Goal: Task Accomplishment & Management: Complete application form

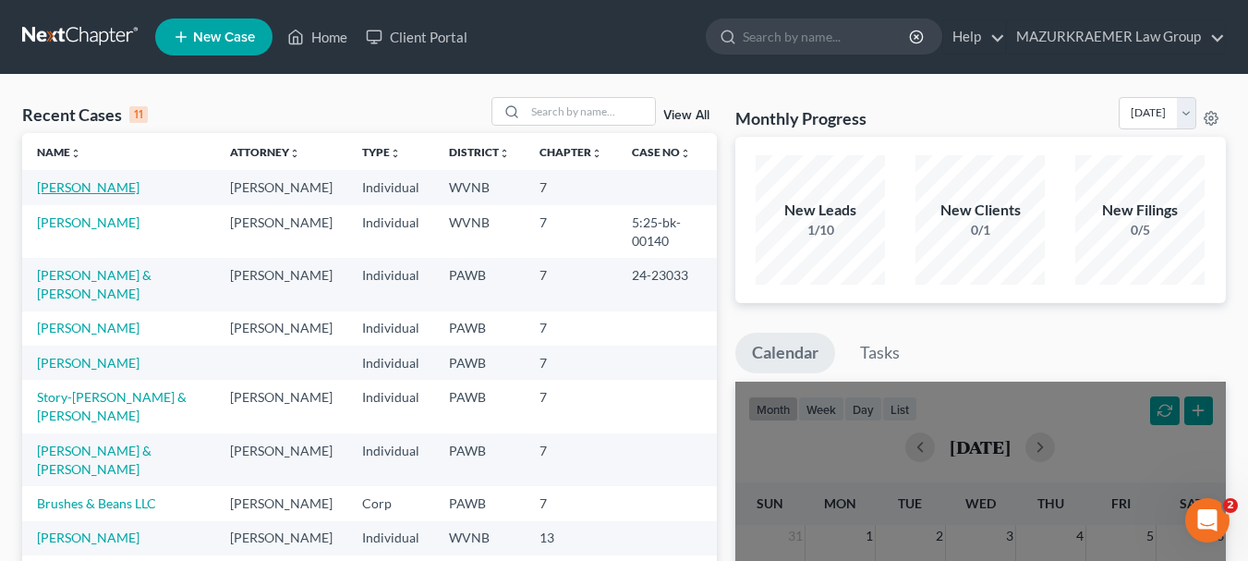
click at [57, 188] on link "[PERSON_NAME]" at bounding box center [88, 187] width 103 height 16
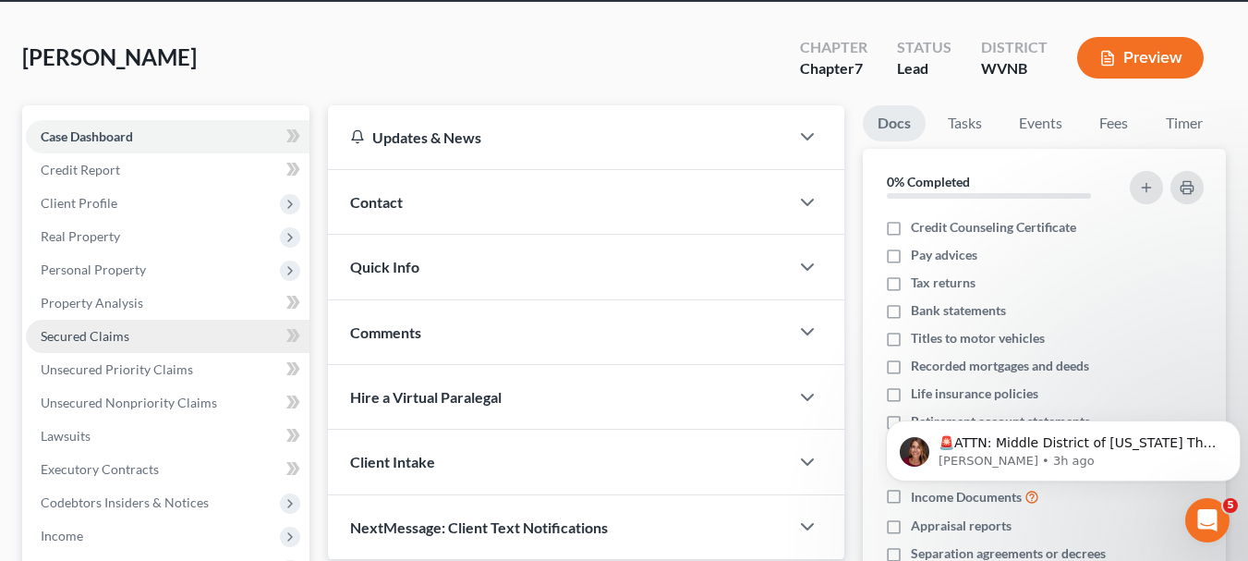
scroll to position [92, 0]
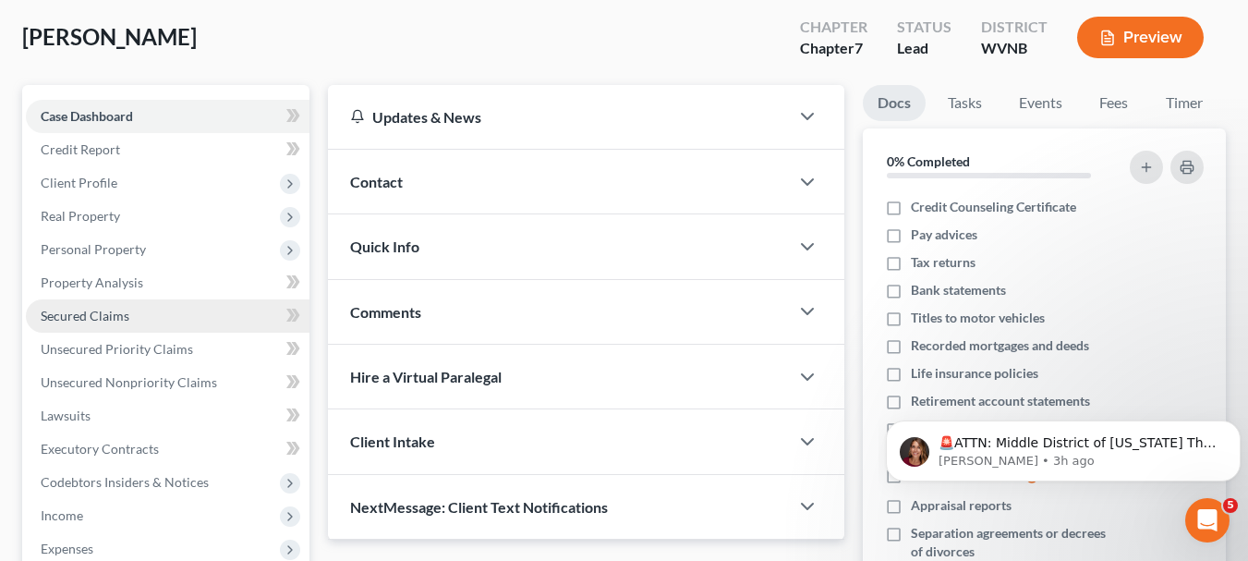
click at [110, 320] on span "Secured Claims" at bounding box center [85, 316] width 89 height 16
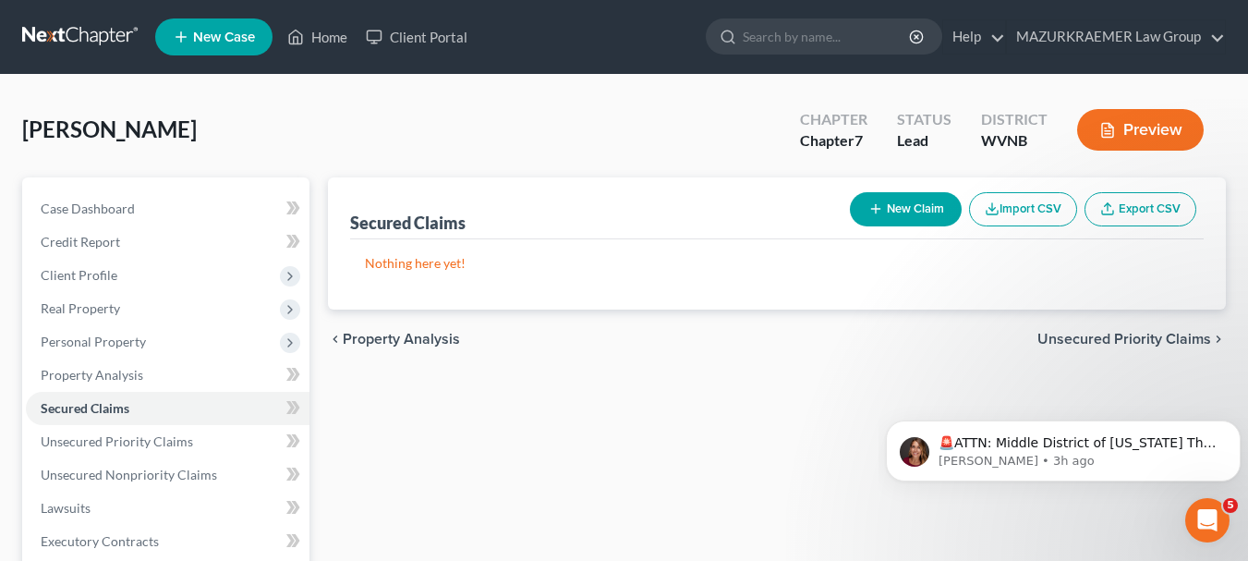
click at [934, 205] on button "New Claim" at bounding box center [906, 209] width 112 height 34
select select "0"
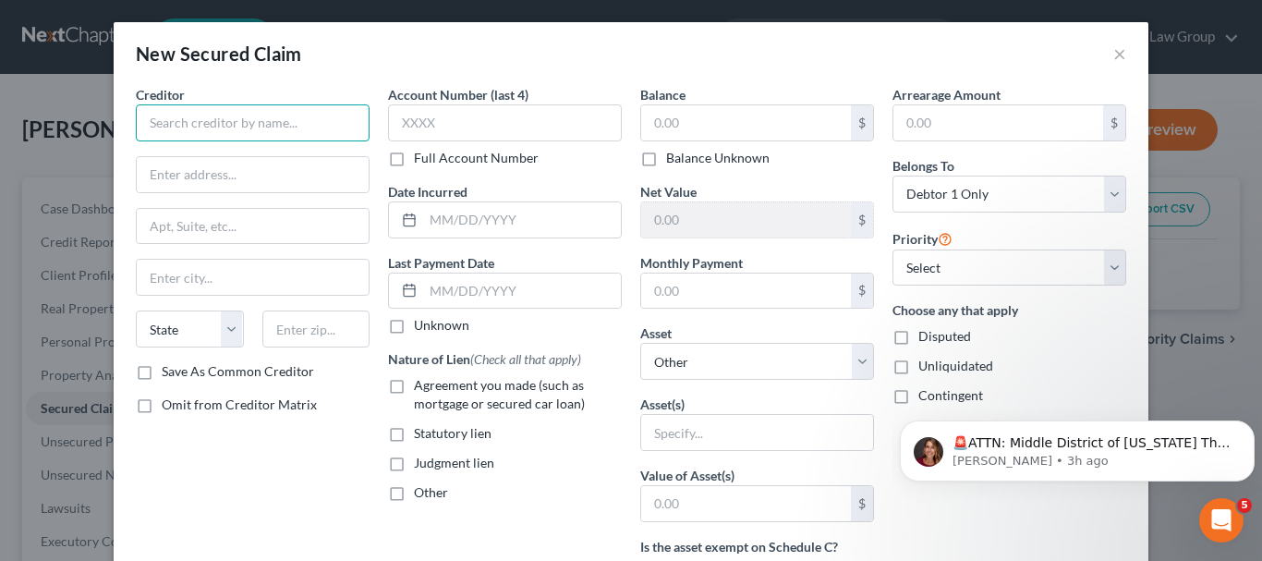
click at [159, 130] on input "text" at bounding box center [253, 122] width 234 height 37
type input "Ford Motor Credit Comp"
click at [200, 166] on input "text" at bounding box center [253, 174] width 232 height 35
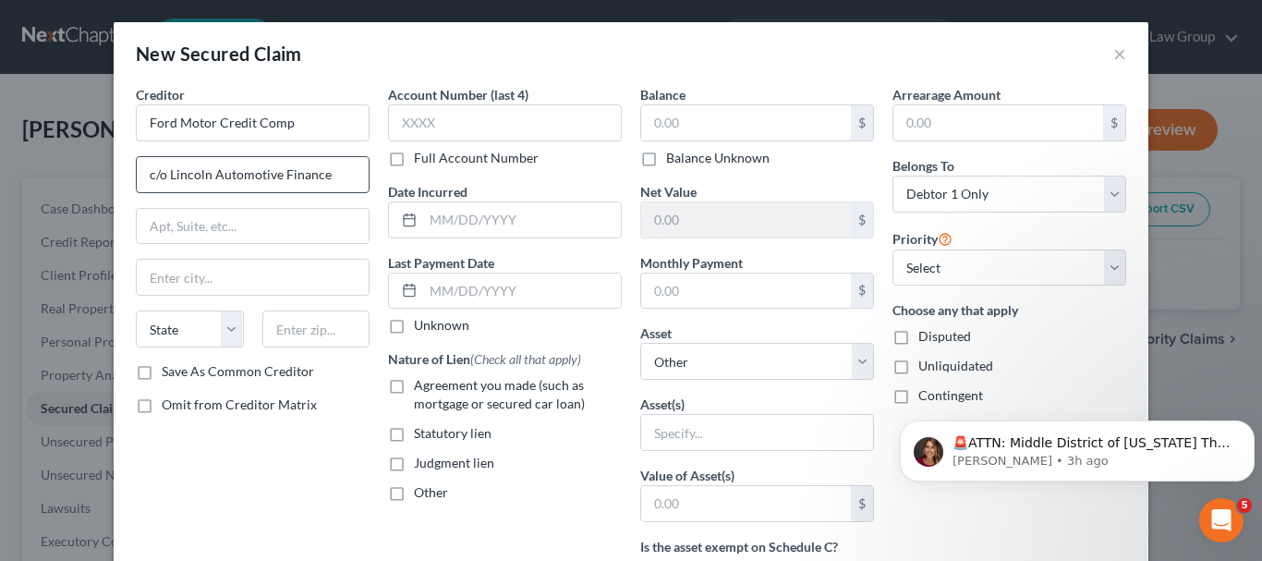
type input "c/o Lincoln Automotive Finance"
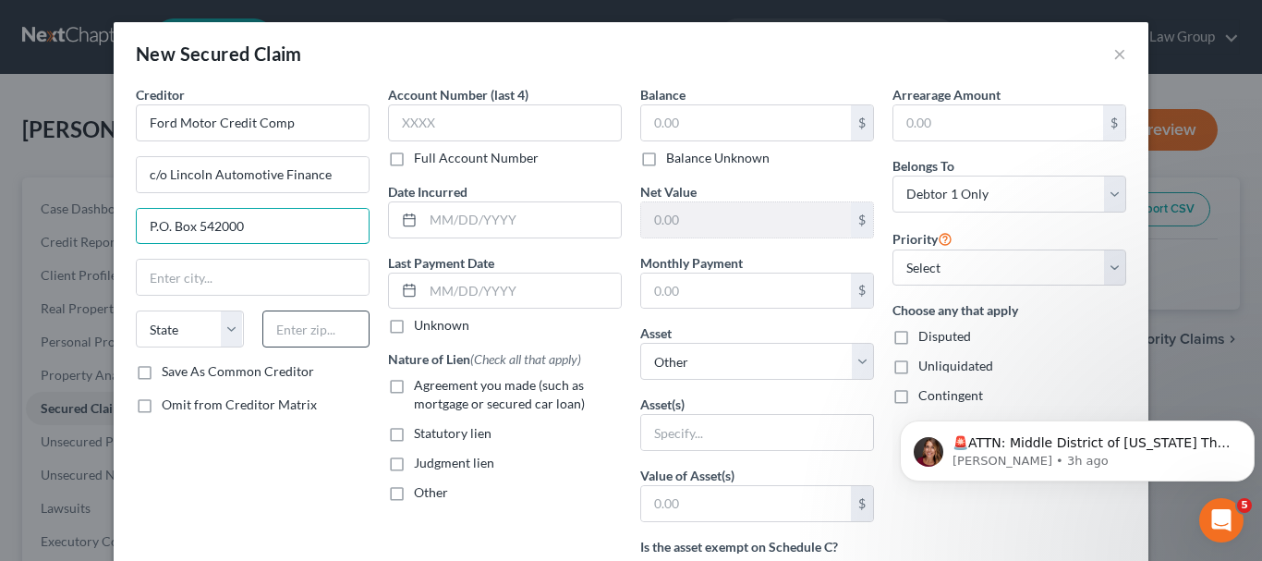
type input "P.O. Box 542000"
click at [301, 335] on input "text" at bounding box center [316, 328] width 108 height 37
type input "68154"
type input "[GEOGRAPHIC_DATA]"
select select "30"
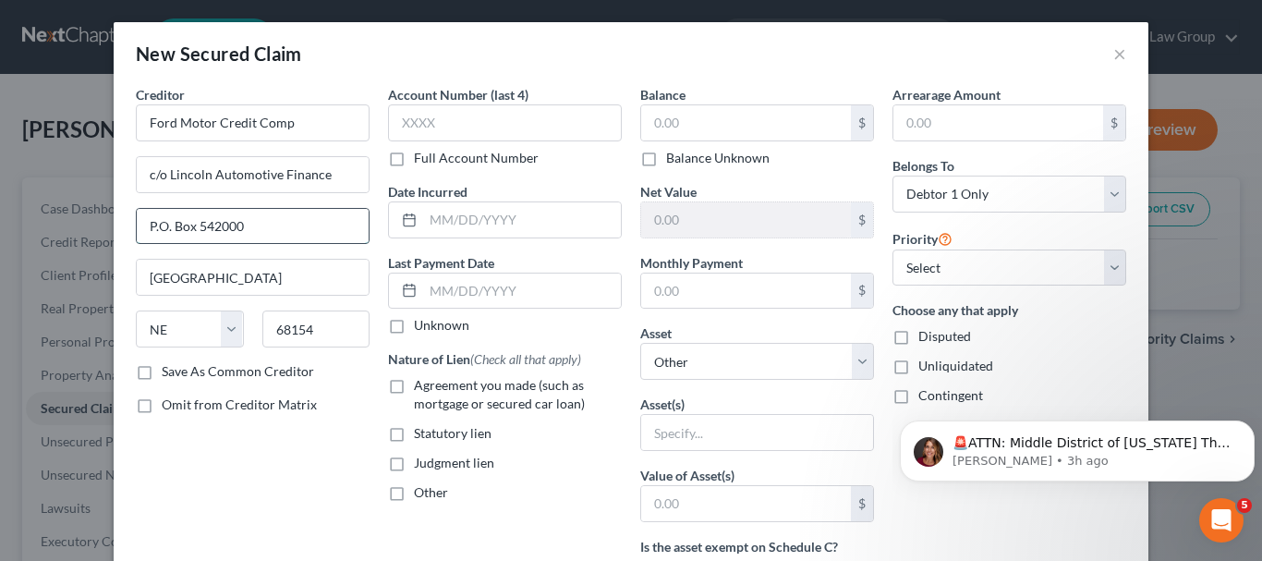
drag, startPoint x: 261, startPoint y: 228, endPoint x: 224, endPoint y: 228, distance: 36.0
click at [224, 228] on input "P.O. Box 542000" at bounding box center [253, 226] width 232 height 35
type input "00P.O. Box 5420"
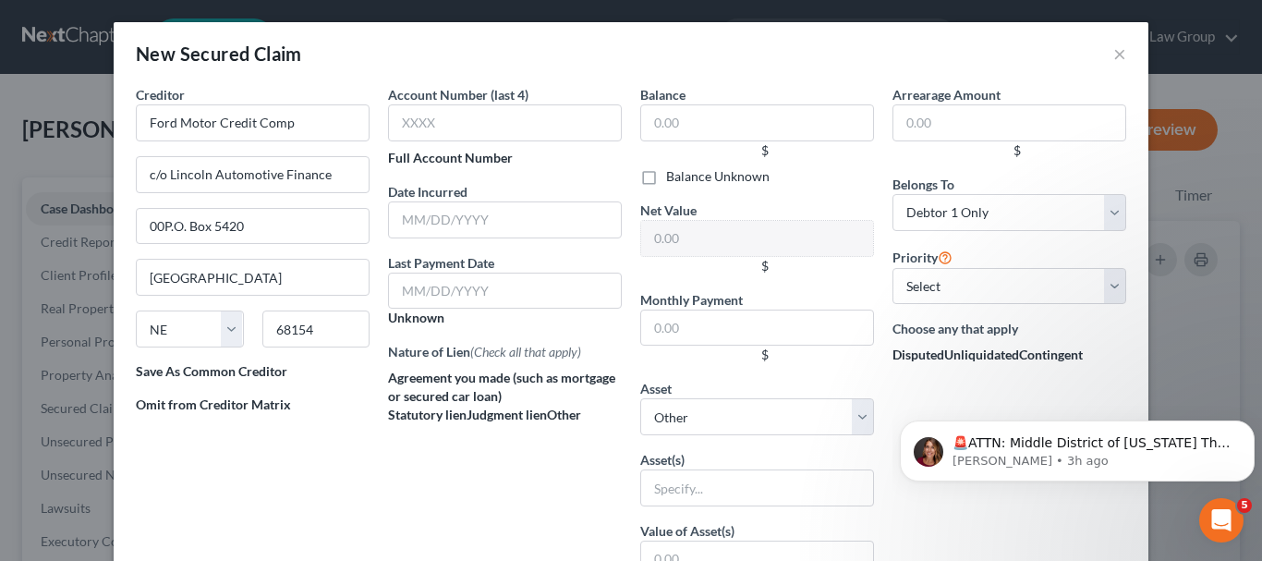
scroll to position [92, 0]
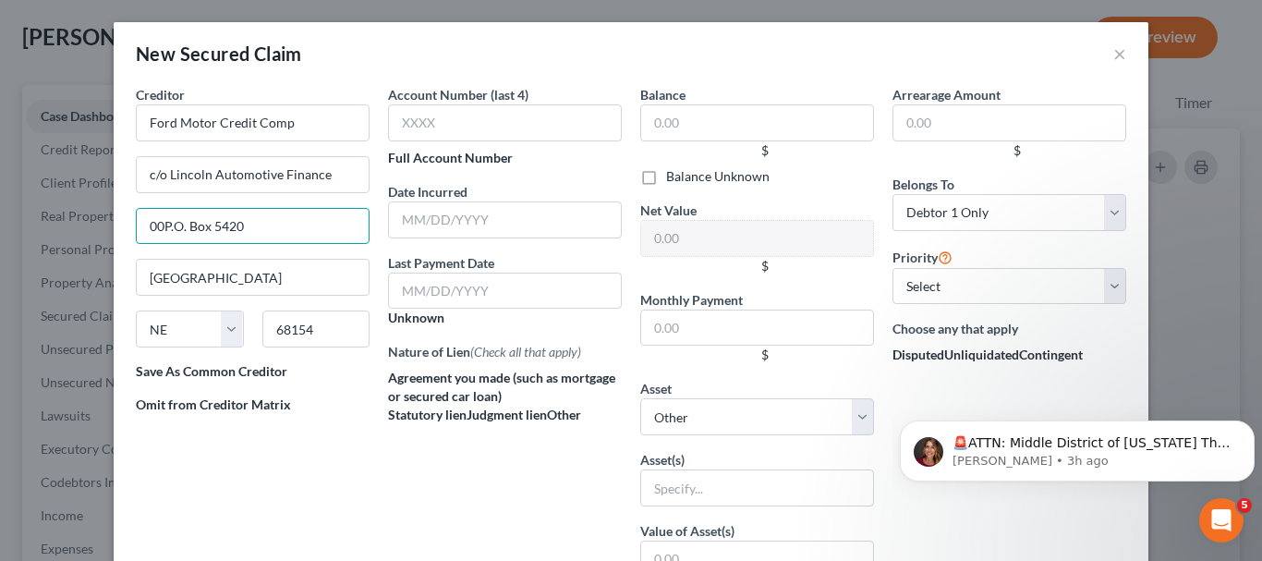
click at [261, 223] on input "00P.O. Box 5420" at bounding box center [253, 226] width 234 height 37
click at [157, 225] on input "00P.O. Box 5420" at bounding box center [253, 226] width 234 height 37
click at [232, 227] on input "P.O. Box 5420" at bounding box center [253, 226] width 234 height 37
type input "P.O. Box 542000"
click at [286, 339] on input "text" at bounding box center [316, 328] width 108 height 37
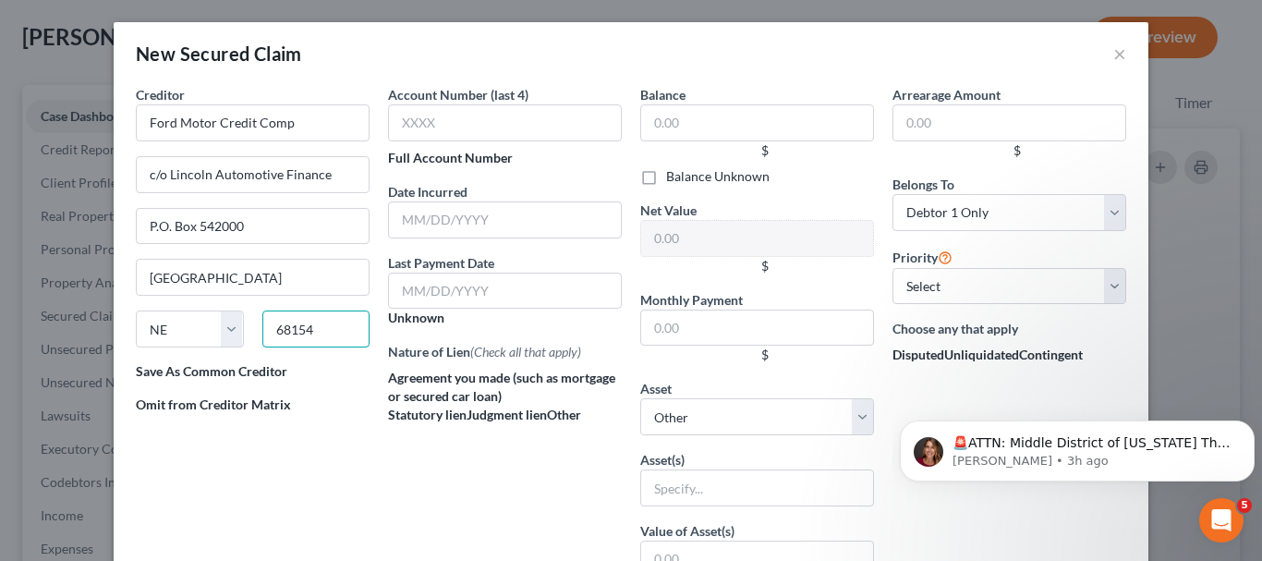
type input "68154"
drag, startPoint x: 268, startPoint y: 224, endPoint x: 118, endPoint y: 213, distance: 150.0
click at [118, 213] on div "Creditor * Ford Motor Credit Comp c/o Lincoln Automotive Finance P.O. Box 54200…" at bounding box center [631, 550] width 1035 height 931
click at [328, 172] on input "c/o Lincoln Automotive Finance" at bounding box center [253, 174] width 234 height 37
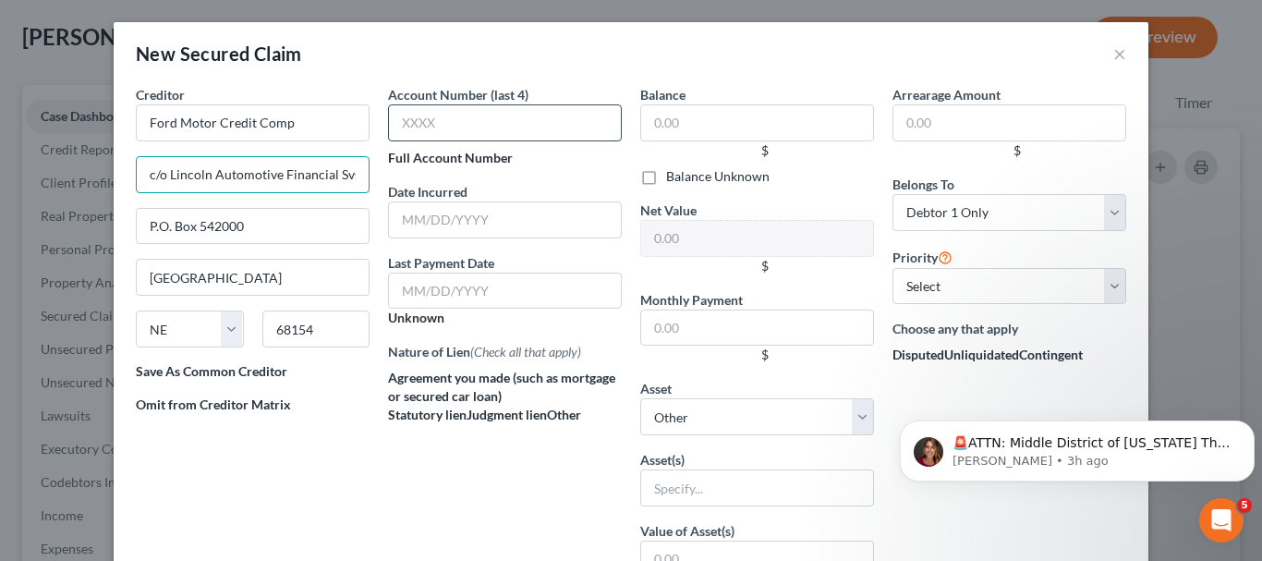
type input "c/o Lincoln Automotive Financial Svs"
drag, startPoint x: 454, startPoint y: 121, endPoint x: 365, endPoint y: 120, distance: 89.6
click at [365, 120] on div "Creditor * Ford Motor Credit Comp c/o Lincoln Automotive Financial Svs P.O. Box…" at bounding box center [631, 534] width 1009 height 898
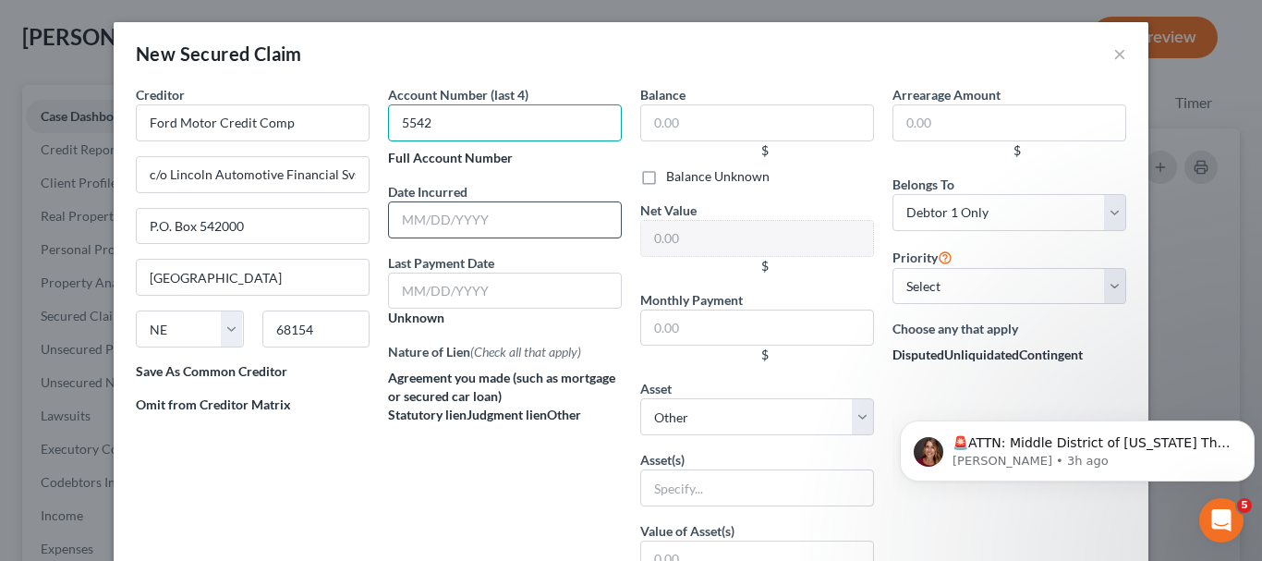
type input "5542"
click at [413, 221] on input "text" at bounding box center [505, 219] width 234 height 37
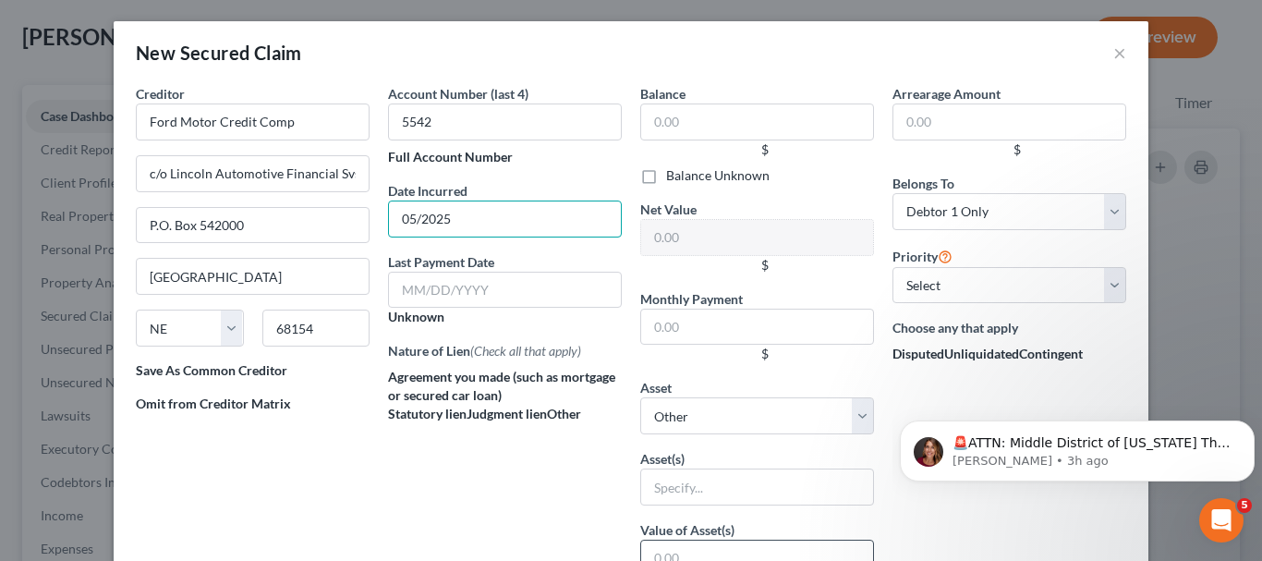
scroll to position [0, 0]
type input "05/2025"
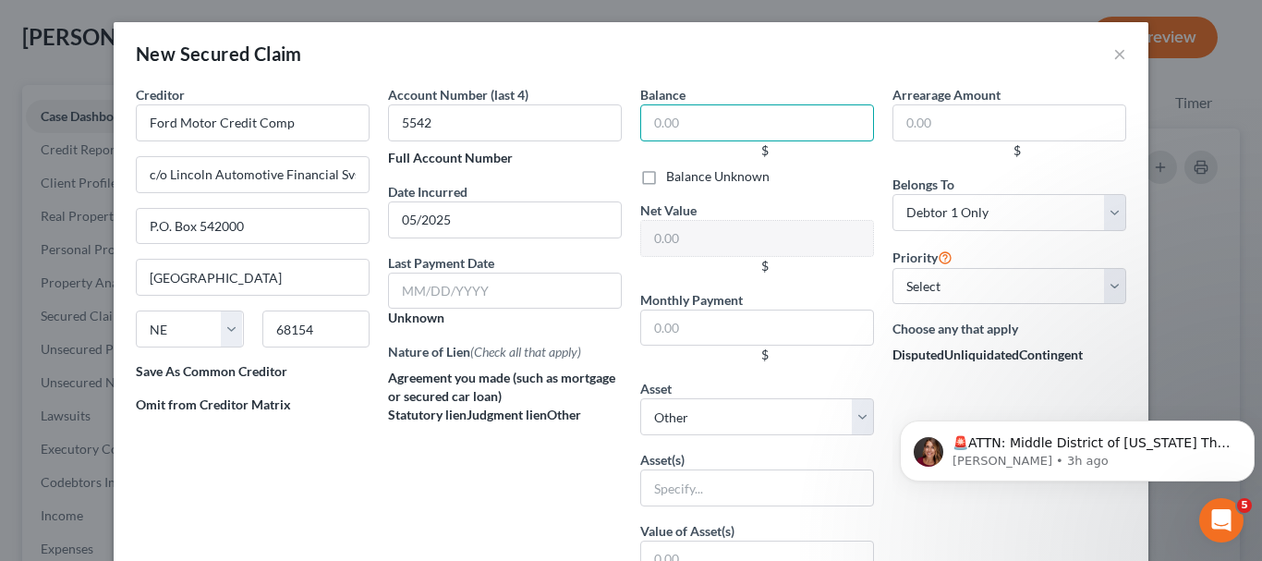
click at [723, 125] on input "text" at bounding box center [757, 122] width 234 height 37
type input "16,007"
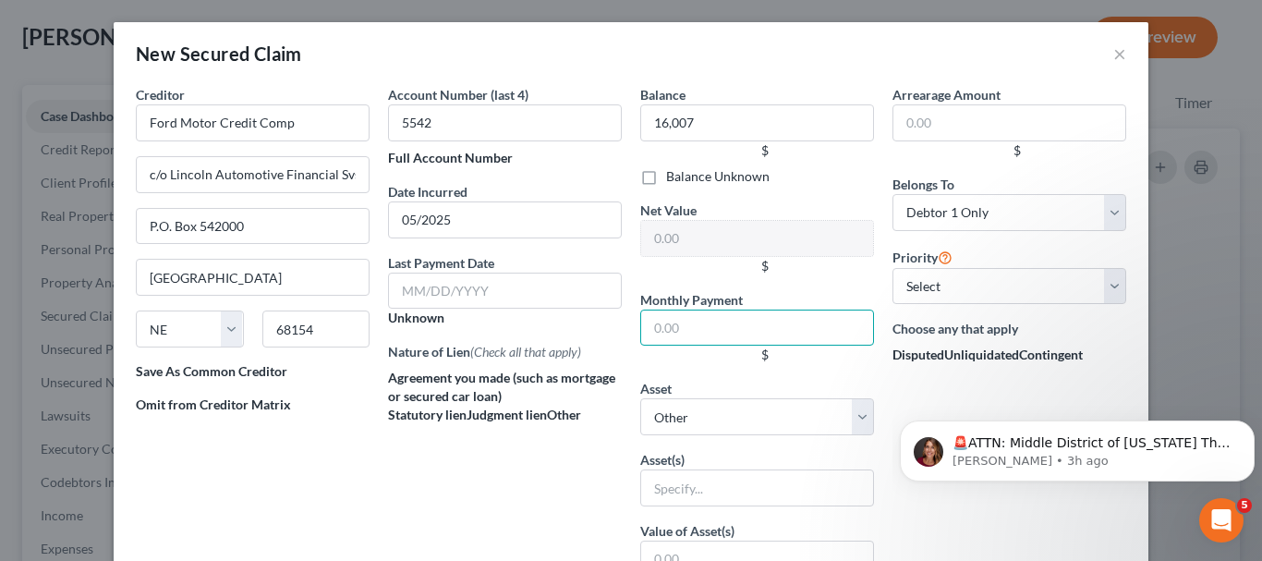
click at [688, 333] on input "text" at bounding box center [757, 327] width 234 height 37
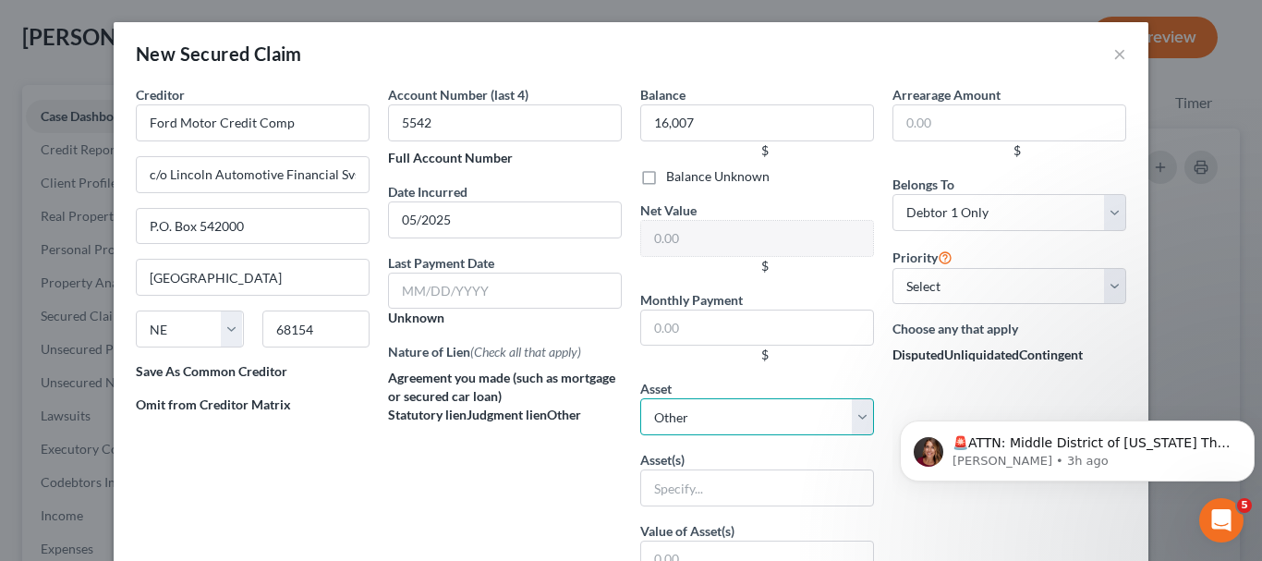
click at [848, 417] on select "Select Other Multiple Assets Weirton Steel - $0.0 2021 Ford Ecosport - $11517.0…" at bounding box center [757, 416] width 234 height 37
select select "3"
click at [640, 398] on select "Select Other Multiple Assets Weirton Steel - $0.0 2021 Ford Ecosport - $11517.0…" at bounding box center [757, 416] width 234 height 37
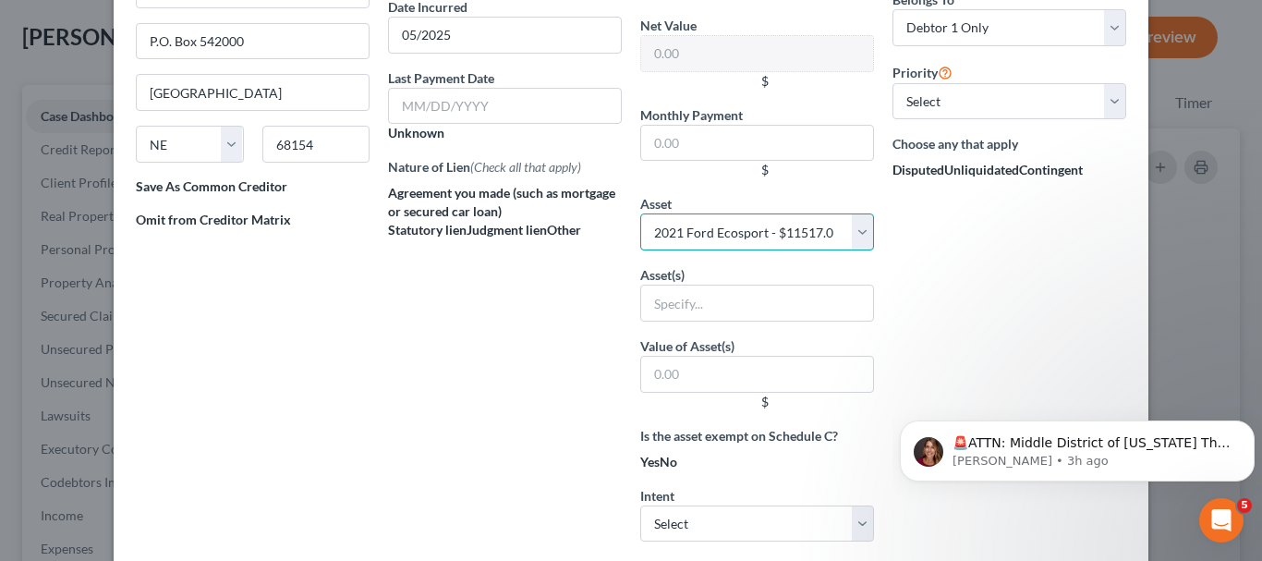
scroll to position [92, 0]
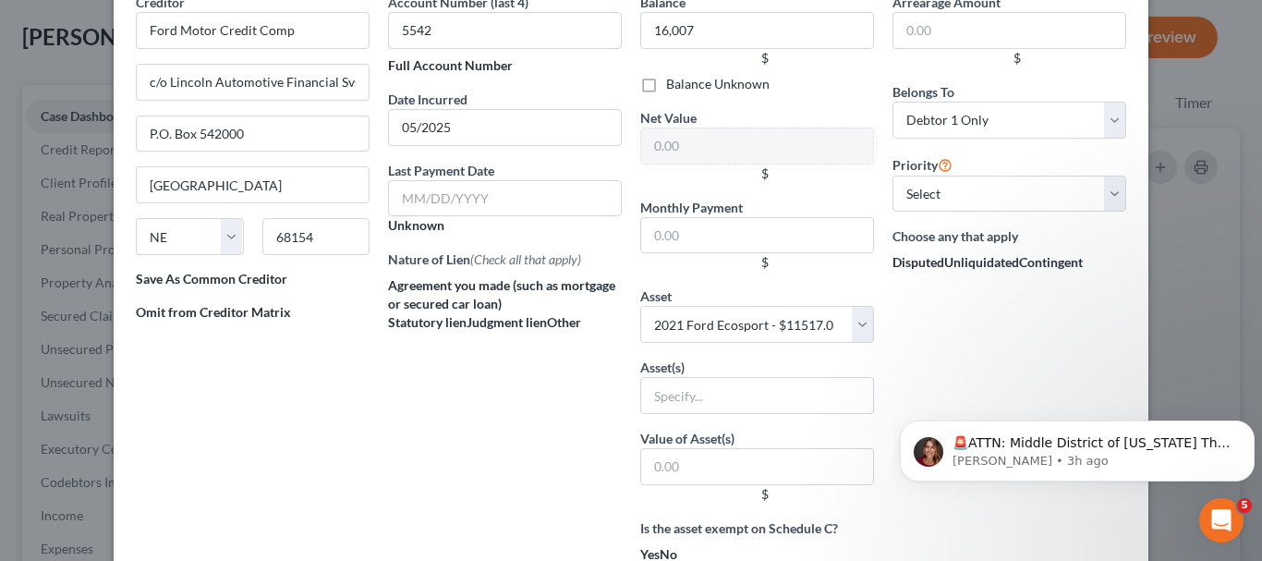
click at [500, 252] on span "(Check all that apply)" at bounding box center [525, 259] width 111 height 16
click at [484, 291] on span "Agreement you made (such as mortgage or secured car loan)" at bounding box center [501, 294] width 227 height 34
click at [581, 261] on input "Agreement you made (such as mortgage or secured car loan)" at bounding box center [587, 255] width 12 height 12
checkbox input "true"
click at [478, 316] on span "Judgment lien" at bounding box center [507, 322] width 80 height 16
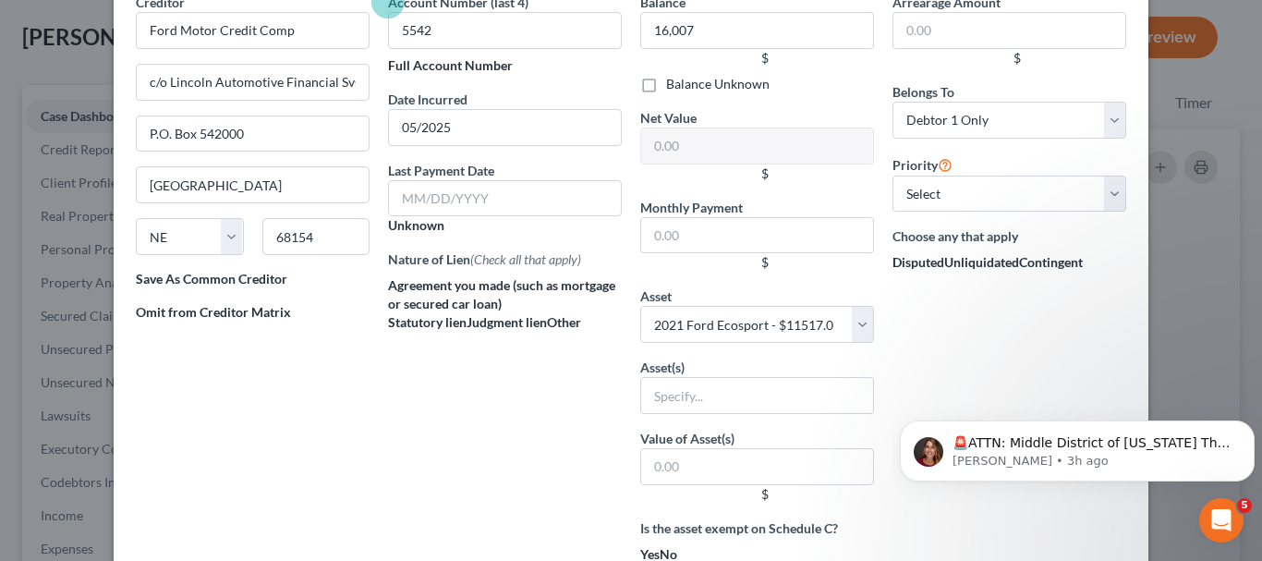
click at [478, 316] on input "Judgment lien" at bounding box center [473, 319] width 12 height 12
checkbox input "true"
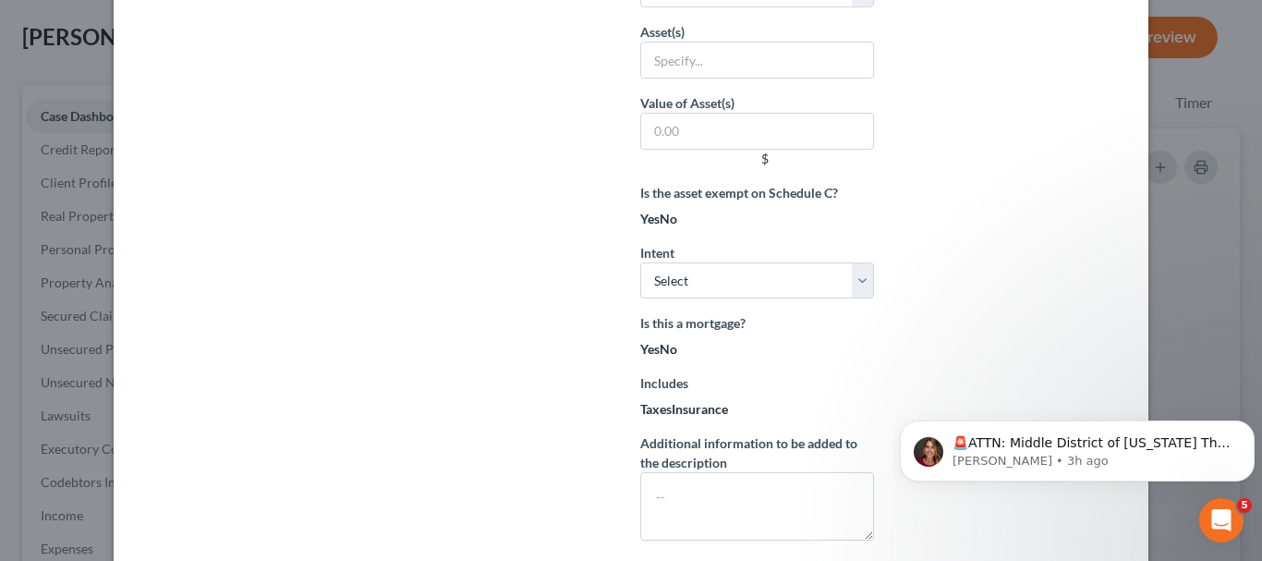
scroll to position [462, 0]
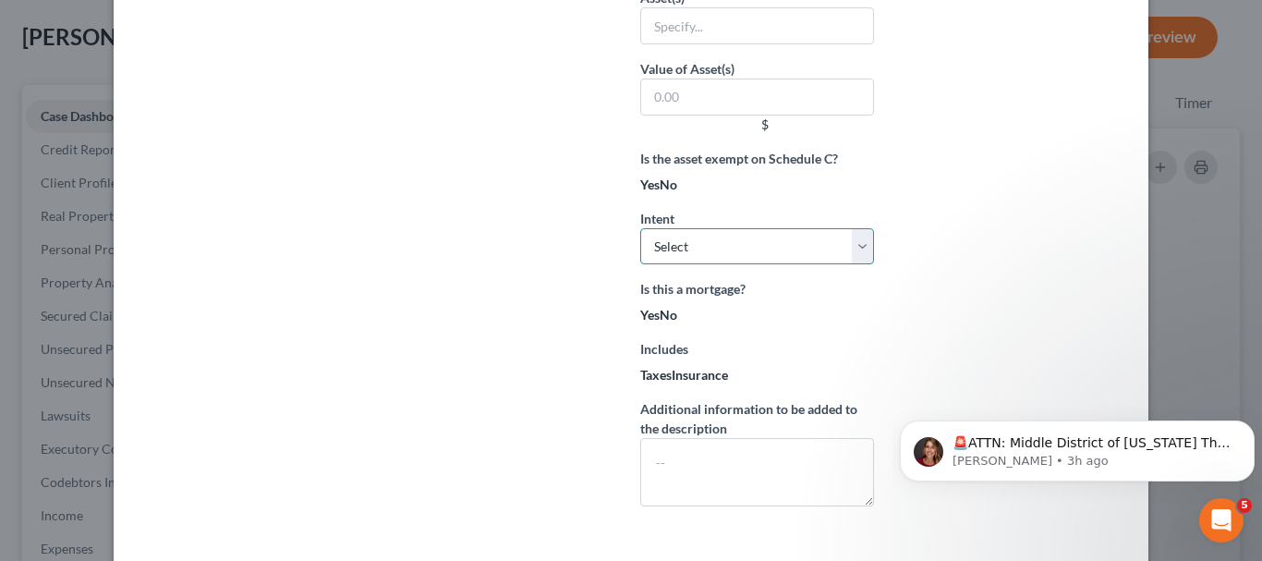
click at [858, 253] on select "Select Surrender Redeem Reaffirm Avoid Other" at bounding box center [757, 246] width 234 height 37
select select "4"
click at [640, 228] on select "Select Surrender Redeem Reaffirm Avoid Other" at bounding box center [757, 246] width 234 height 37
click at [778, 310] on div "Is this a mortgage? Yes No" at bounding box center [757, 301] width 234 height 45
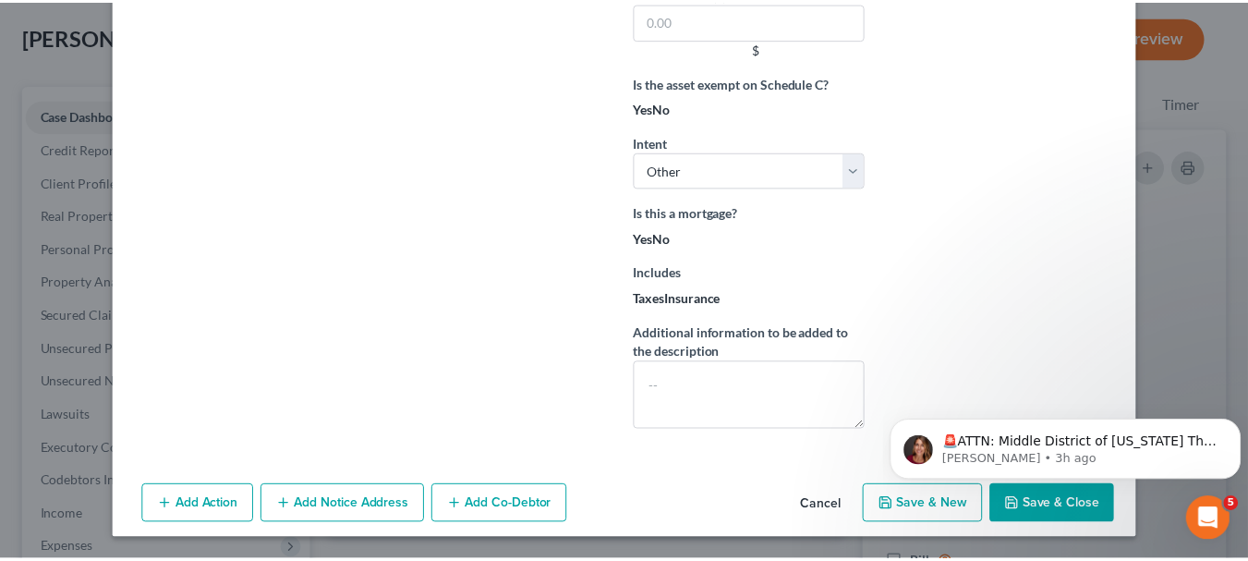
scroll to position [539, 0]
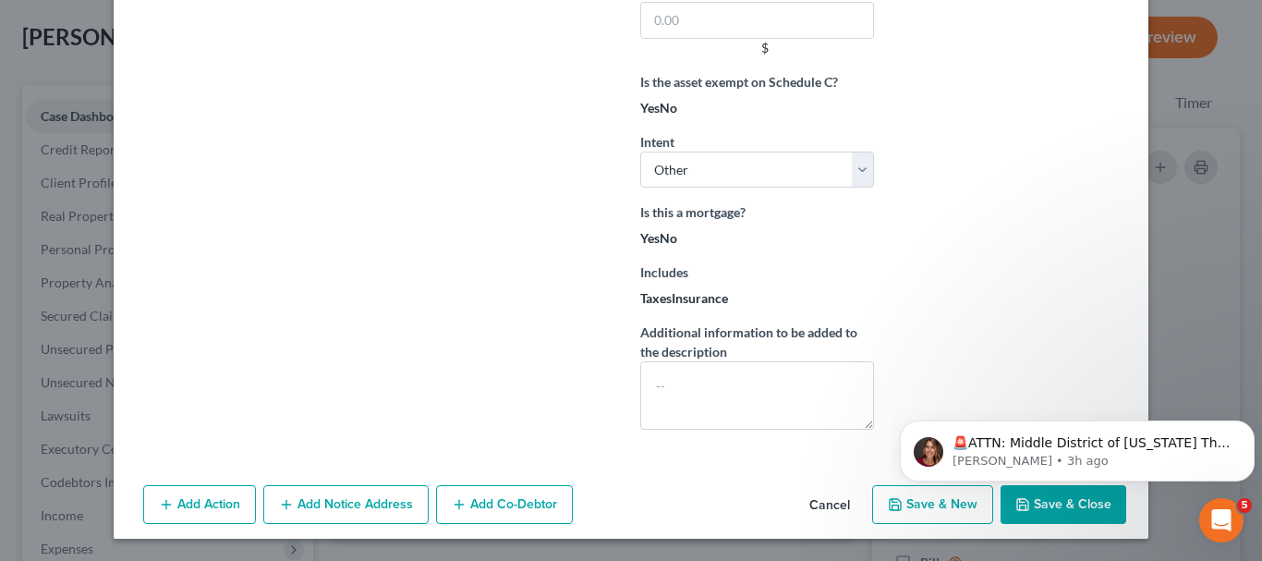
click at [841, 510] on button "Cancel" at bounding box center [829, 505] width 70 height 37
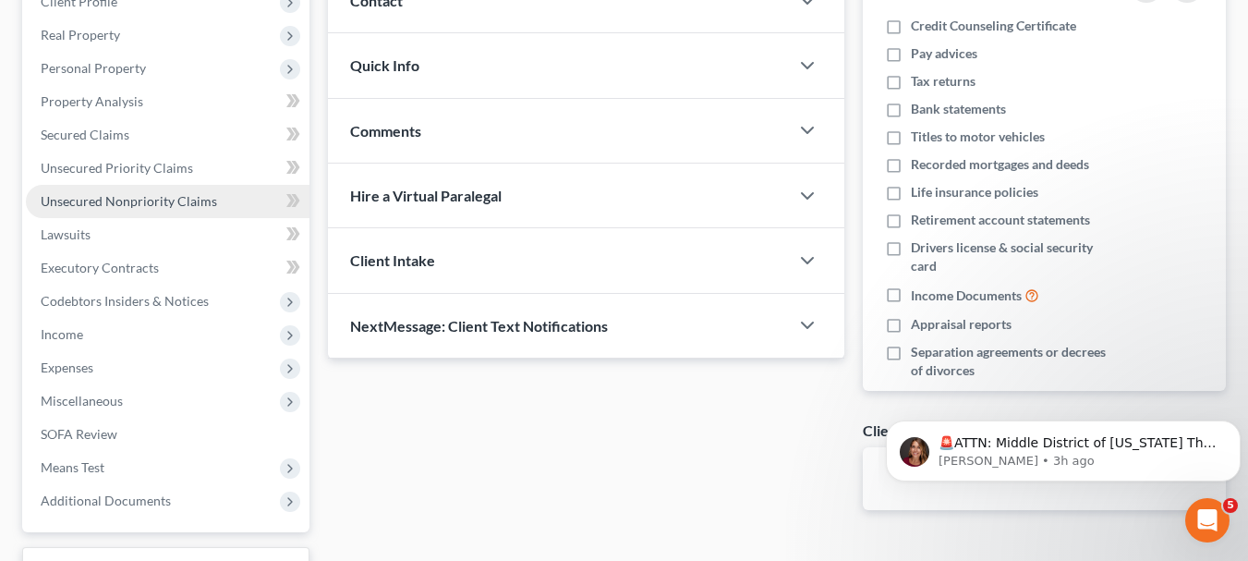
scroll to position [277, 0]
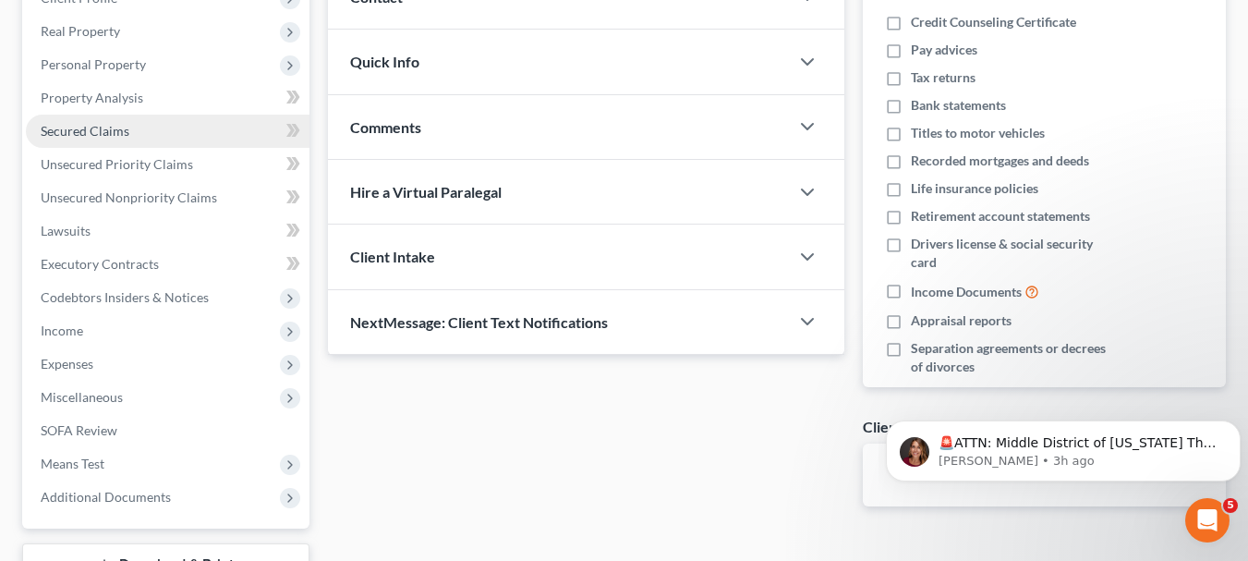
click at [103, 130] on span "Secured Claims" at bounding box center [85, 131] width 89 height 16
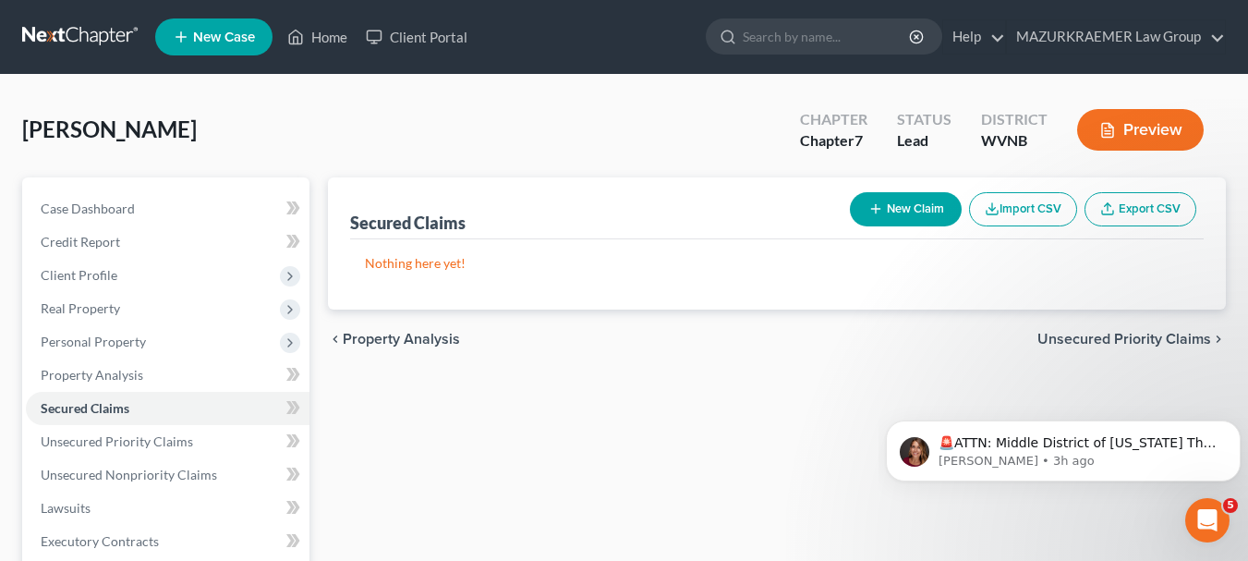
click at [881, 206] on button "New Claim" at bounding box center [906, 209] width 112 height 34
select select "0"
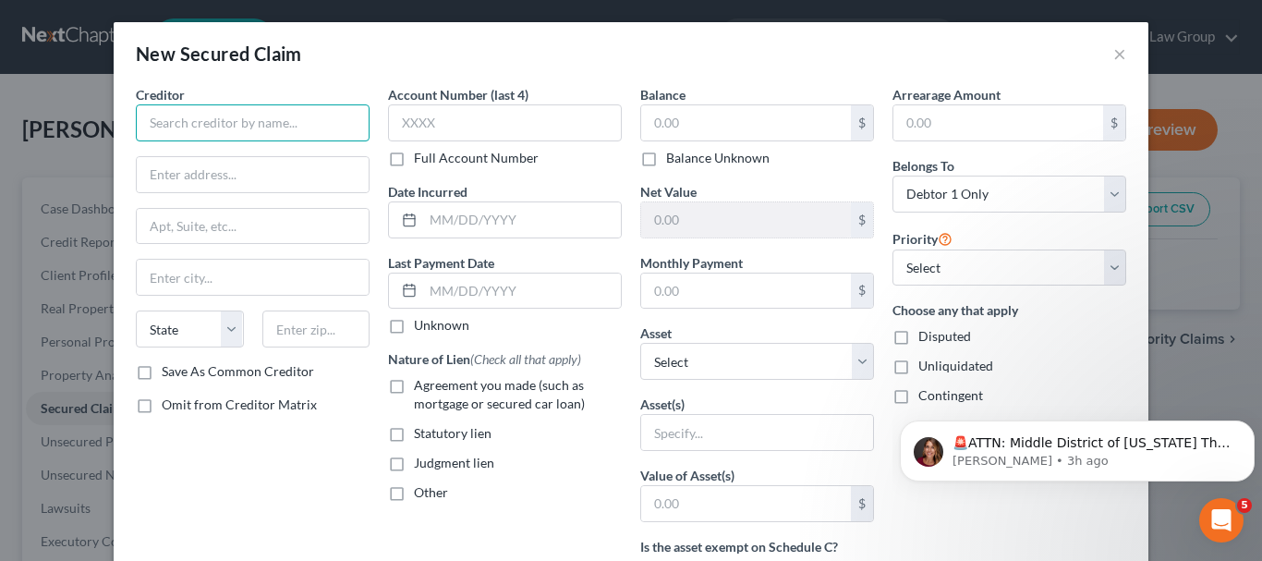
click at [253, 123] on input "text" at bounding box center [253, 122] width 234 height 37
type input "Ford Motor Credit Claim"
click at [271, 168] on input "text" at bounding box center [253, 174] width 232 height 35
type input "L"
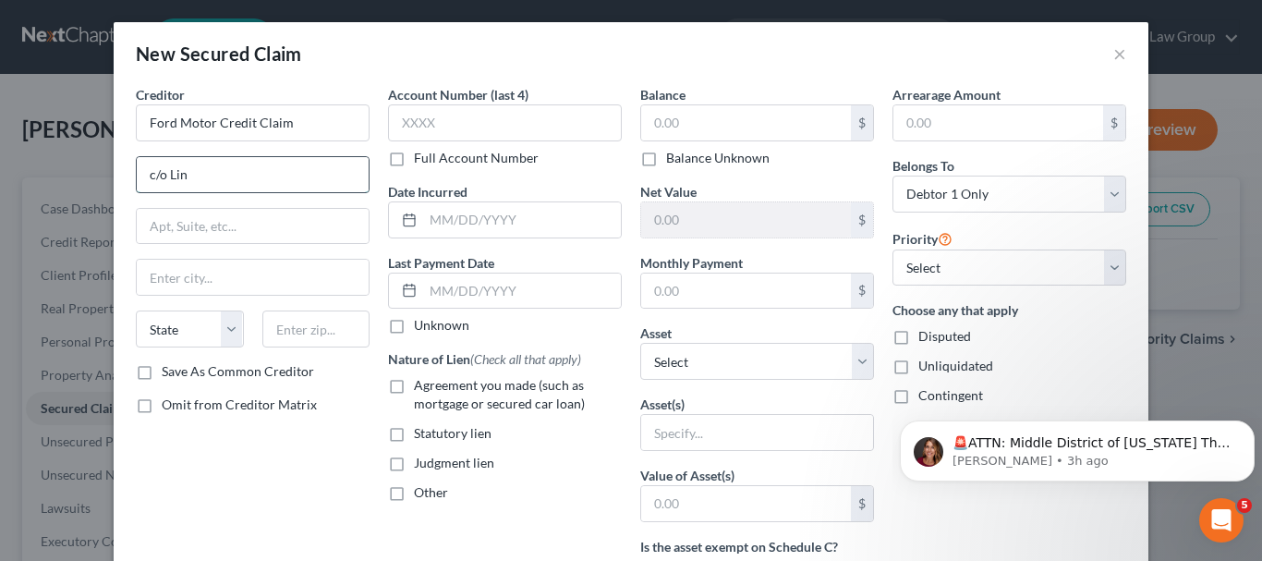
type input "c/o Lincoln Automotive Financial Svs"
click at [267, 227] on input "text" at bounding box center [253, 226] width 232 height 35
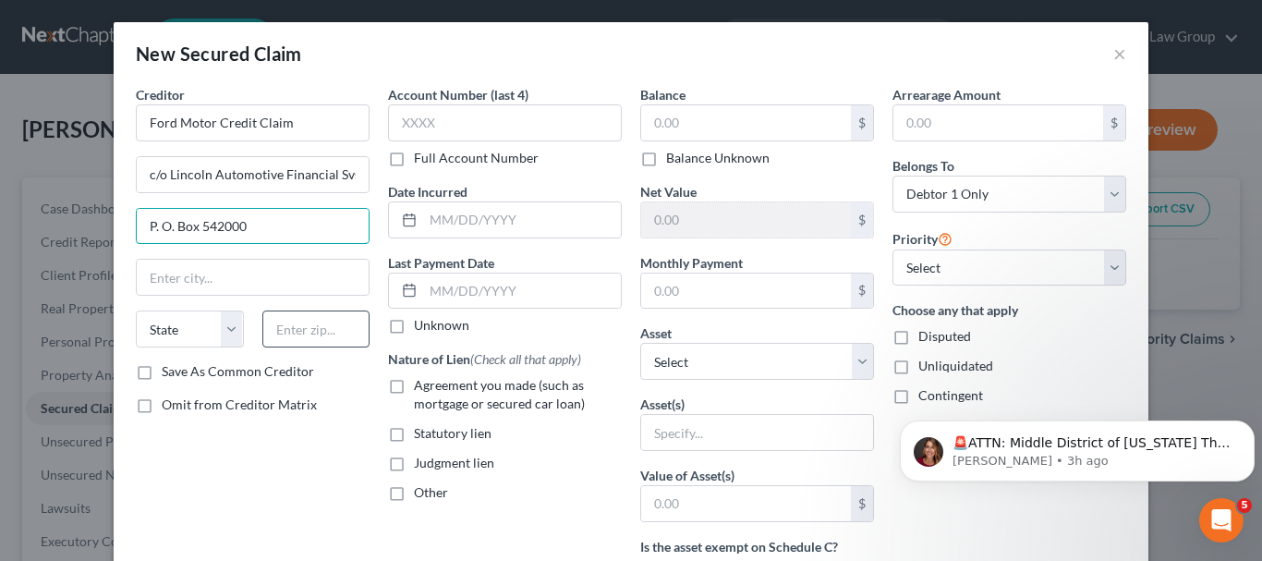
type input "P. O. Box 542000"
click at [330, 328] on input "text" at bounding box center [316, 328] width 108 height 37
type input "68154"
type input "[GEOGRAPHIC_DATA]"
select select "30"
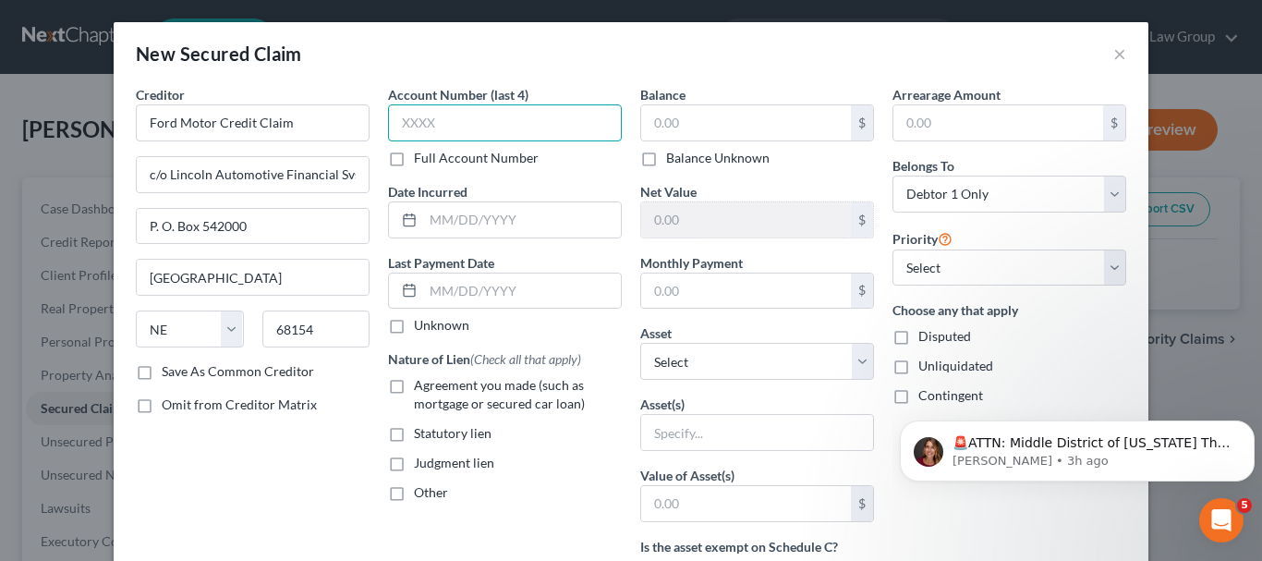
click at [441, 127] on input "text" at bounding box center [505, 122] width 234 height 37
type input "5542"
click at [485, 224] on input "text" at bounding box center [522, 219] width 198 height 35
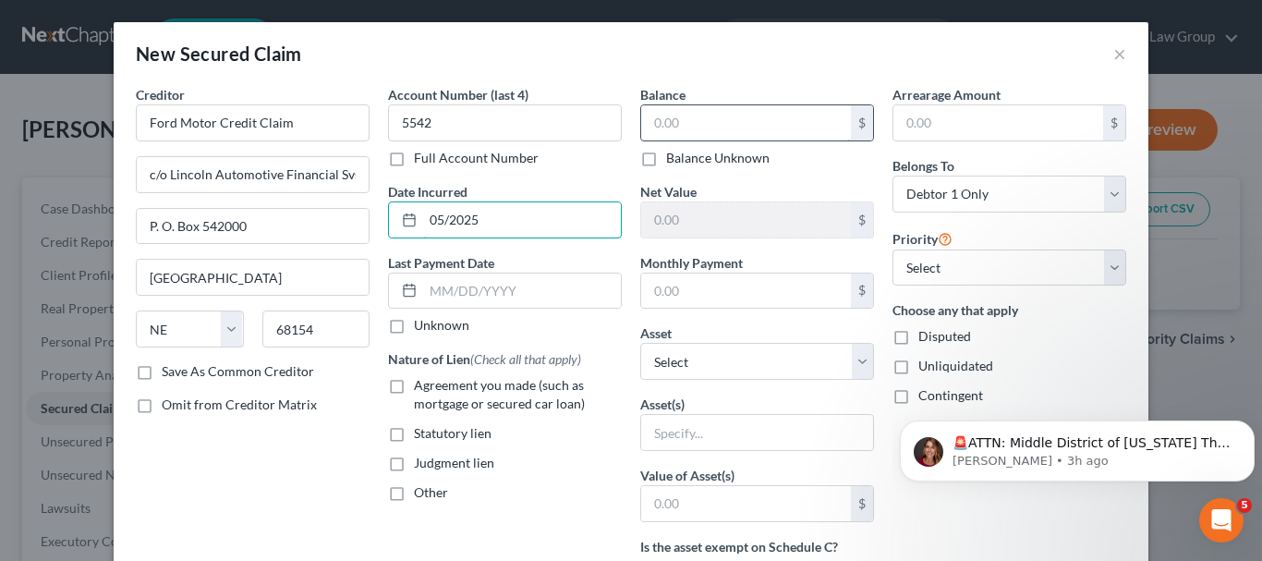
type input "05/2025"
click at [672, 127] on input "text" at bounding box center [746, 122] width 210 height 35
type input "16,007"
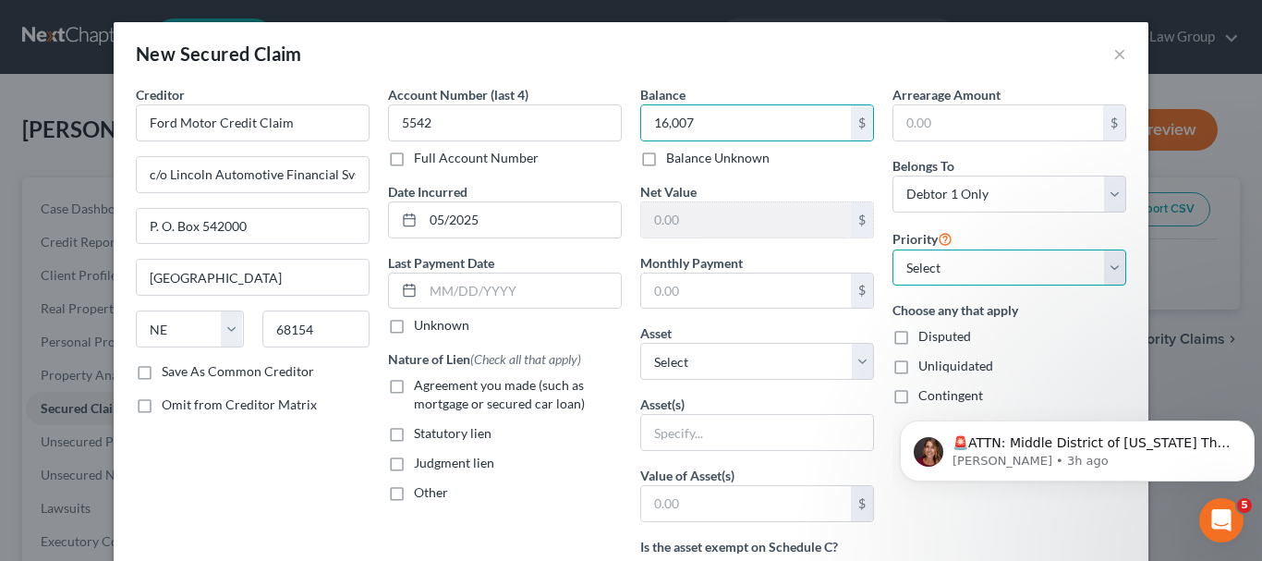
click at [972, 273] on select "Select 1st 2nd 3rd 4th 5th 6th 7th 8th 9th 10th 11th 12th 13th 14th 15th 16th 1…" at bounding box center [1009, 267] width 234 height 37
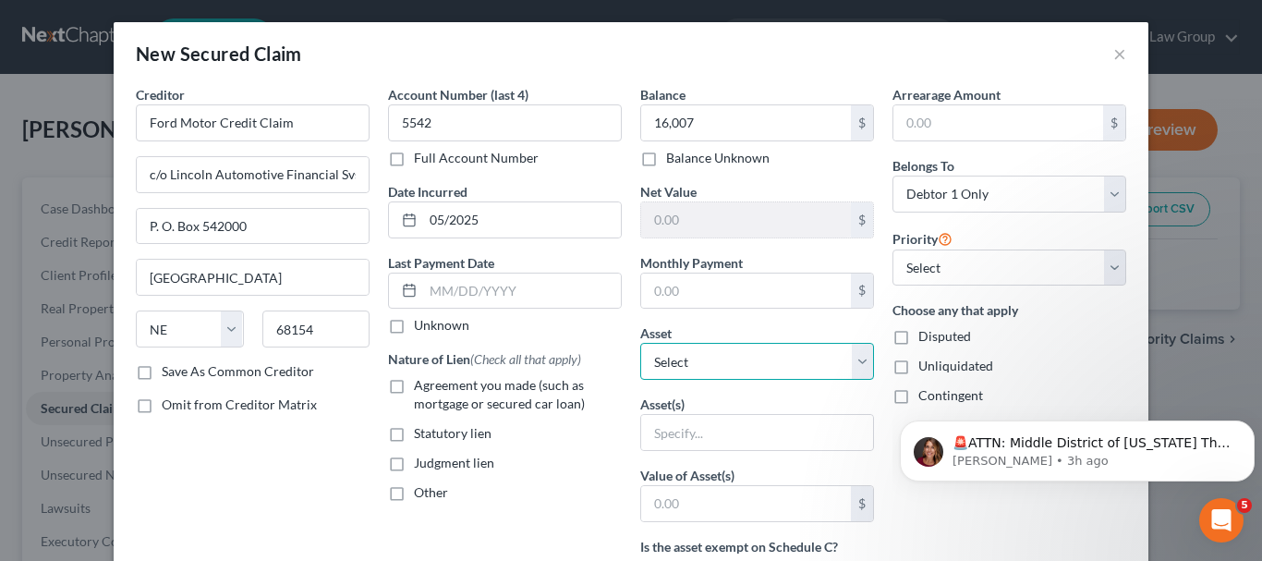
click at [780, 350] on select "Select Other Multiple Assets Weirton Steel - $0.0 2021 Ford Ecosport - $11517.0…" at bounding box center [757, 361] width 234 height 37
select select "3"
click at [640, 343] on select "Select Other Multiple Assets Weirton Steel - $0.0 2021 Ford Ecosport - $11517.0…" at bounding box center [757, 361] width 234 height 37
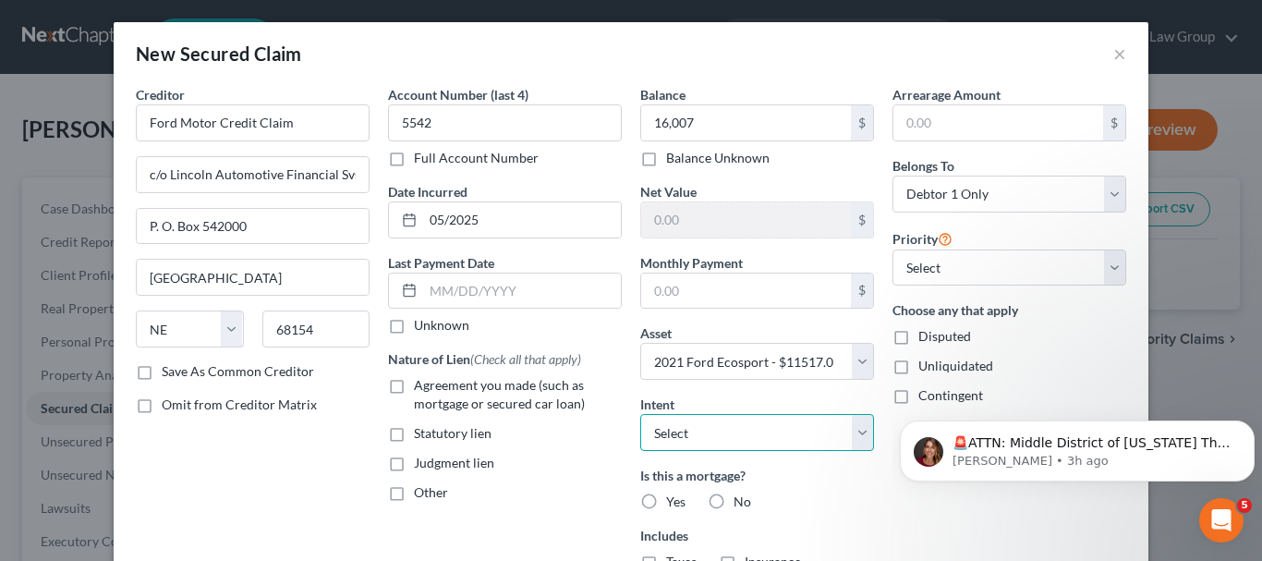
click at [770, 438] on select "Select Surrender Redeem Reaffirm Avoid Other" at bounding box center [757, 432] width 234 height 37
select select "4"
click at [640, 414] on select "Select Surrender Redeem Reaffirm Avoid Other" at bounding box center [757, 432] width 234 height 37
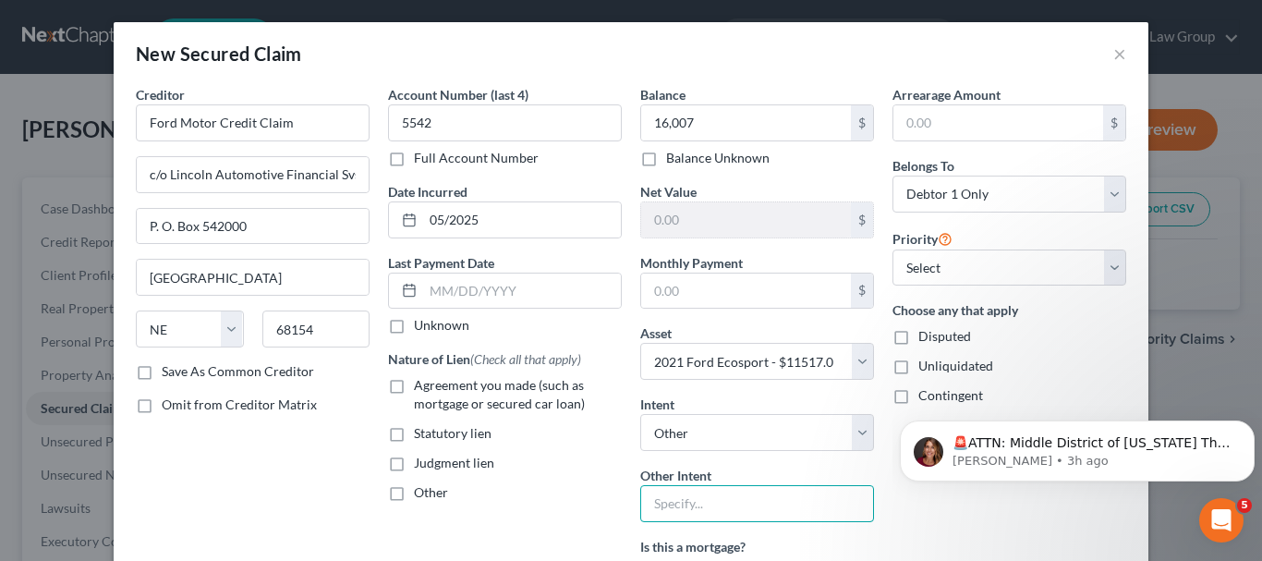
click at [727, 501] on input "text" at bounding box center [757, 503] width 234 height 37
type input "Continue Payments"
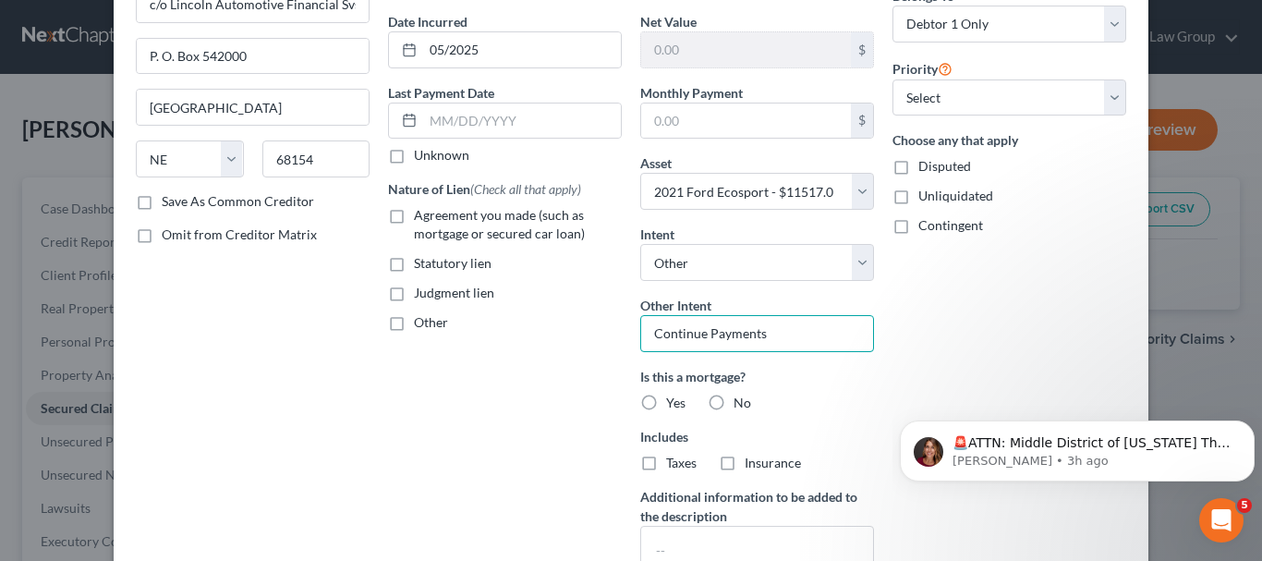
scroll to position [185, 0]
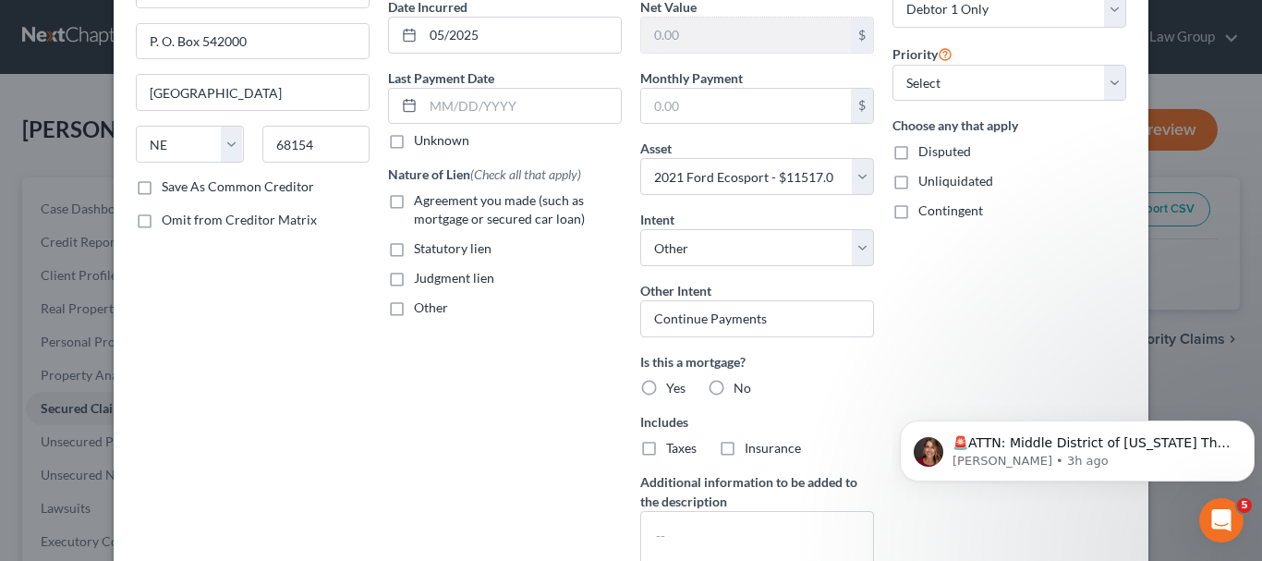
click at [733, 388] on label "No" at bounding box center [742, 388] width 18 height 18
click at [741, 388] on input "No" at bounding box center [747, 385] width 12 height 12
radio input "true"
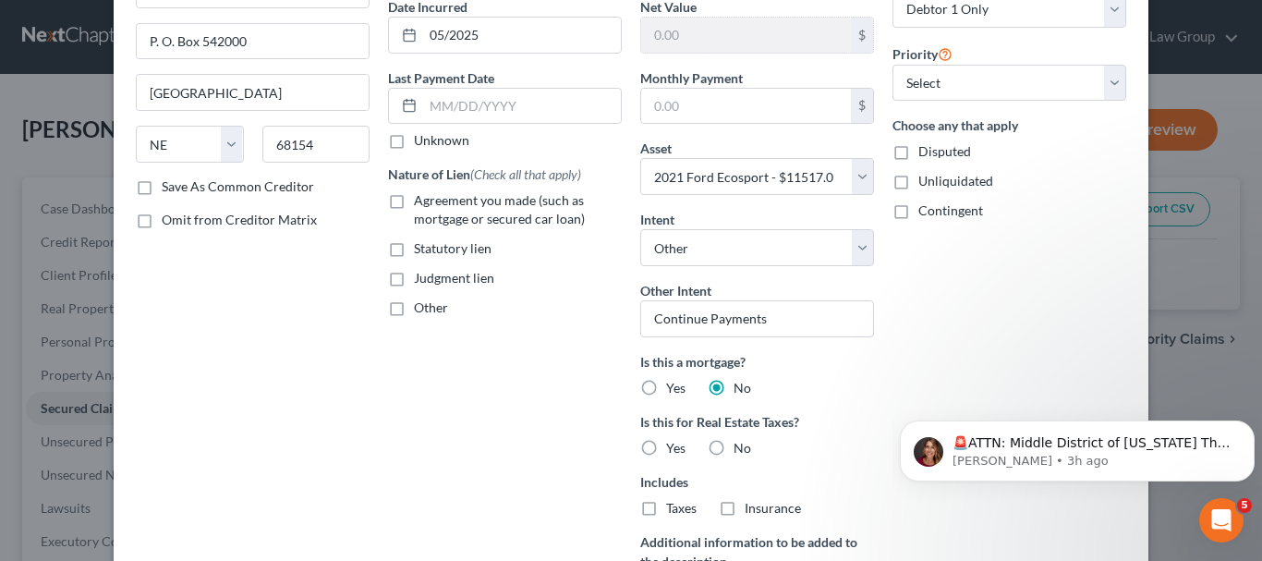
click at [733, 447] on label "No" at bounding box center [742, 448] width 18 height 18
click at [741, 447] on input "No" at bounding box center [747, 445] width 12 height 12
radio input "true"
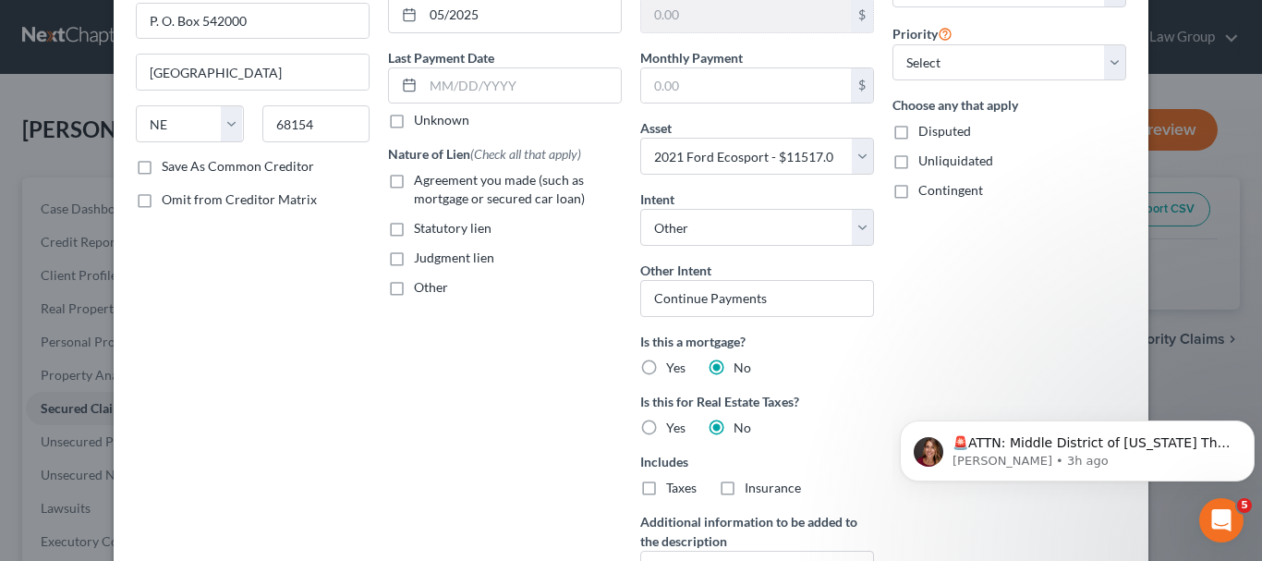
scroll to position [92, 0]
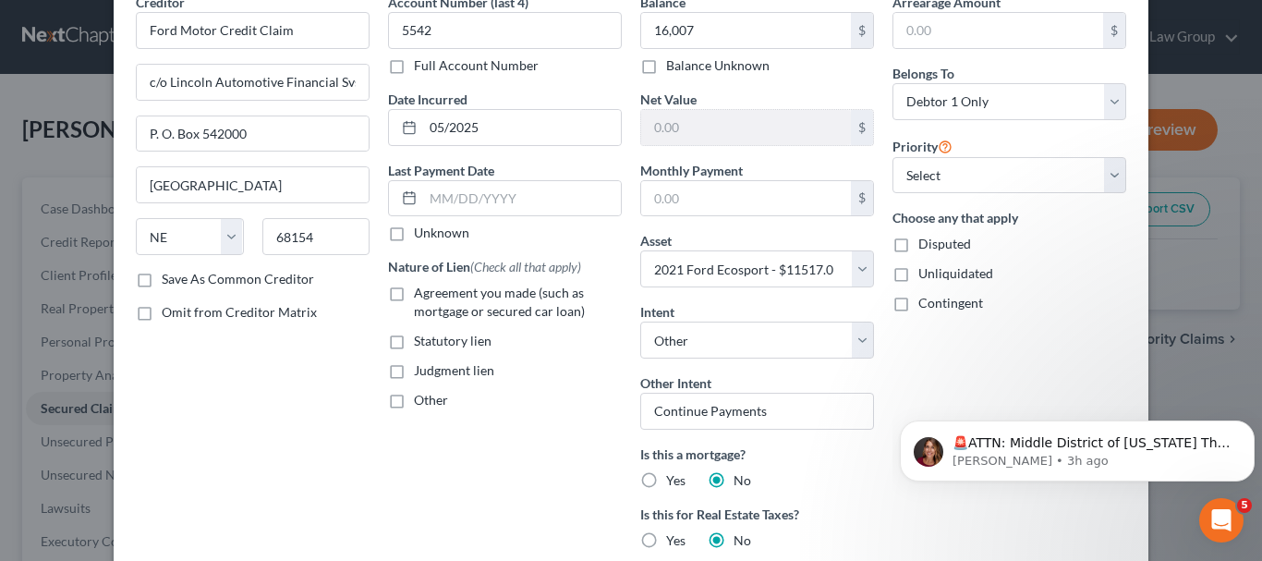
click at [414, 291] on label "Agreement you made (such as mortgage or secured car loan)" at bounding box center [518, 302] width 208 height 37
click at [421, 291] on input "Agreement you made (such as mortgage or secured car loan)" at bounding box center [427, 290] width 12 height 12
checkbox input "true"
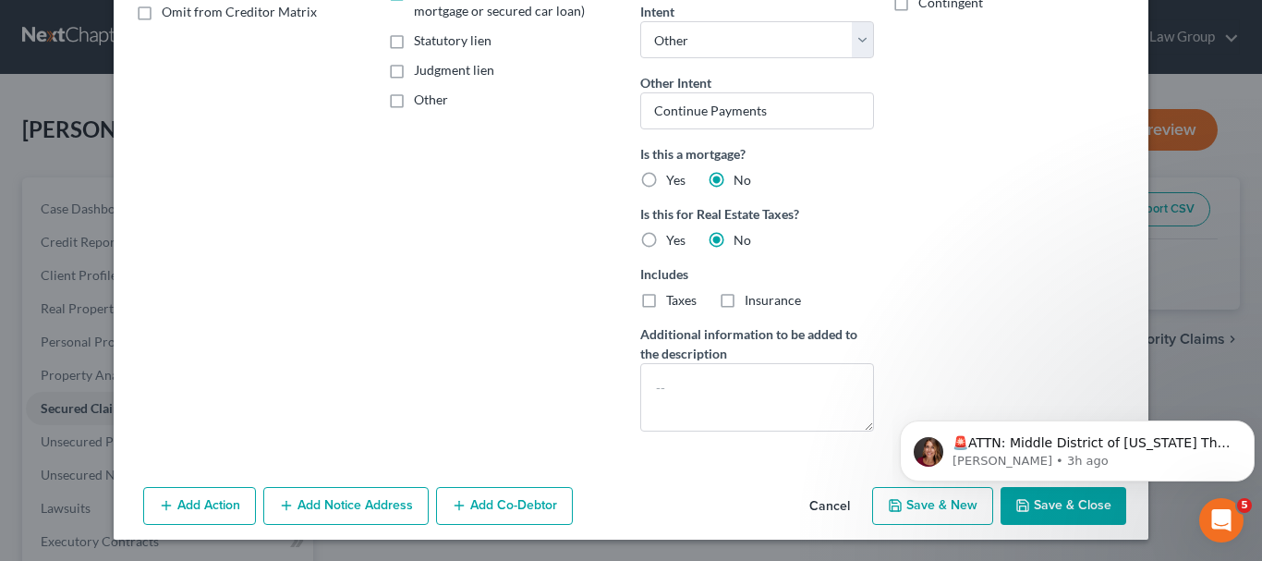
scroll to position [394, 0]
click at [1030, 507] on html "🚨ATTN: Middle District of Florida The court has added a new Credit Counseling F…" at bounding box center [1077, 446] width 370 height 129
click at [1044, 501] on body "🚨ATTN: Middle District of Florida The court has added a new Credit Counseling F…" at bounding box center [1077, 446] width 355 height 115
click at [1210, 515] on icon "Open Intercom Messenger" at bounding box center [1219, 518] width 30 height 30
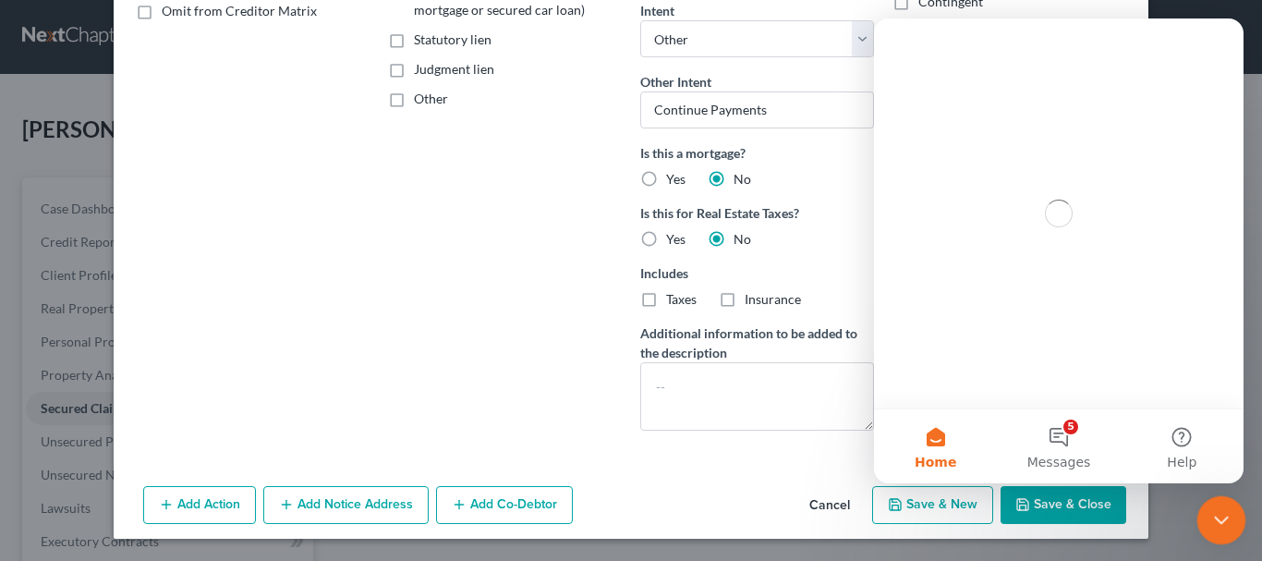
scroll to position [0, 0]
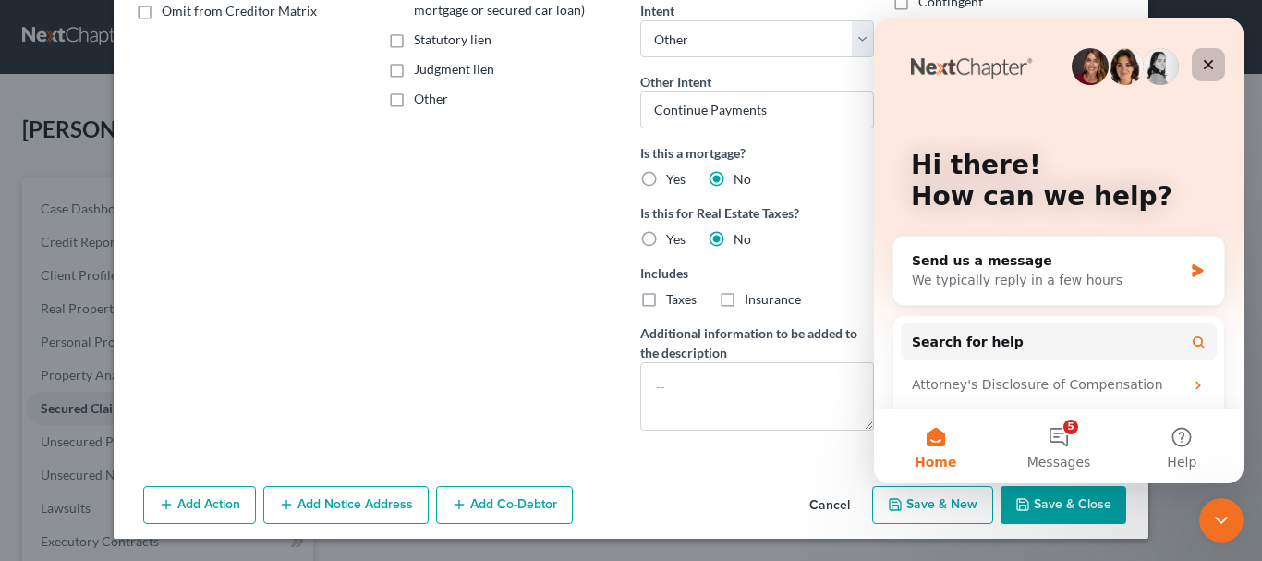
click at [1211, 57] on icon "Close" at bounding box center [1208, 64] width 15 height 15
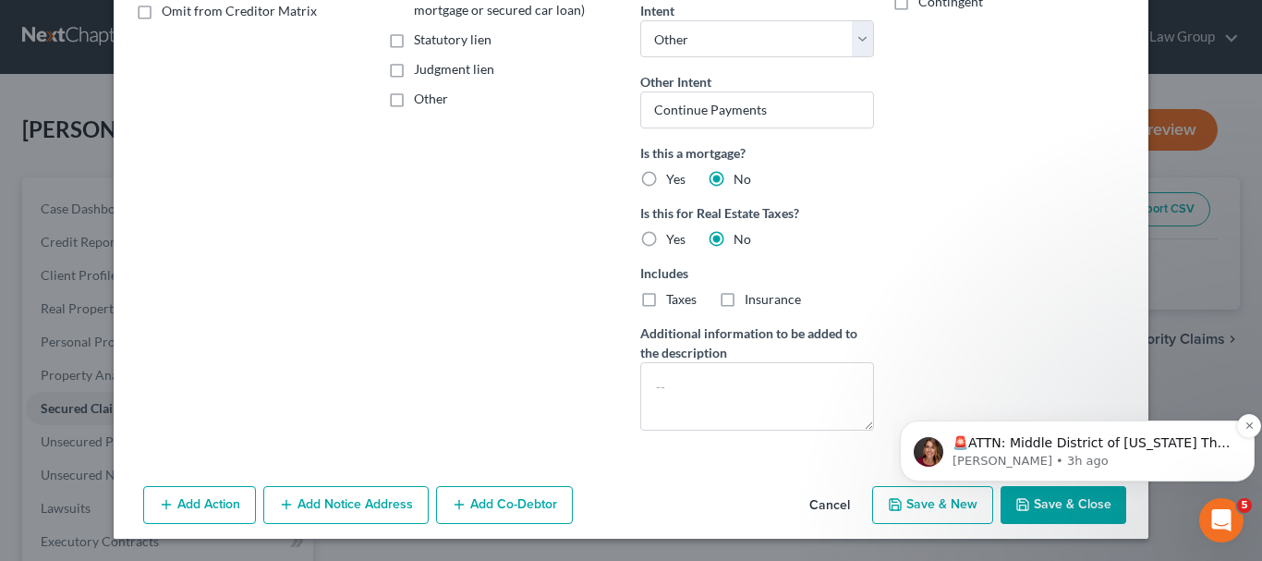
click at [1128, 456] on p "[PERSON_NAME] • 3h ago" at bounding box center [1091, 461] width 279 height 17
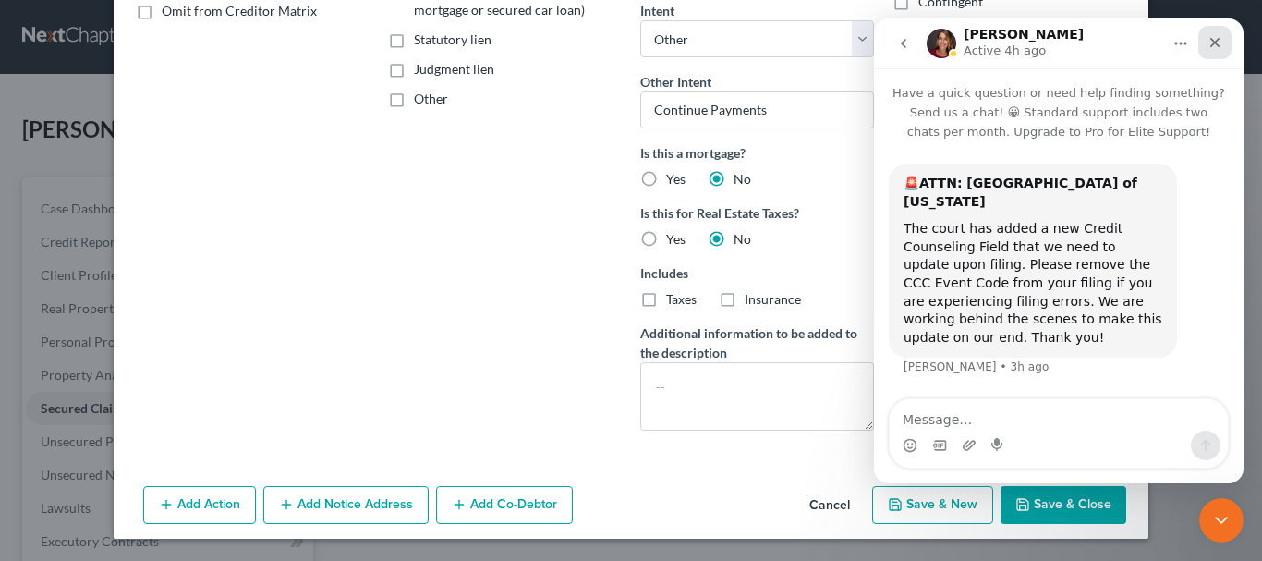
click at [1217, 48] on icon "Close" at bounding box center [1214, 42] width 15 height 15
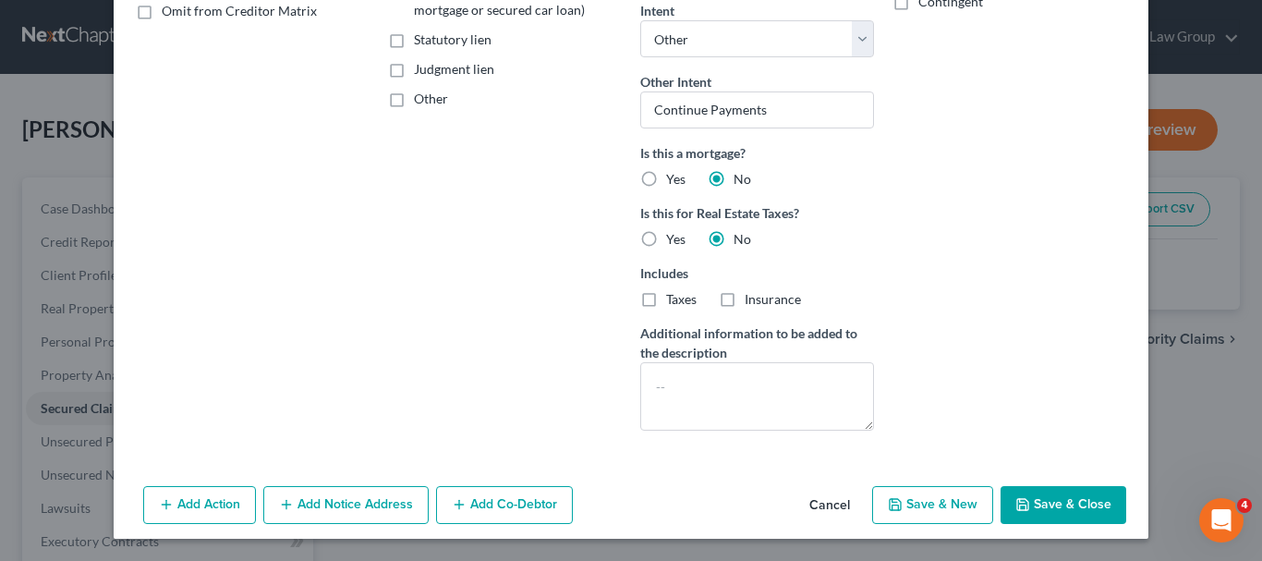
click at [1047, 497] on button "Save & Close" at bounding box center [1063, 505] width 126 height 39
select select
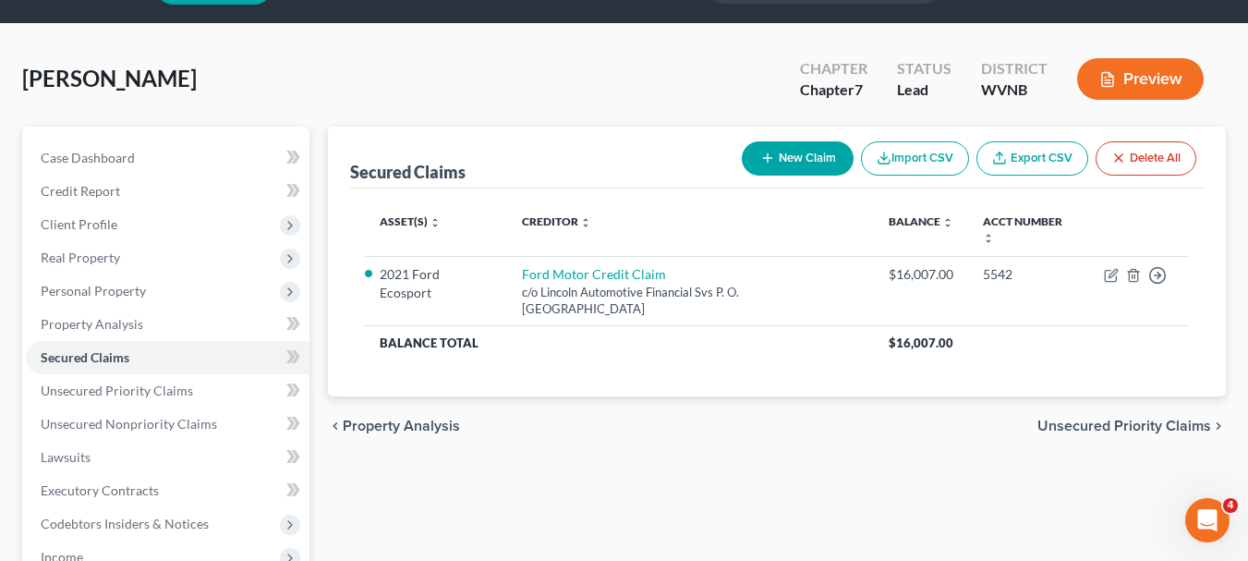
scroll to position [92, 0]
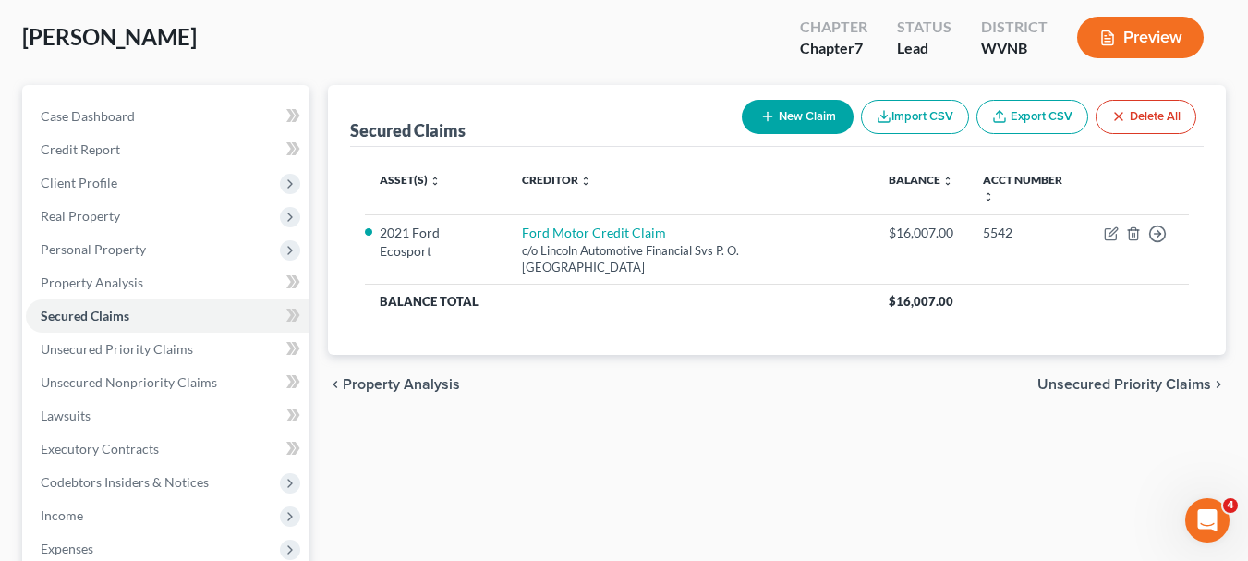
click at [1054, 380] on span "Unsecured Priority Claims" at bounding box center [1124, 384] width 174 height 15
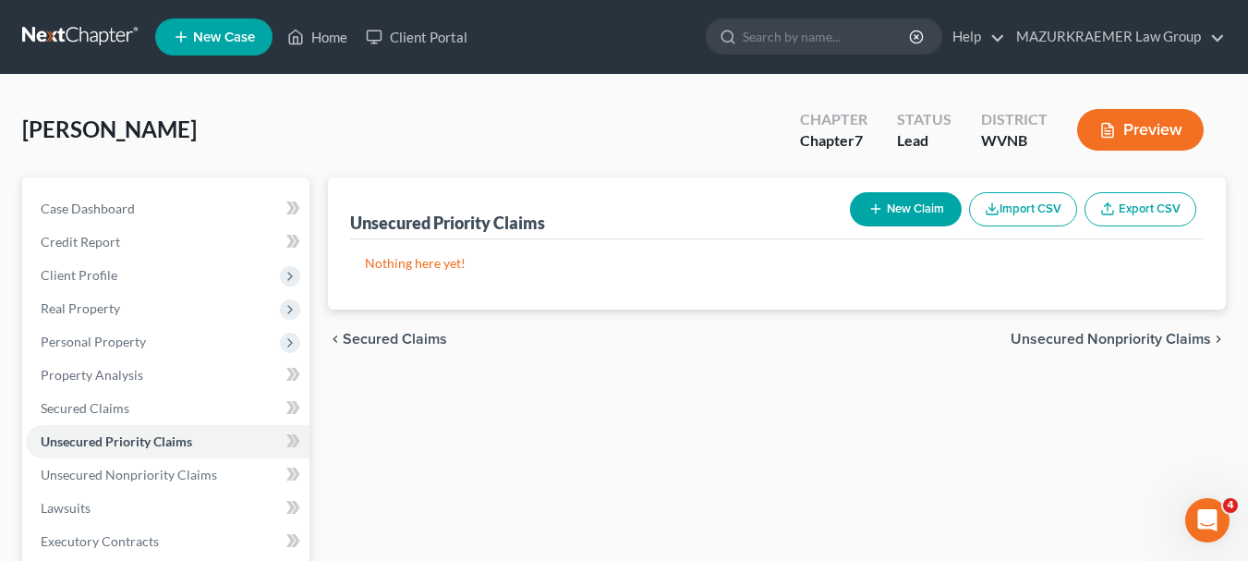
click at [1060, 341] on span "Unsecured Nonpriority Claims" at bounding box center [1111, 339] width 200 height 15
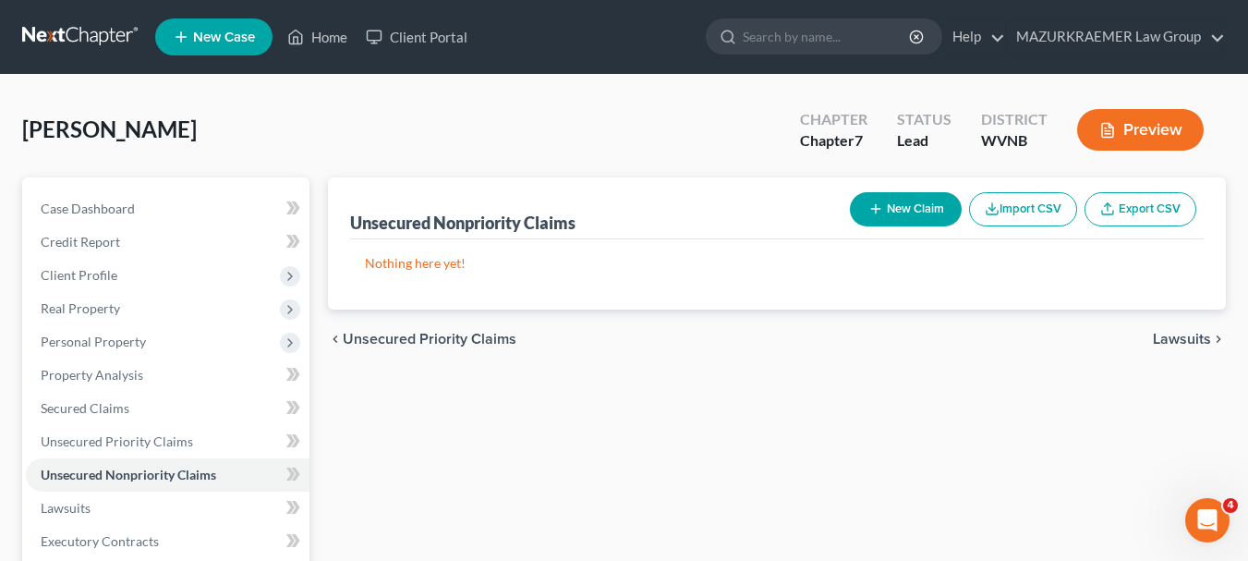
click at [910, 219] on button "New Claim" at bounding box center [906, 209] width 112 height 34
select select "0"
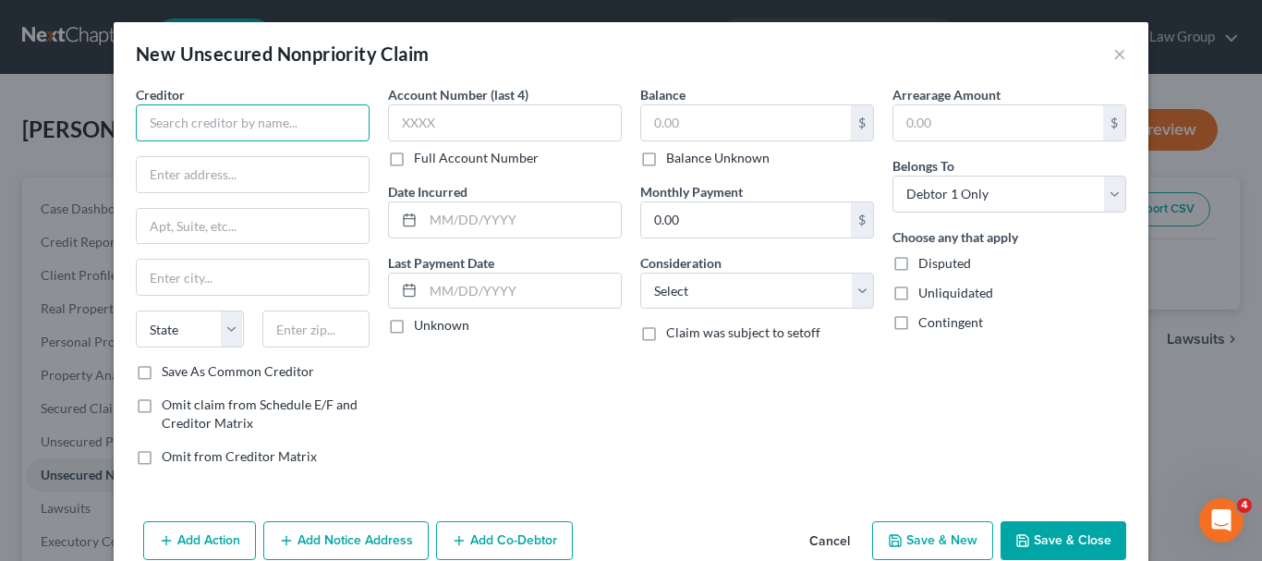
click at [330, 126] on input "text" at bounding box center [253, 122] width 234 height 37
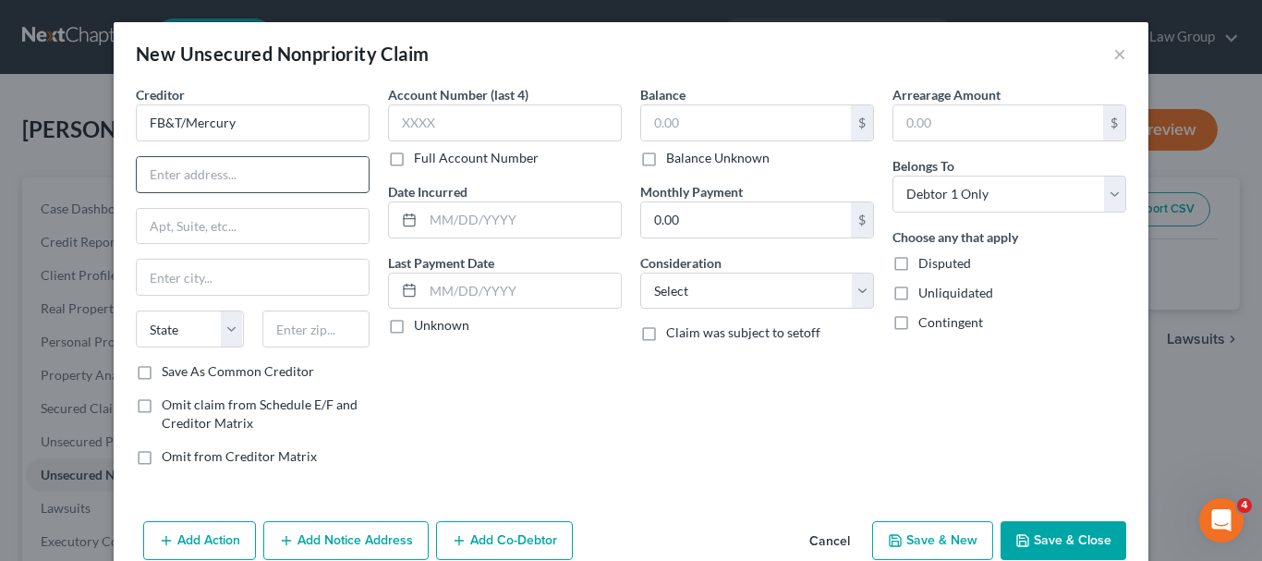
click at [318, 164] on input "text" at bounding box center [253, 174] width 232 height 35
click at [179, 119] on input "FB&T/Mercury" at bounding box center [253, 122] width 234 height 37
type input "Mercury/FBT"
click at [168, 174] on input "text" at bounding box center [253, 174] width 232 height 35
type input "P.O. Box 84064"
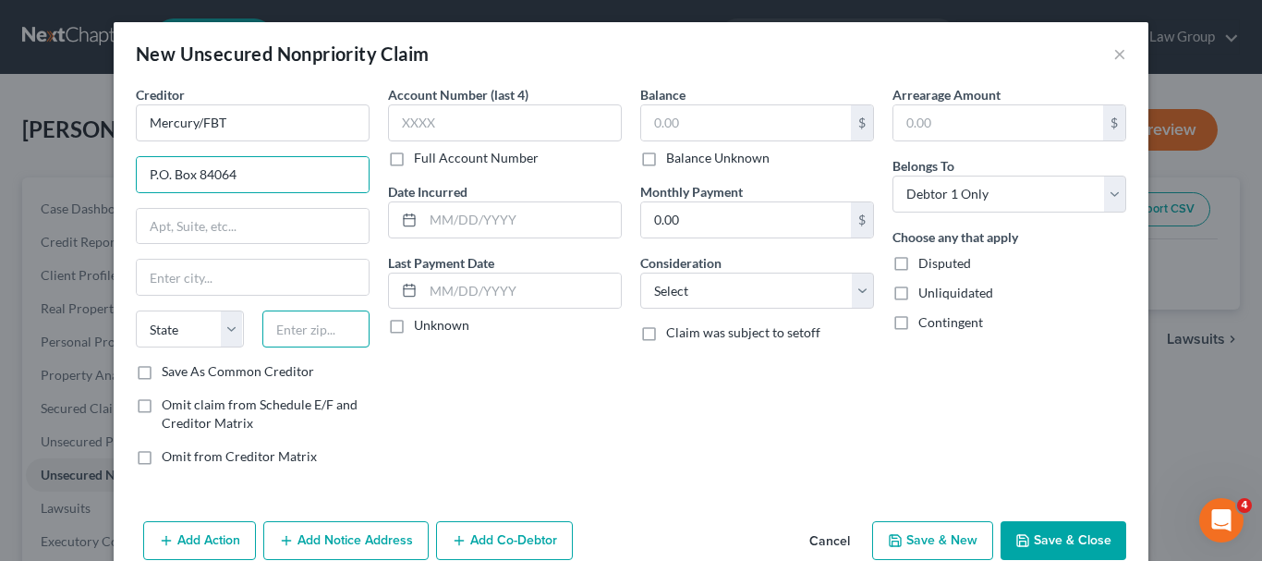
click at [274, 329] on input "text" at bounding box center [316, 328] width 108 height 37
type input "31908"
type input "Columbus"
select select "10"
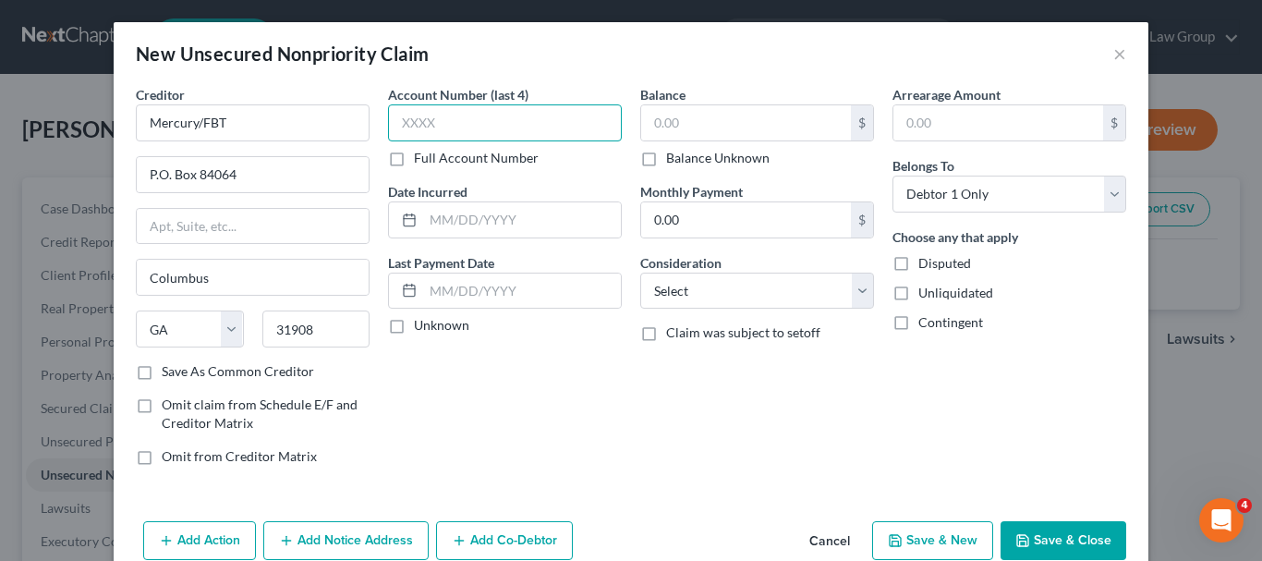
click at [422, 111] on input "text" at bounding box center [505, 122] width 234 height 37
type input "1238"
click at [432, 214] on input "text" at bounding box center [522, 219] width 198 height 35
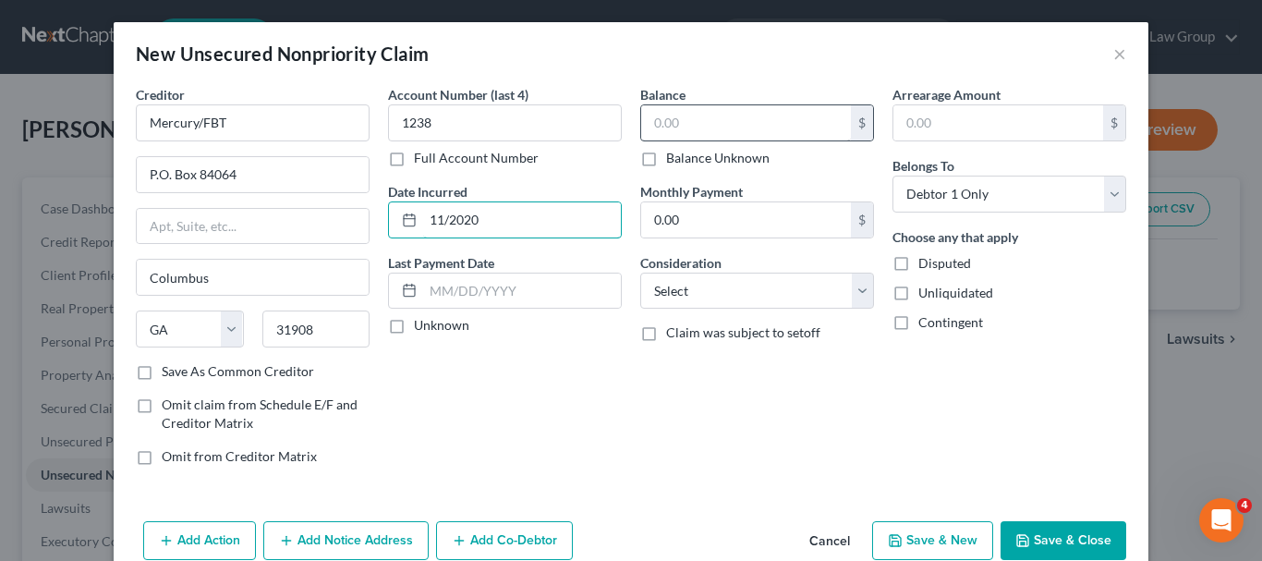
type input "11/2020"
click at [673, 119] on input "text" at bounding box center [746, 122] width 210 height 35
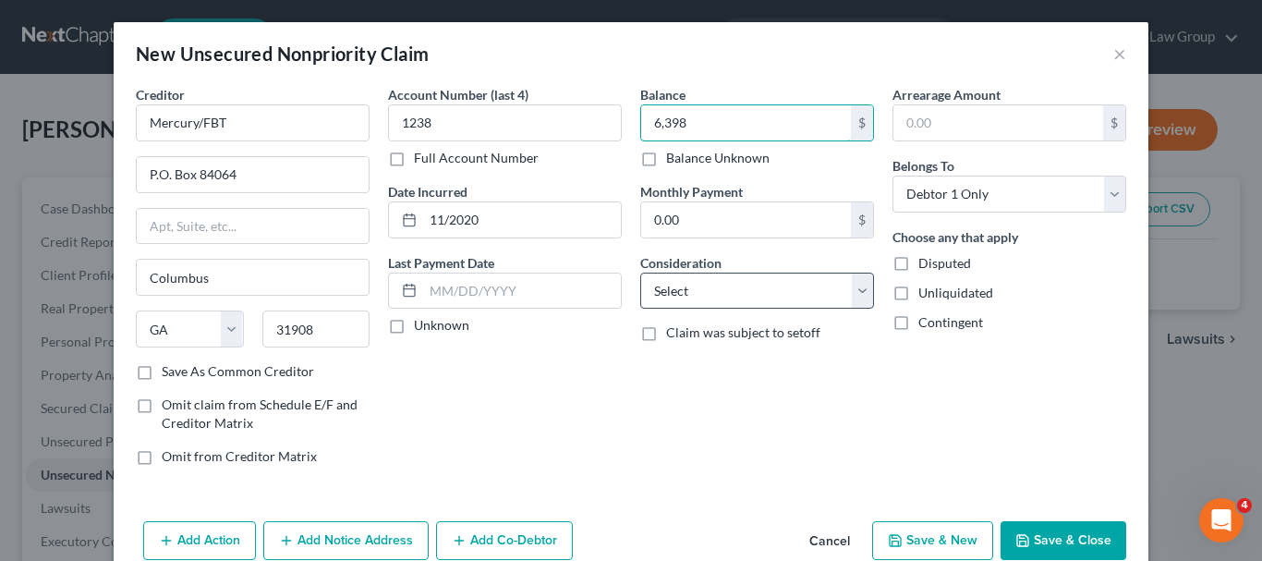
type input "6,398"
click at [859, 285] on select "Select Cable / Satellite Services Collection Agency Credit Card Debt Debt Couns…" at bounding box center [757, 291] width 234 height 37
select select "2"
click at [640, 273] on select "Select Cable / Satellite Services Collection Agency Credit Card Debt Debt Couns…" at bounding box center [757, 291] width 234 height 37
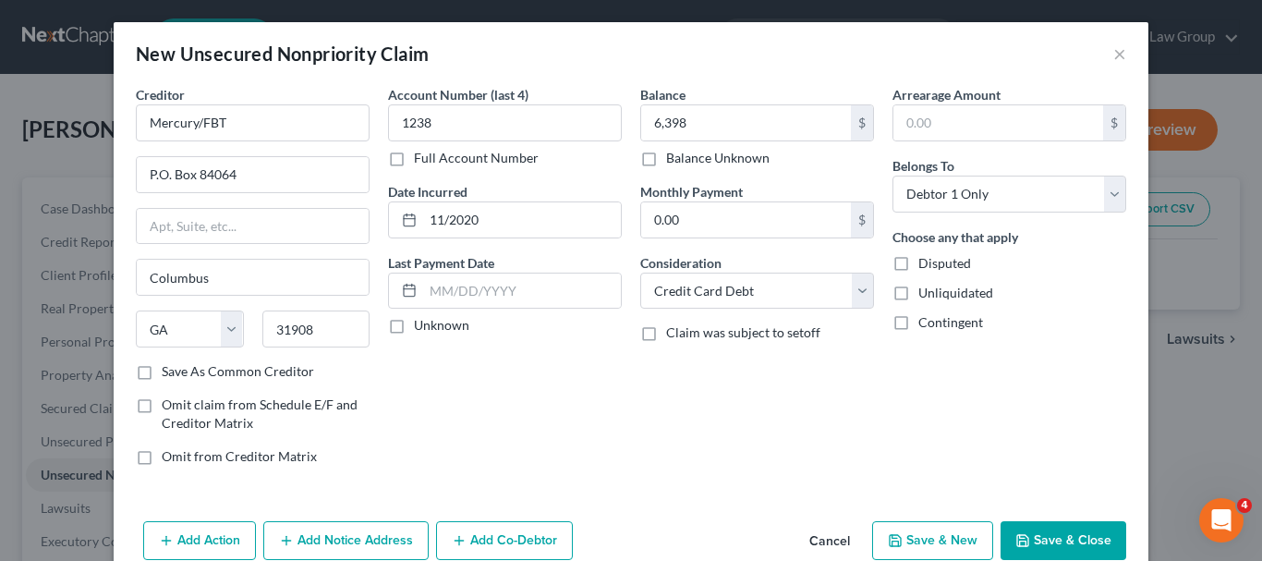
click at [1071, 543] on button "Save & Close" at bounding box center [1063, 540] width 126 height 39
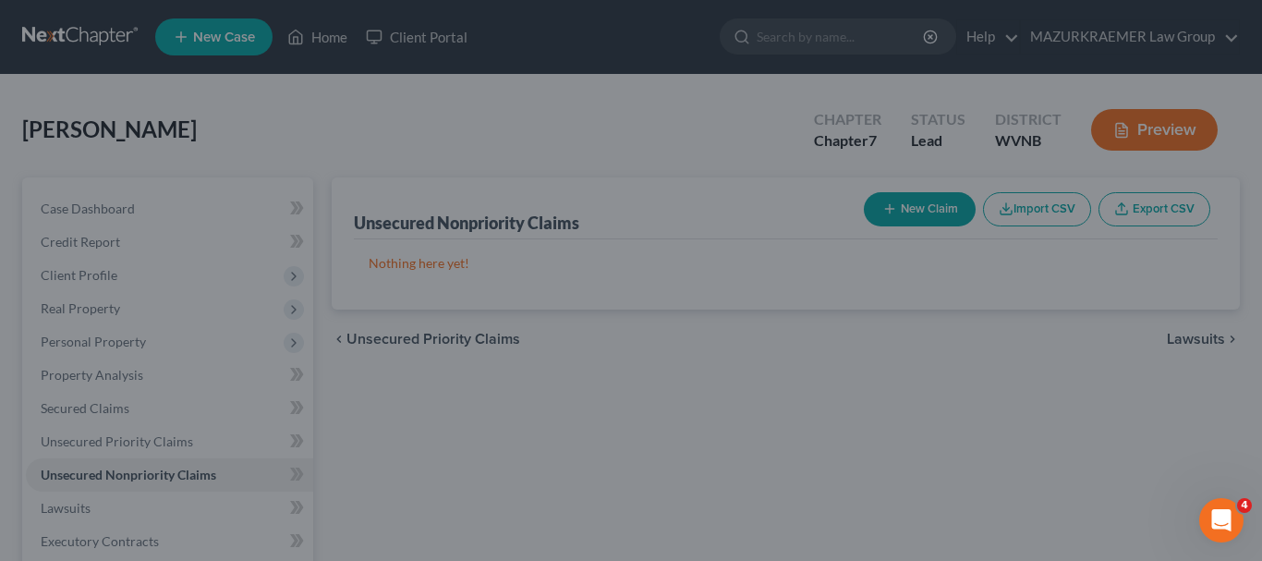
type input "6,398.00"
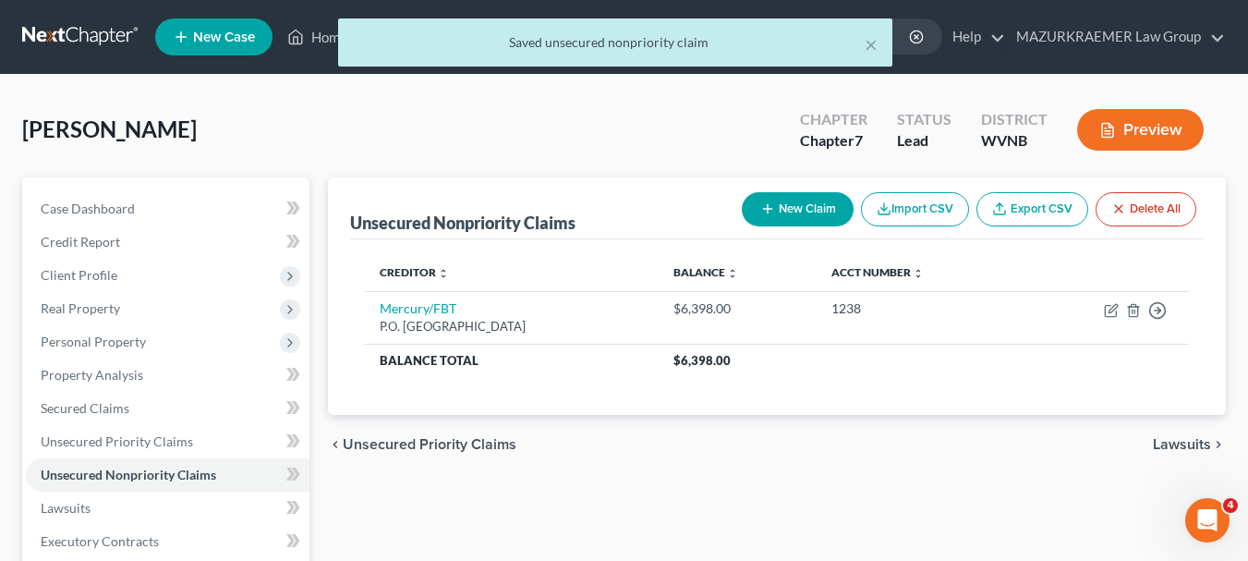
click at [803, 206] on button "New Claim" at bounding box center [798, 209] width 112 height 34
select select "0"
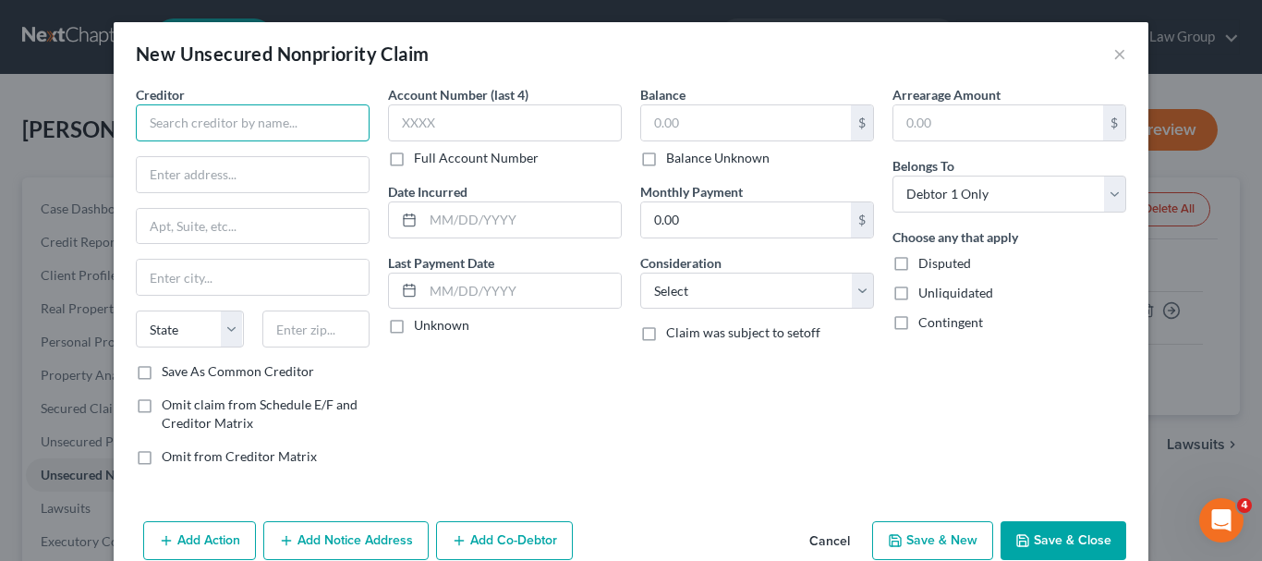
click at [282, 122] on input "text" at bounding box center [253, 122] width 234 height 37
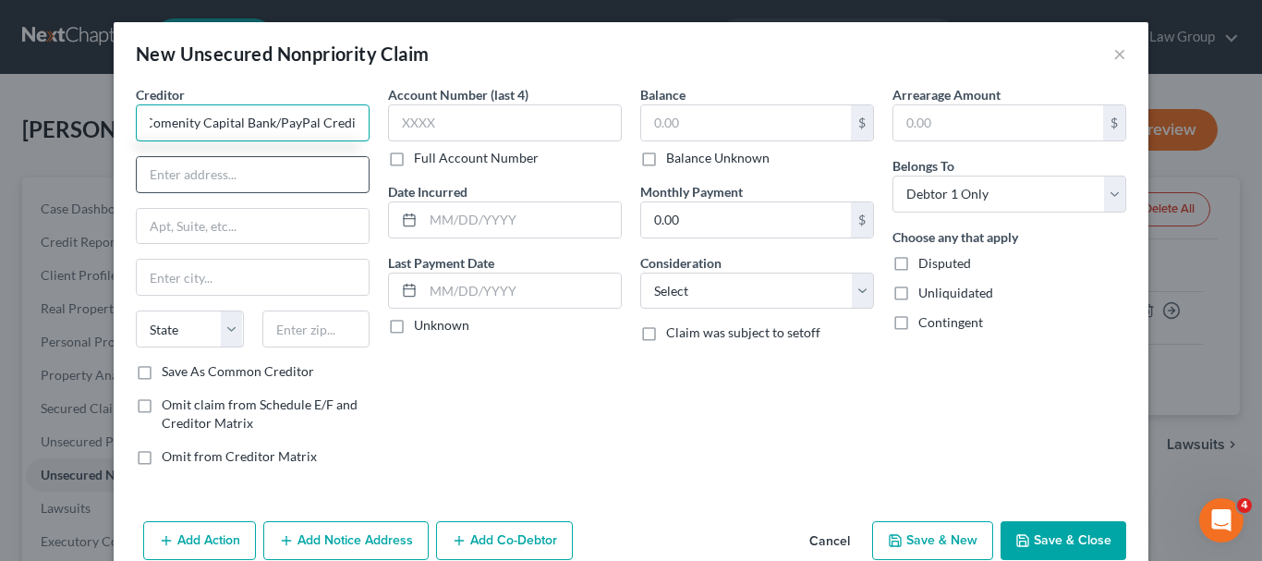
type input "Comenity Capital Bank/PayPal Credit"
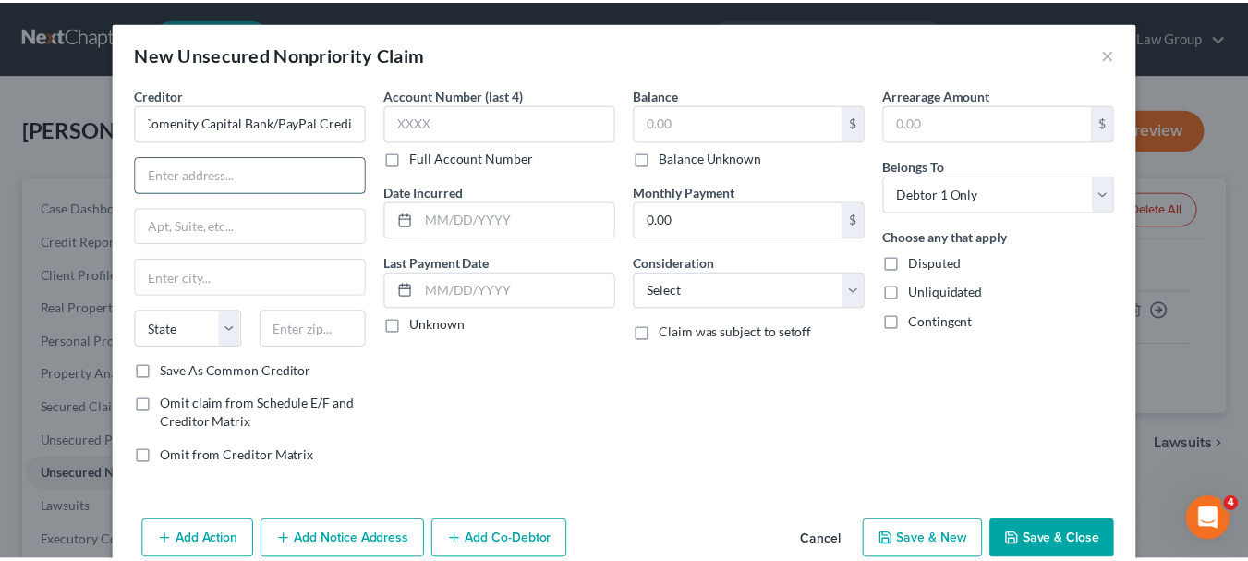
scroll to position [0, 0]
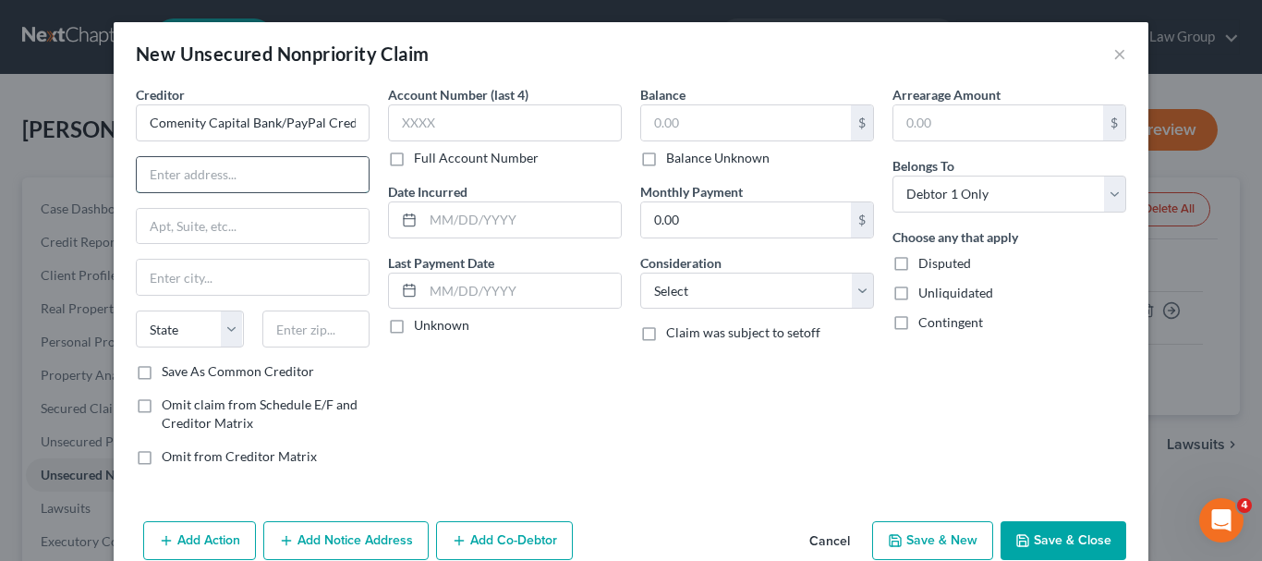
click at [209, 181] on input "text" at bounding box center [253, 174] width 232 height 35
type input "P.O. Box 182273"
click at [280, 329] on input "text" at bounding box center [316, 328] width 108 height 37
type input "43218"
type input "Columbus"
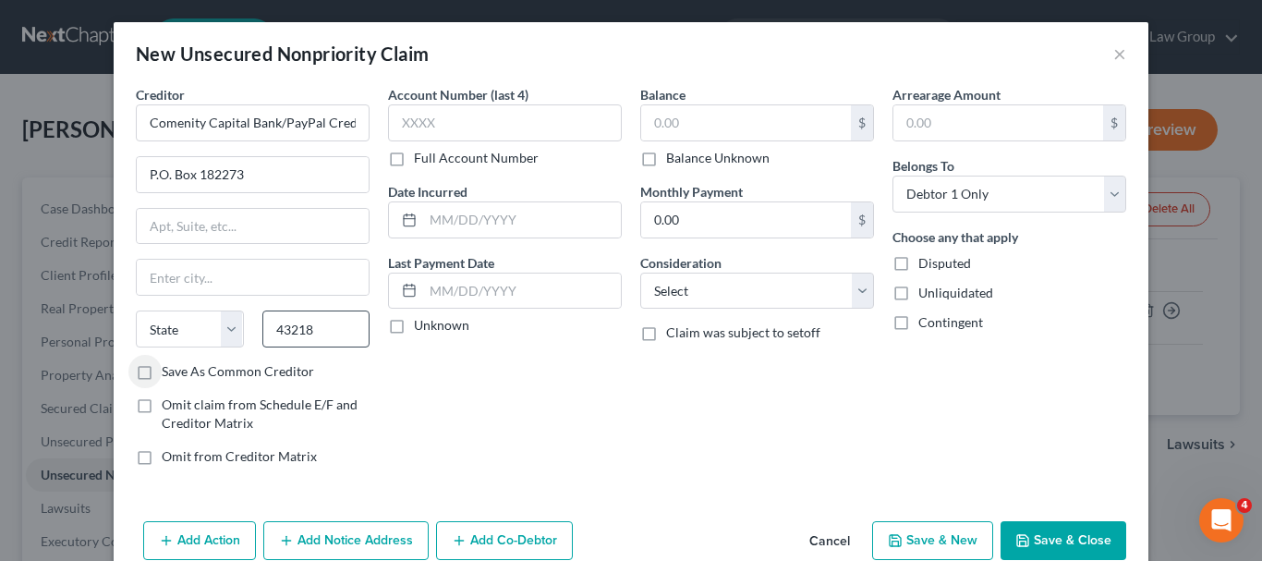
select select "36"
click at [411, 133] on input "text" at bounding box center [505, 122] width 234 height 37
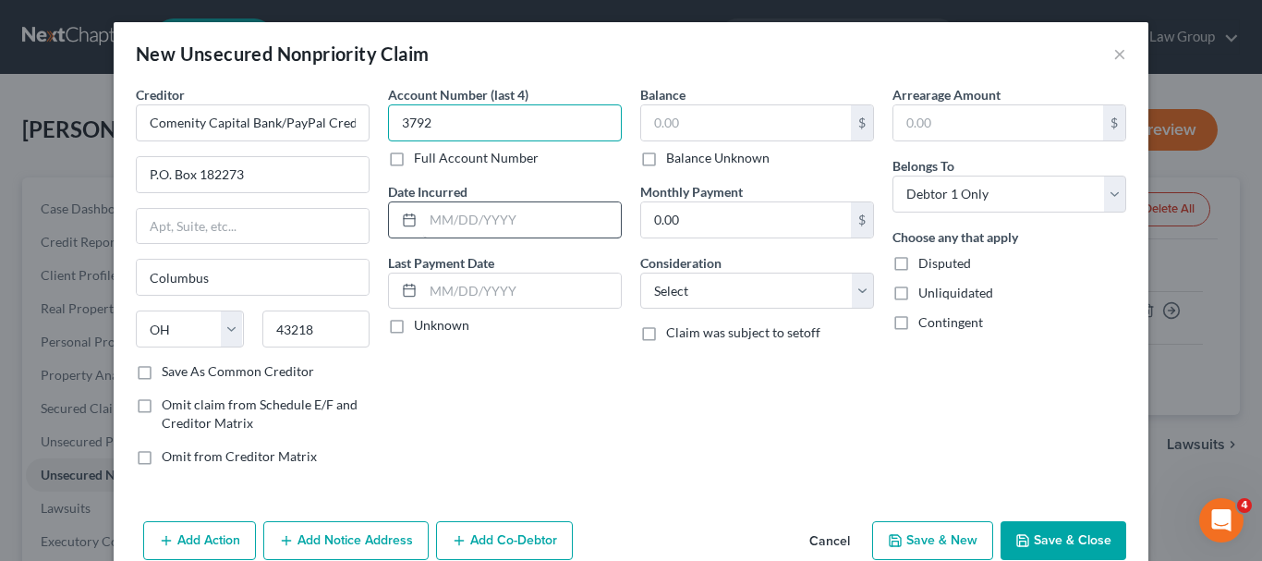
type input "3792"
click at [424, 216] on input "text" at bounding box center [522, 219] width 198 height 35
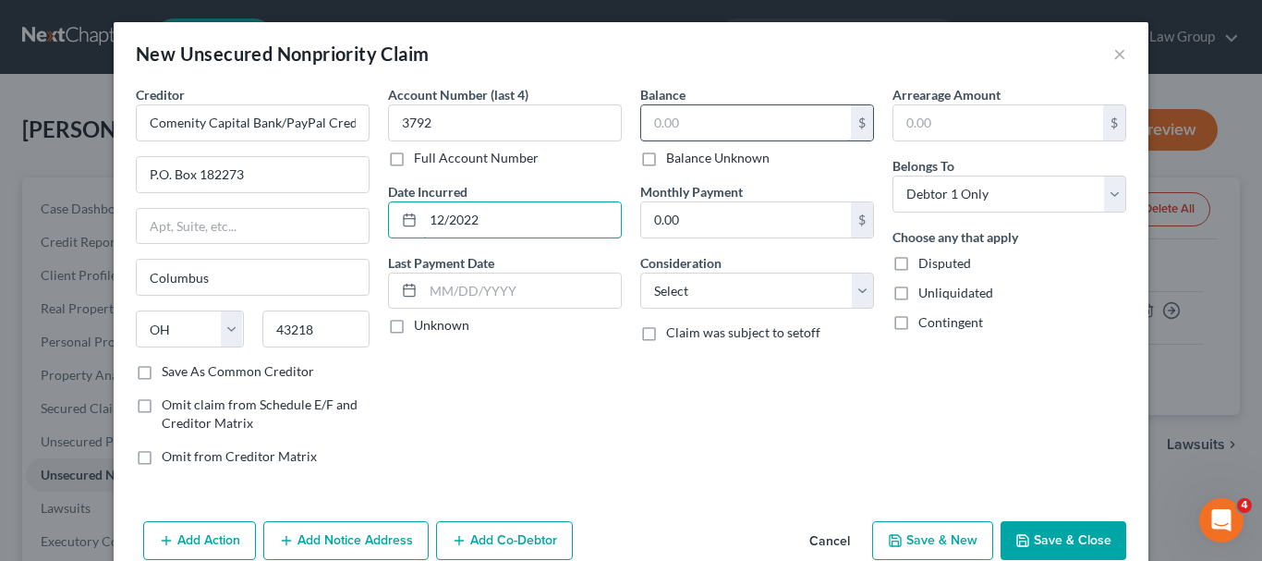
type input "12/2022"
click at [681, 122] on input "text" at bounding box center [746, 122] width 210 height 35
type input "4,450"
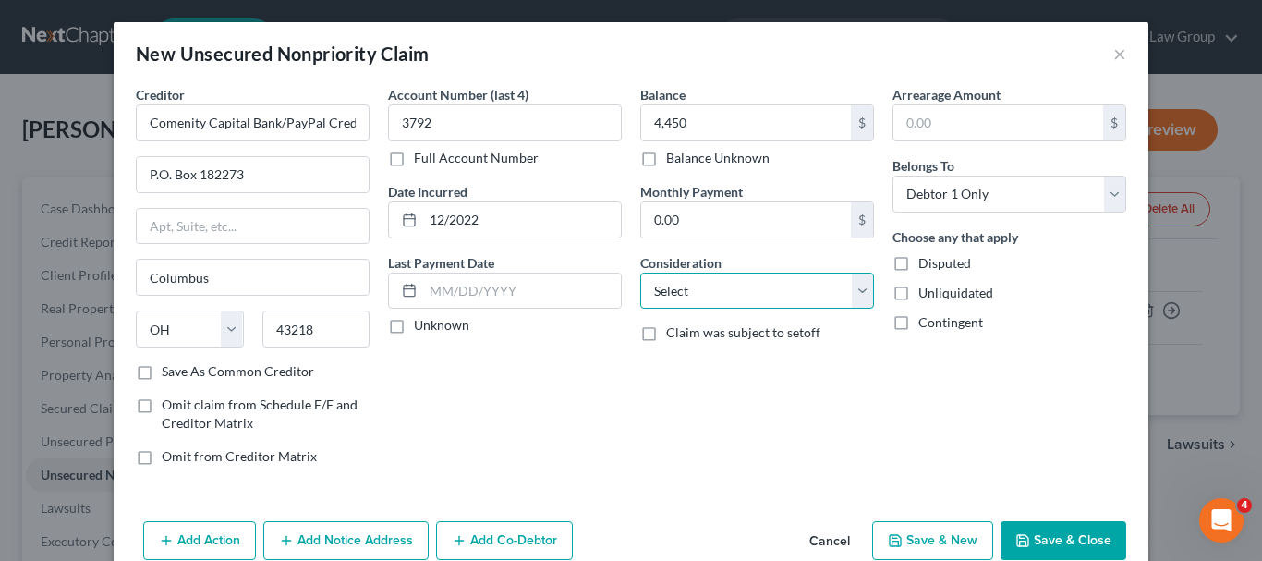
click at [687, 289] on select "Select Cable / Satellite Services Collection Agency Credit Card Debt Debt Couns…" at bounding box center [757, 291] width 234 height 37
select select "2"
click at [640, 273] on select "Select Cable / Satellite Services Collection Agency Credit Card Debt Debt Couns…" at bounding box center [757, 291] width 234 height 37
click at [1046, 543] on button "Save & Close" at bounding box center [1063, 540] width 126 height 39
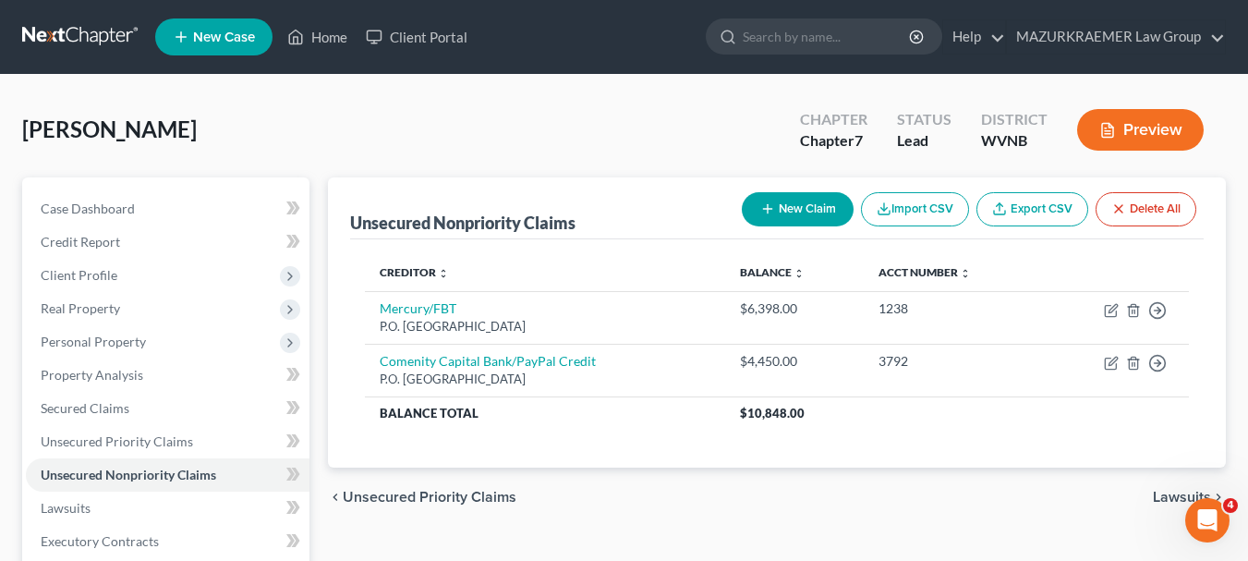
click at [823, 213] on button "New Claim" at bounding box center [798, 209] width 112 height 34
select select "0"
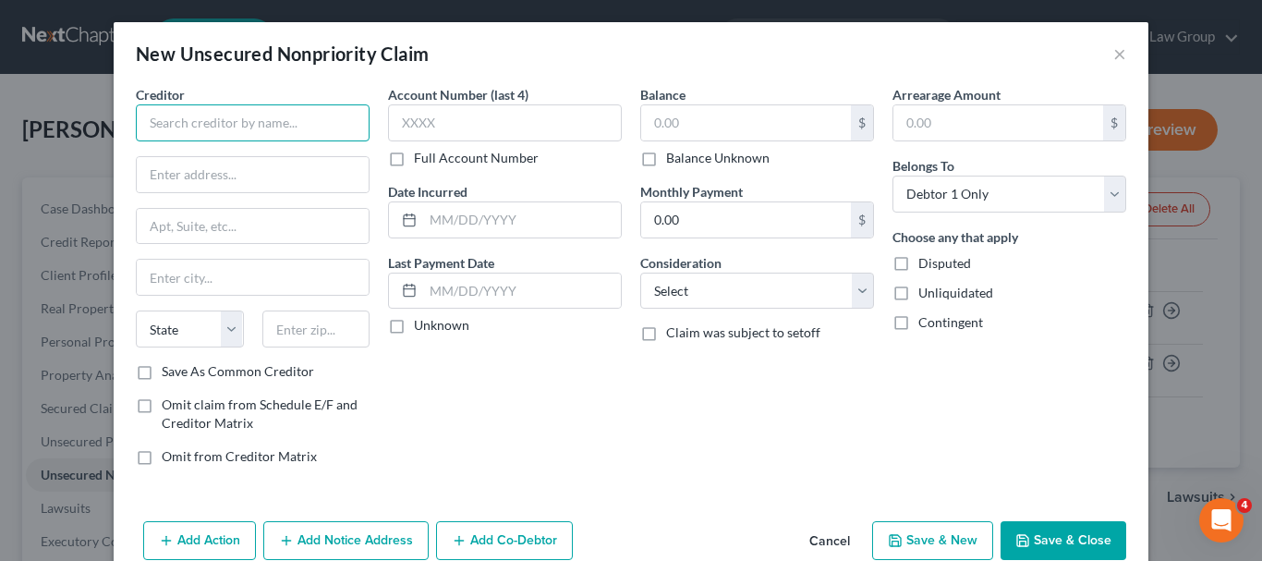
click at [172, 123] on input "text" at bounding box center [253, 122] width 234 height 37
type input "Comenity Capital Bank/Rossmc"
click at [171, 172] on input "text" at bounding box center [253, 174] width 232 height 35
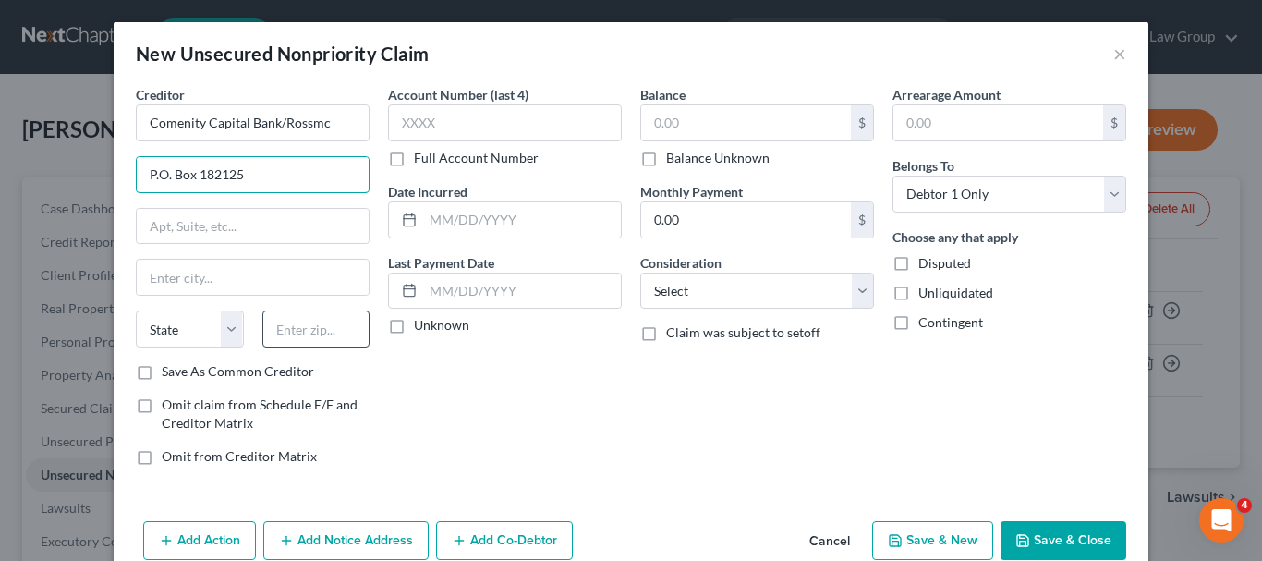
type input "P.O. Box 182125"
click at [329, 339] on input "text" at bounding box center [316, 328] width 108 height 37
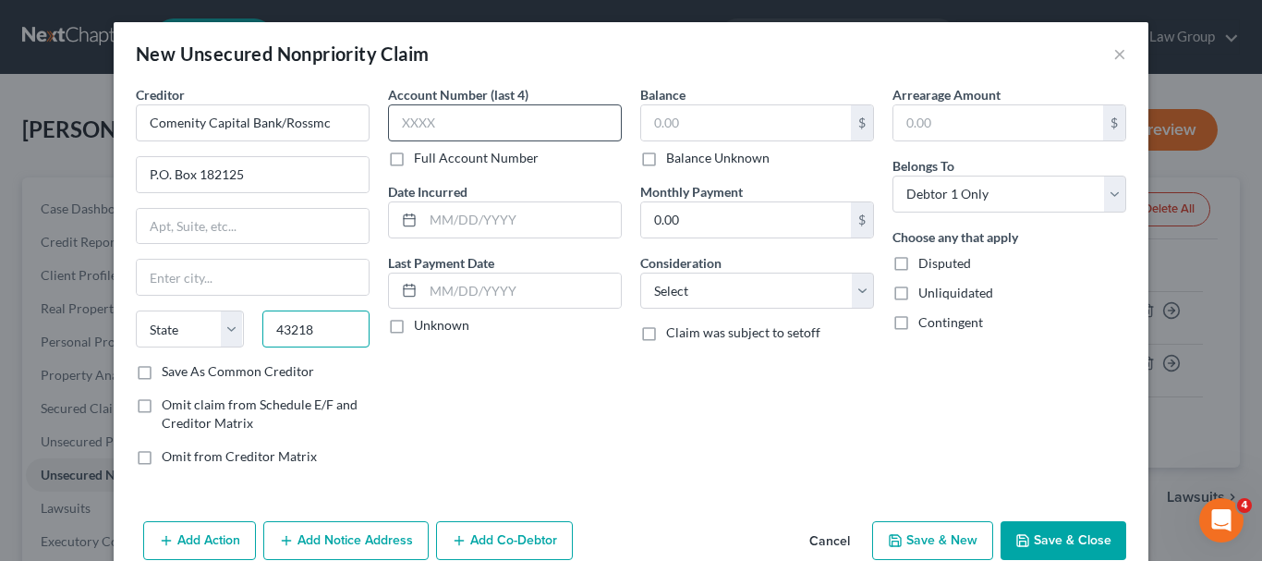
type input "43218"
click at [464, 127] on input "text" at bounding box center [505, 122] width 234 height 37
type input "Columbus"
select select "36"
type input "7720"
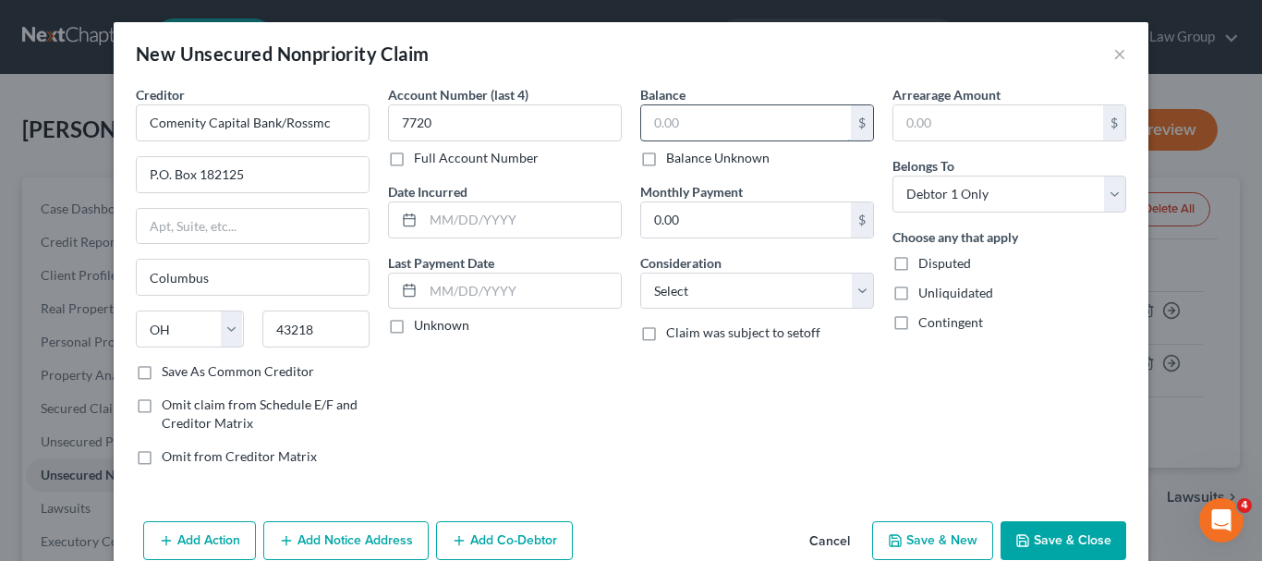
click at [663, 129] on input "text" at bounding box center [746, 122] width 210 height 35
type input "4,088"
click at [469, 217] on input "text" at bounding box center [522, 219] width 198 height 35
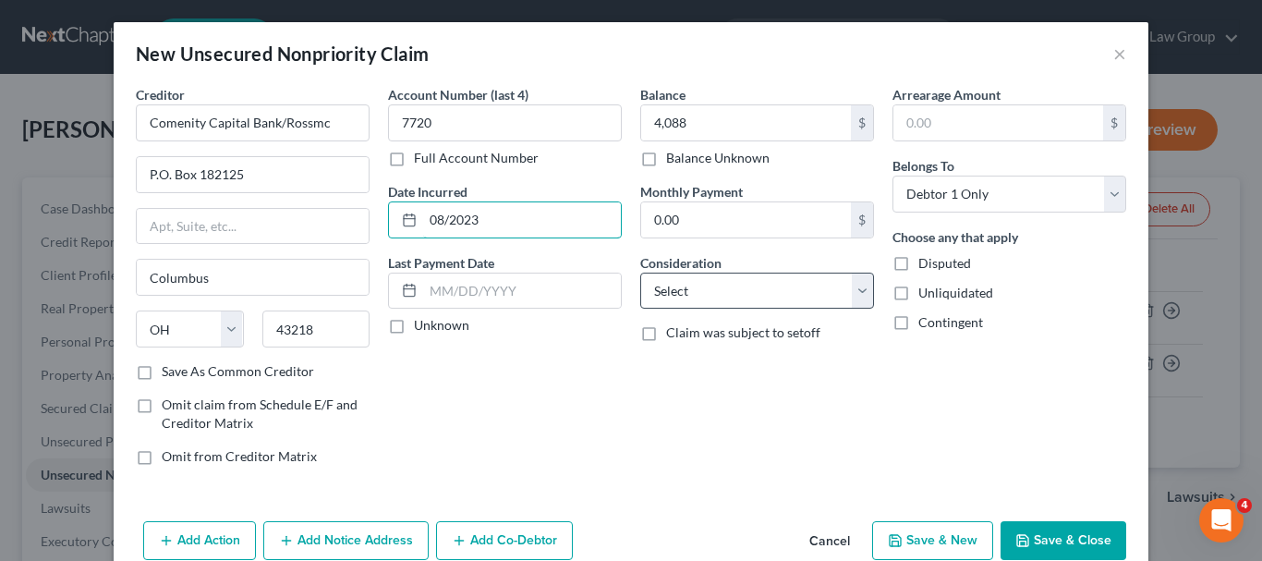
type input "08/2023"
click at [857, 296] on select "Select Cable / Satellite Services Collection Agency Credit Card Debt Debt Couns…" at bounding box center [757, 291] width 234 height 37
select select "2"
click at [640, 273] on select "Select Cable / Satellite Services Collection Agency Credit Card Debt Debt Couns…" at bounding box center [757, 291] width 234 height 37
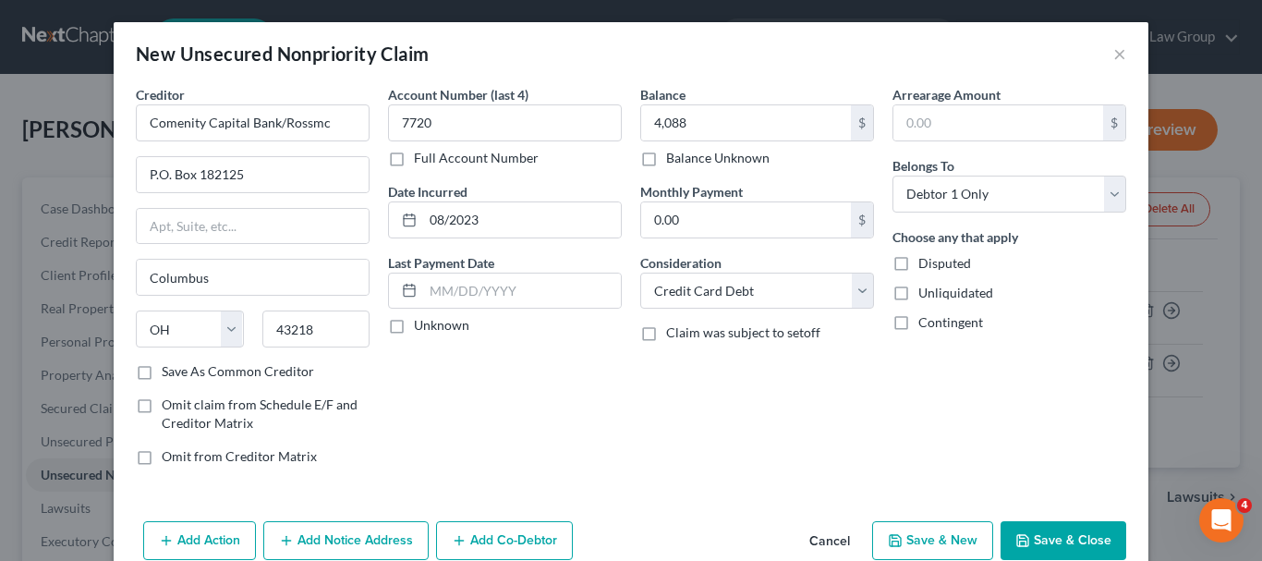
click at [1072, 541] on button "Save & Close" at bounding box center [1063, 540] width 126 height 39
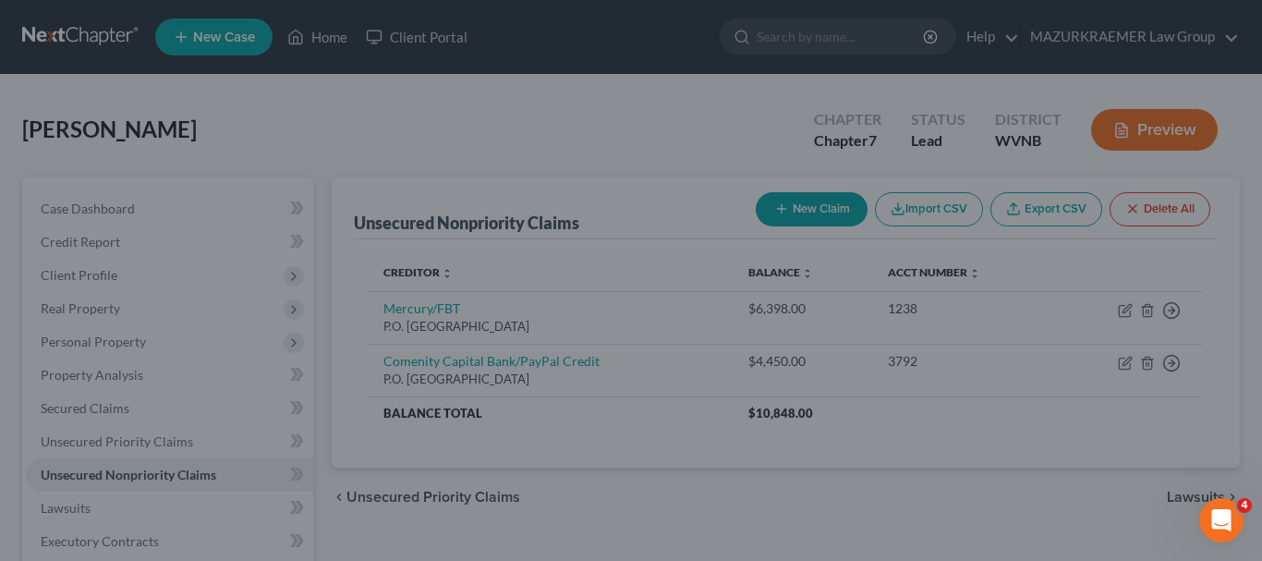
type input "4,088.00"
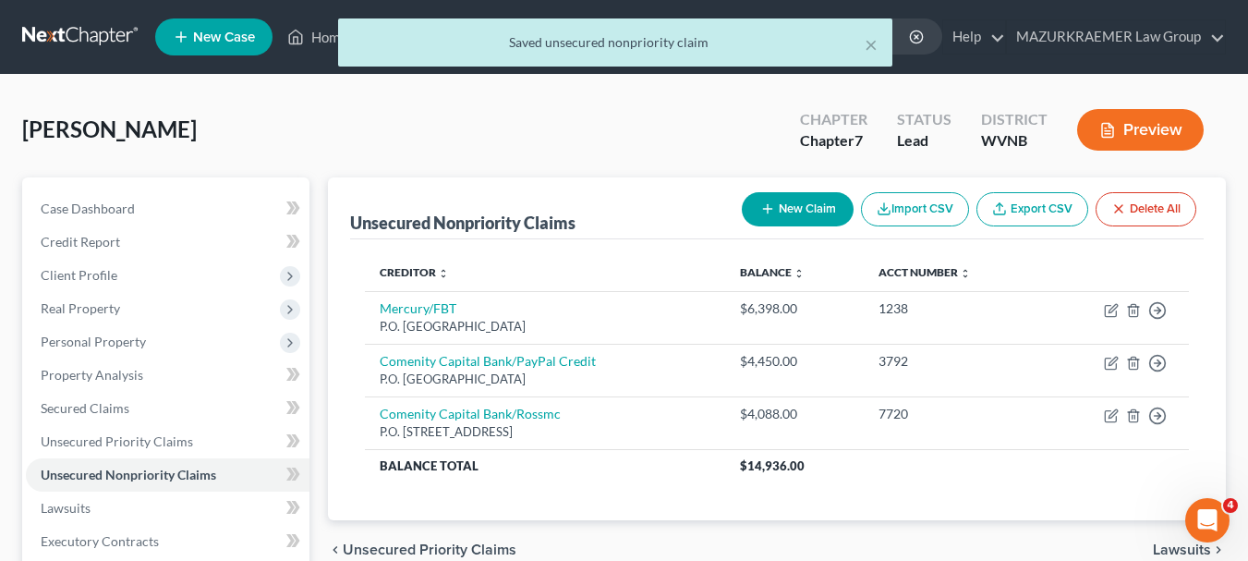
click at [802, 201] on button "New Claim" at bounding box center [798, 209] width 112 height 34
select select "0"
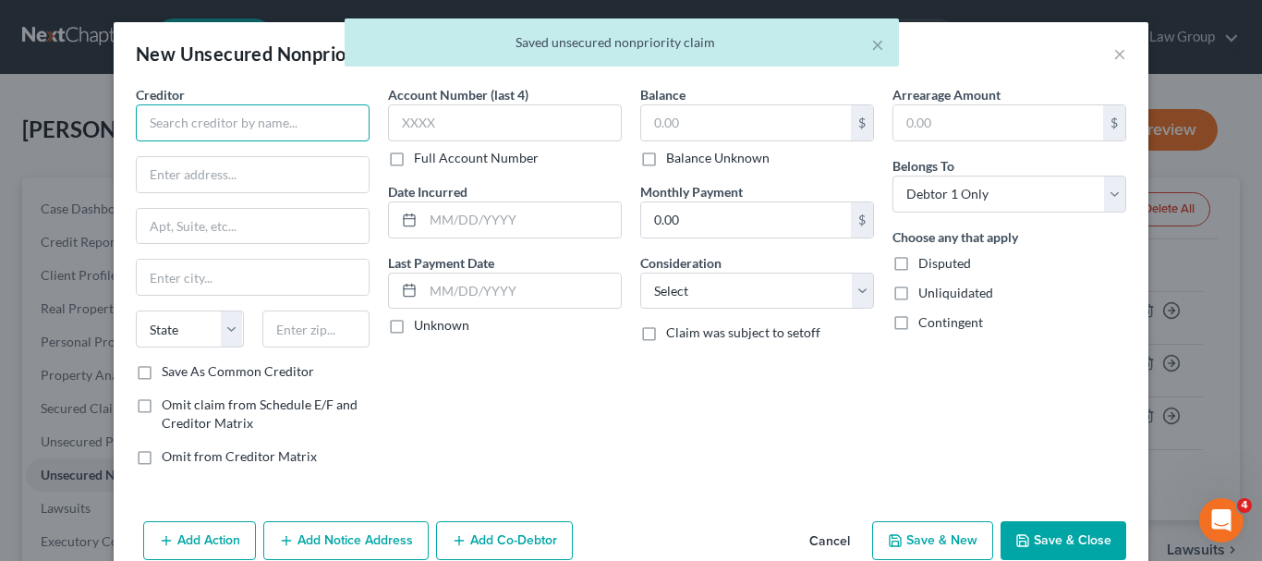
click at [331, 118] on input "text" at bounding box center [253, 122] width 234 height 37
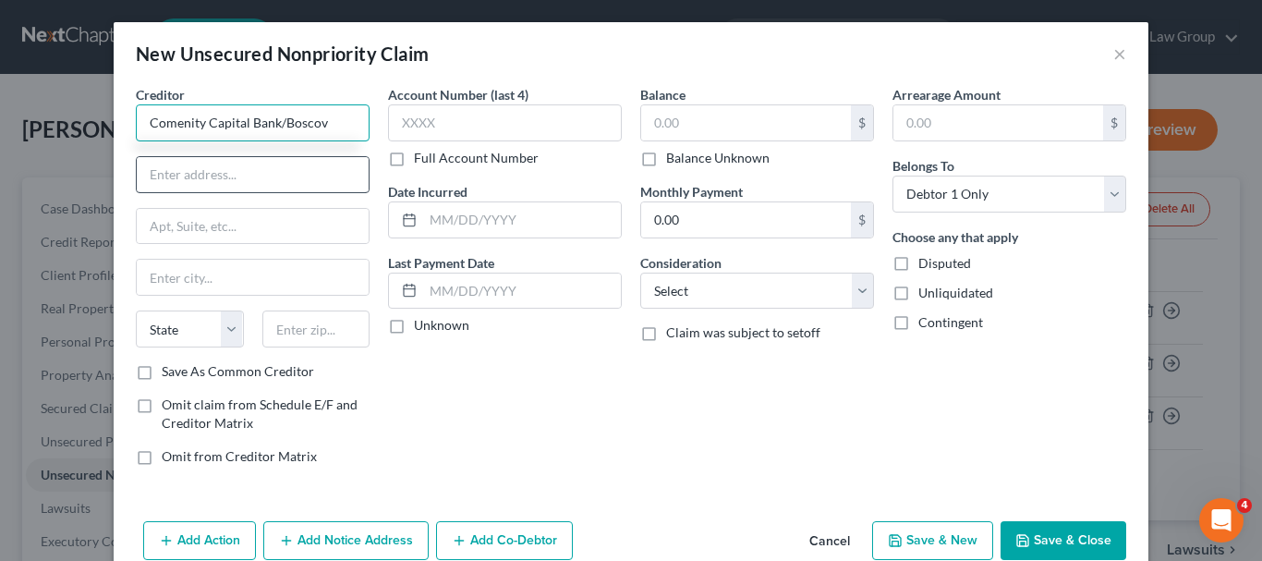
type input "Comenity Capital Bank/Boscov"
click at [283, 171] on input "text" at bounding box center [253, 174] width 232 height 35
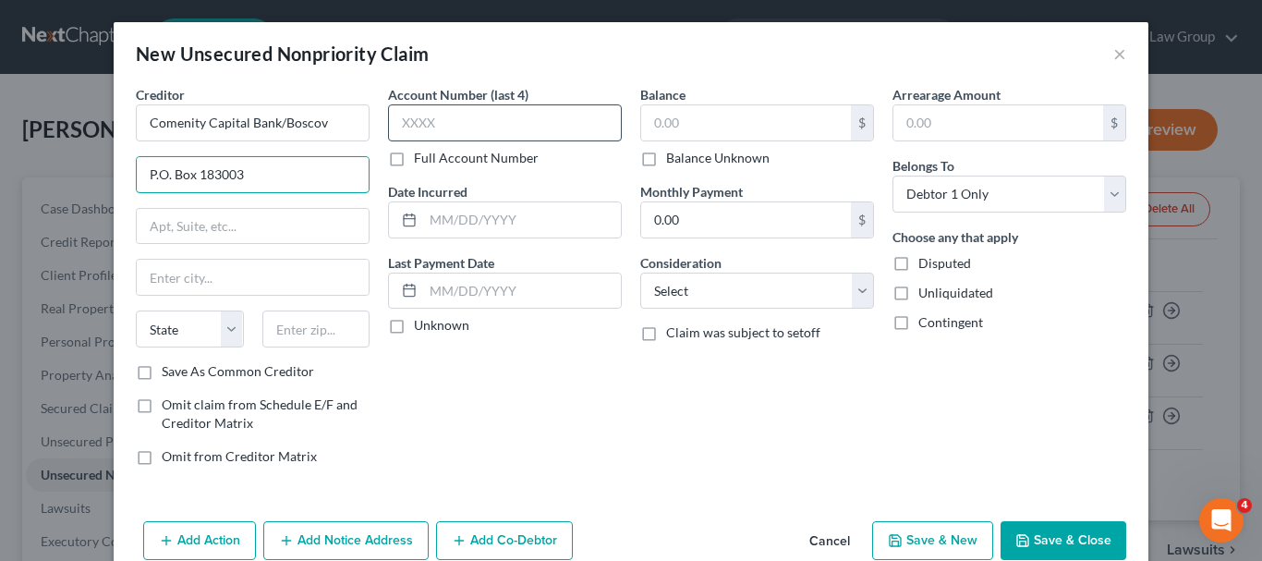
type input "P.O. Box 183003"
click at [394, 124] on input "text" at bounding box center [505, 122] width 234 height 37
type input "1741"
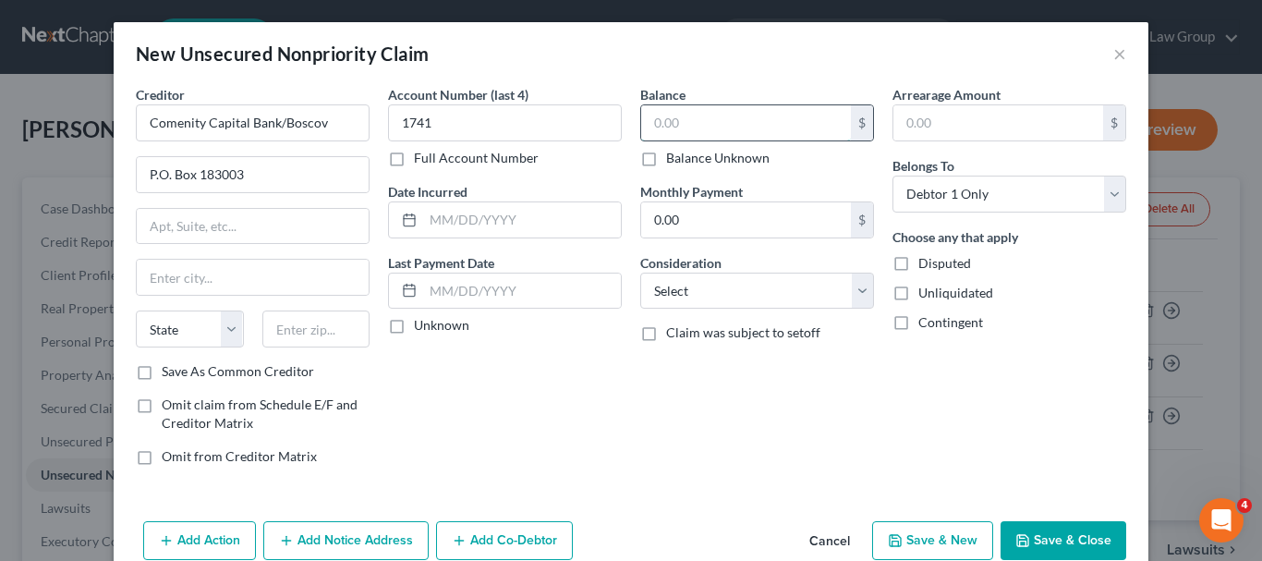
click at [648, 130] on input "text" at bounding box center [746, 122] width 210 height 35
type input "3,746"
click at [432, 224] on input "text" at bounding box center [522, 219] width 198 height 35
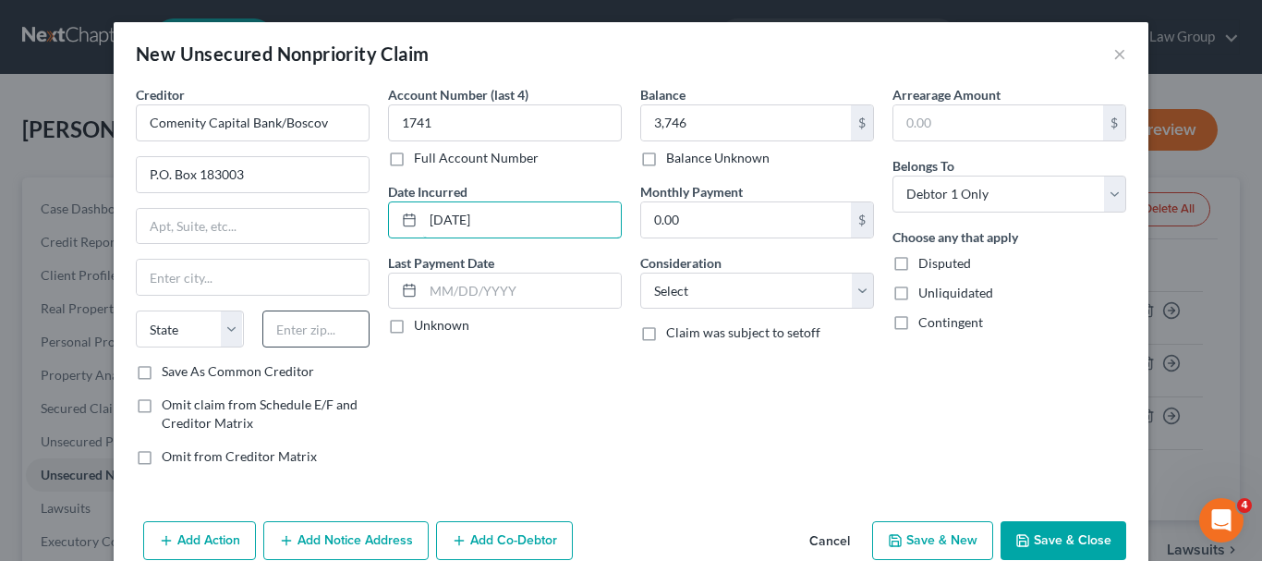
type input "06/16/2018"
click at [291, 333] on input "text" at bounding box center [316, 328] width 108 height 37
type input "43218"
type input "Columbus"
select select "36"
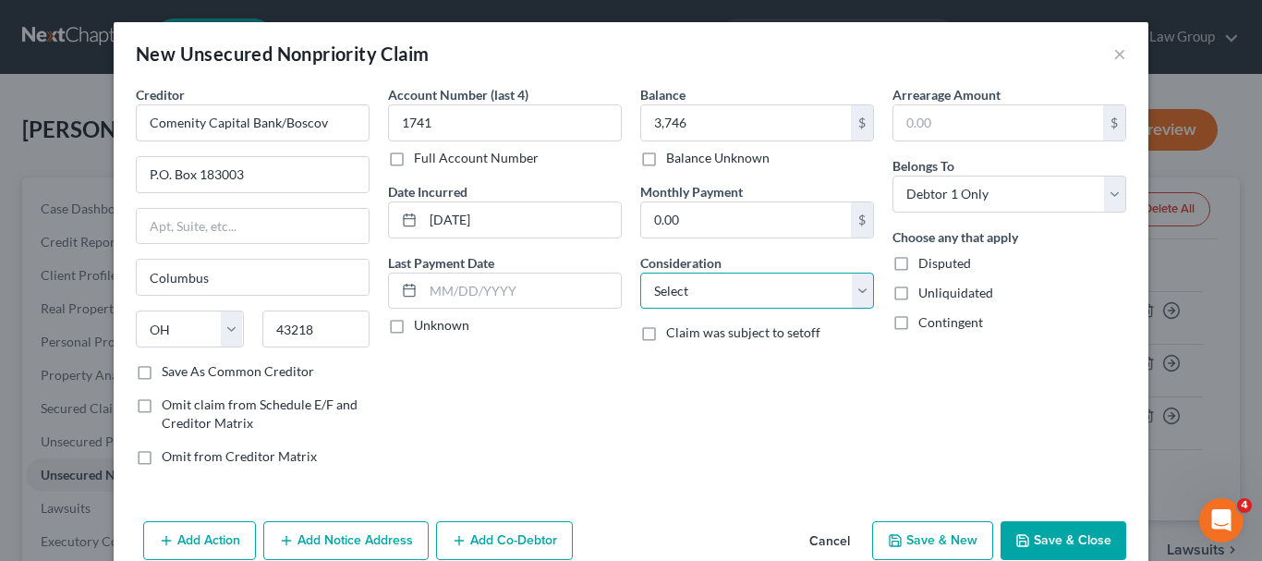
click at [813, 302] on select "Select Cable / Satellite Services Collection Agency Credit Card Debt Debt Couns…" at bounding box center [757, 291] width 234 height 37
select select "2"
click at [640, 273] on select "Select Cable / Satellite Services Collection Agency Credit Card Debt Debt Couns…" at bounding box center [757, 291] width 234 height 37
click at [1055, 537] on button "Save & Close" at bounding box center [1063, 540] width 126 height 39
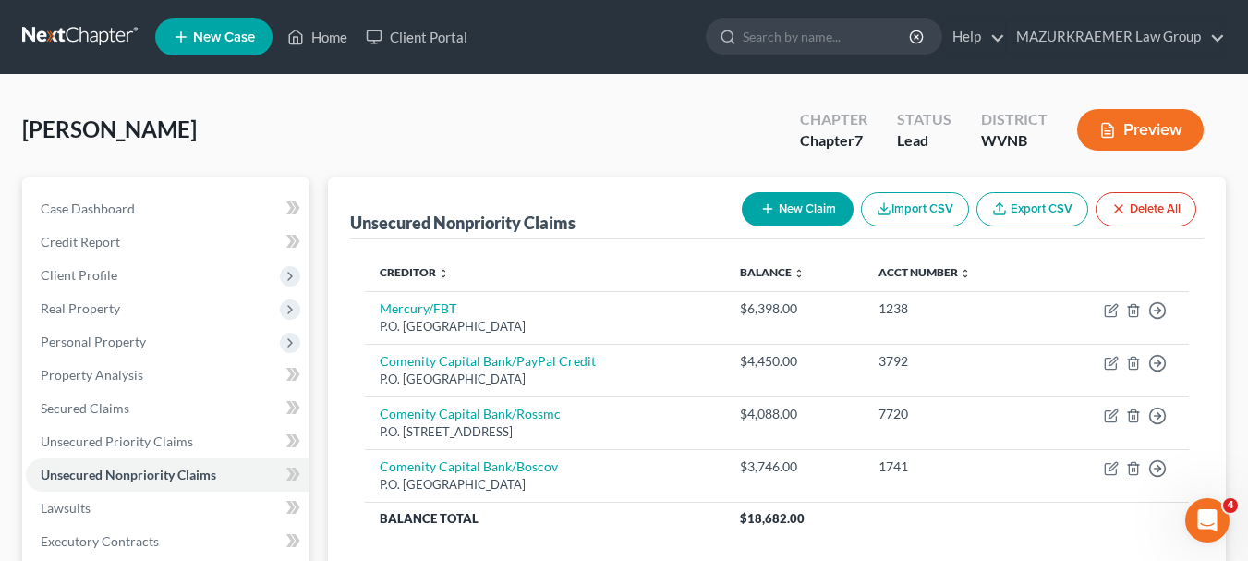
click at [810, 211] on button "New Claim" at bounding box center [798, 209] width 112 height 34
select select "0"
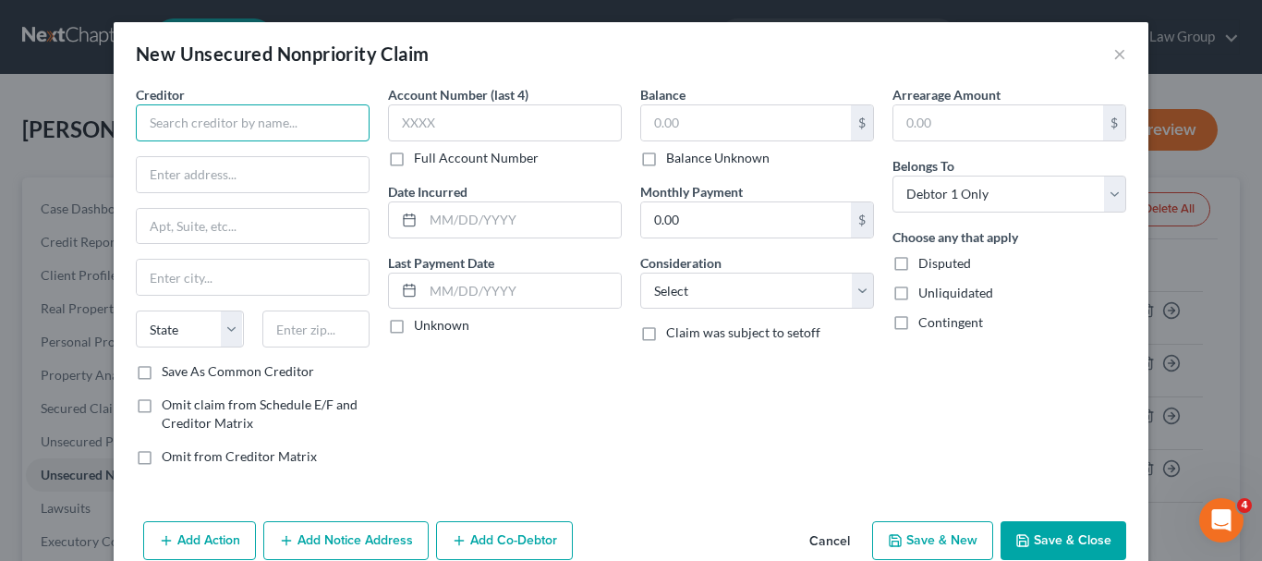
click at [285, 129] on input "text" at bounding box center [253, 122] width 234 height 37
type input "Merrick Bank Corp."
click at [267, 181] on input "text" at bounding box center [253, 174] width 232 height 35
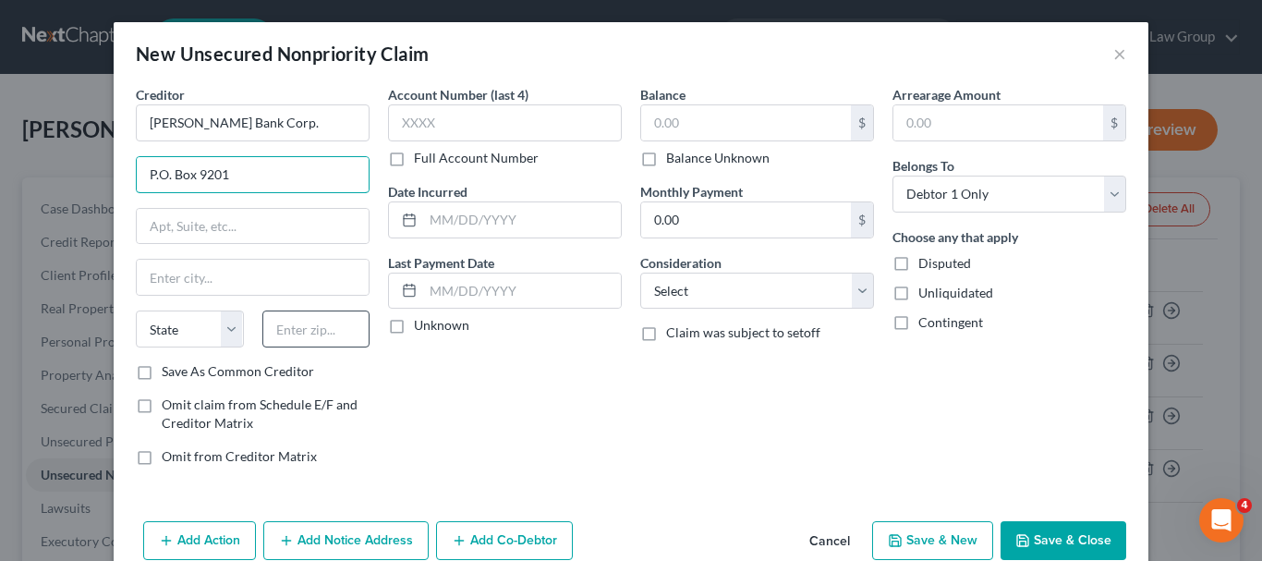
type input "P.O. Box 9201"
click at [340, 322] on input "text" at bounding box center [316, 328] width 108 height 37
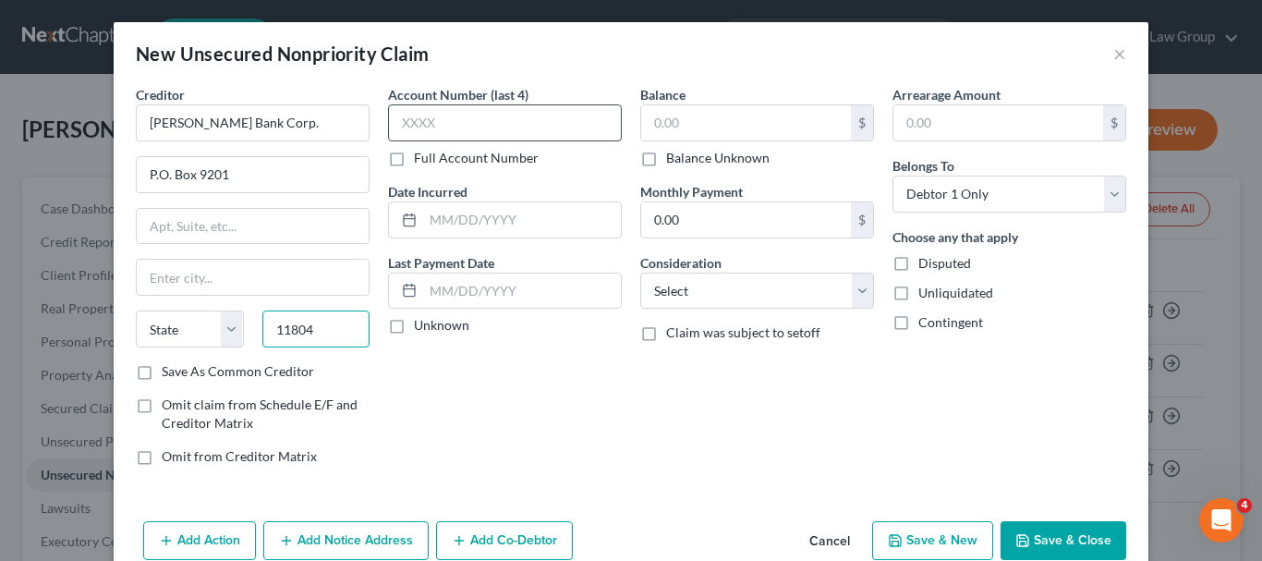
type input "11804"
click at [439, 106] on input "text" at bounding box center [505, 122] width 234 height 37
type input "Old Bethpage"
select select "35"
type input "7512"
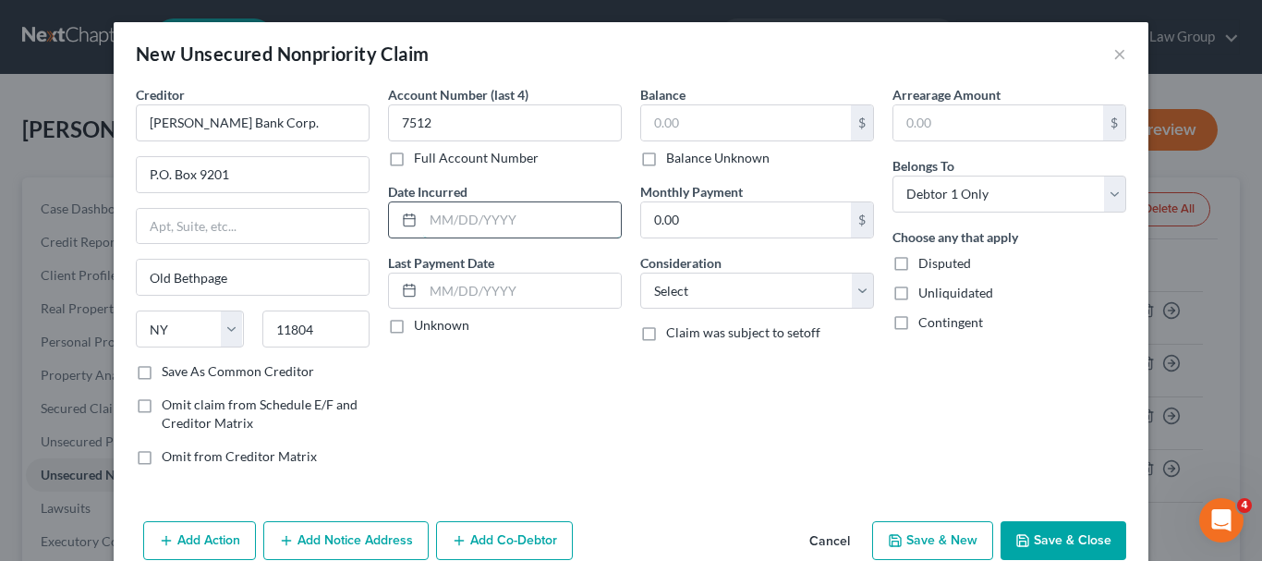
click at [441, 219] on input "text" at bounding box center [522, 219] width 198 height 35
type input "01/2021"
click at [657, 127] on input "text" at bounding box center [746, 122] width 210 height 35
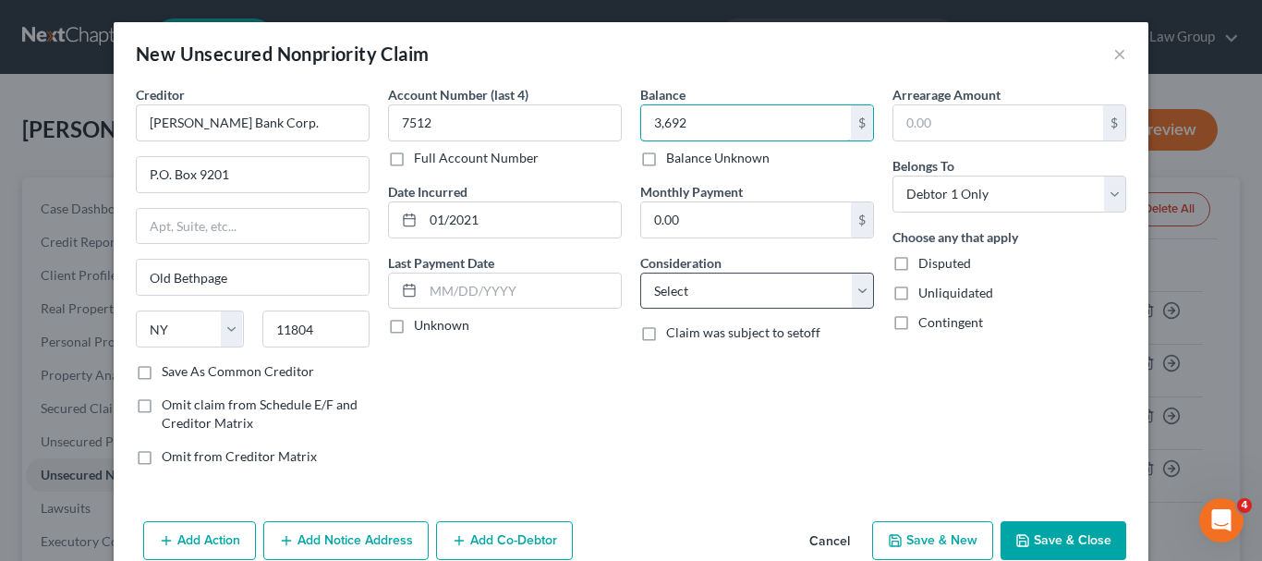
type input "3,692"
click at [740, 298] on select "Select Cable / Satellite Services Collection Agency Credit Card Debt Debt Couns…" at bounding box center [757, 291] width 234 height 37
select select "2"
click at [640, 273] on select "Select Cable / Satellite Services Collection Agency Credit Card Debt Debt Couns…" at bounding box center [757, 291] width 234 height 37
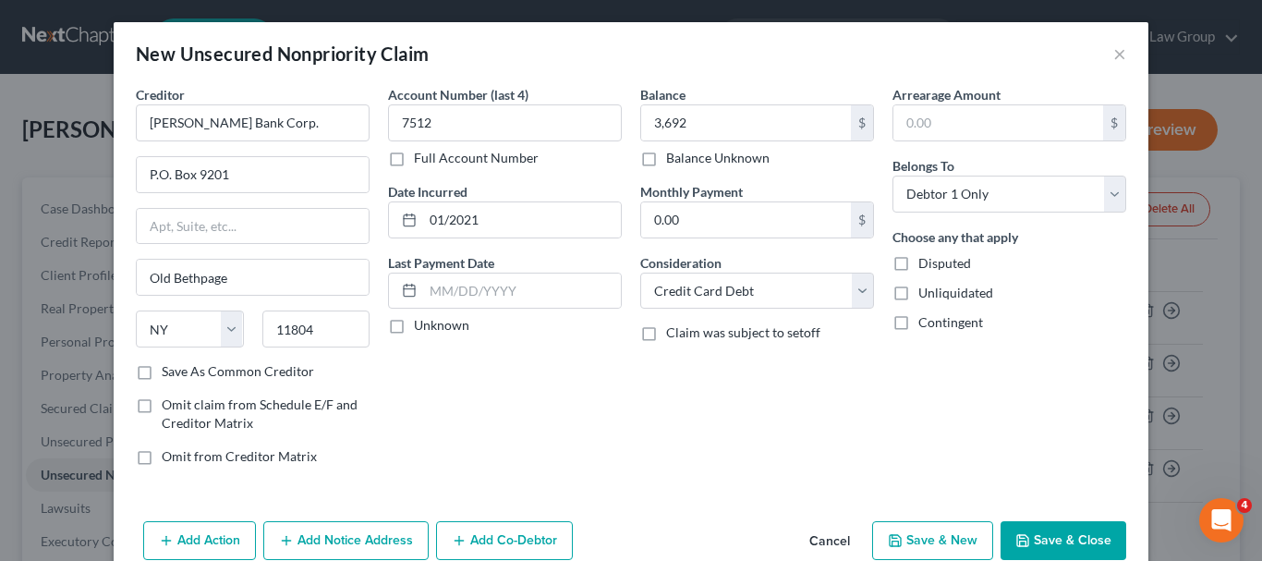
click at [1100, 537] on button "Save & Close" at bounding box center [1063, 540] width 126 height 39
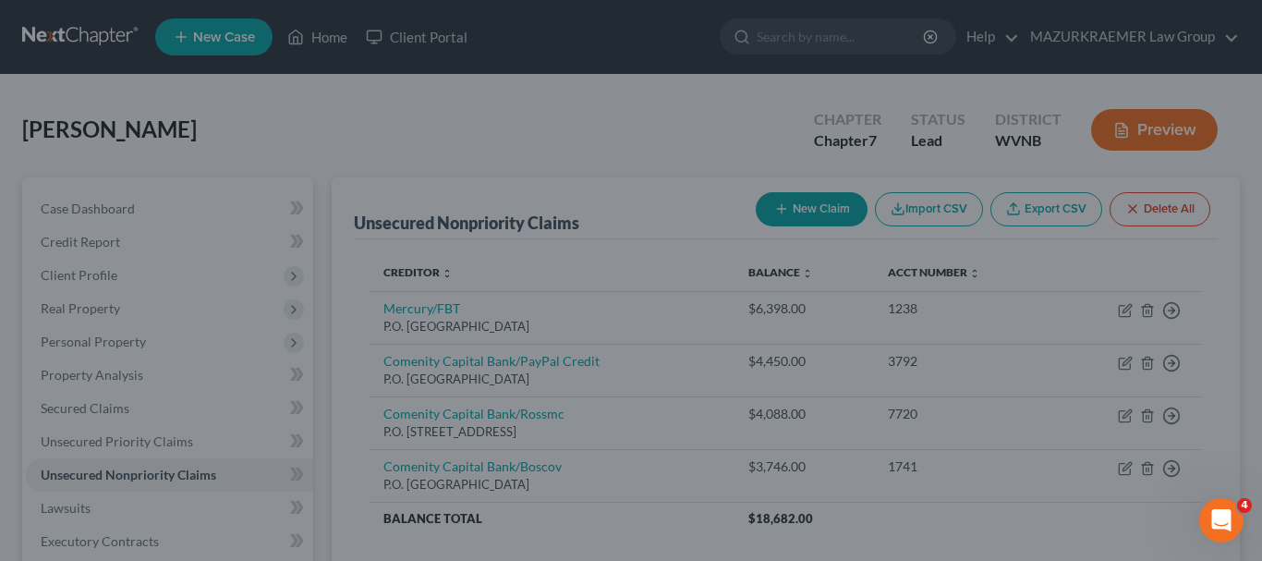
type input "3,692.00"
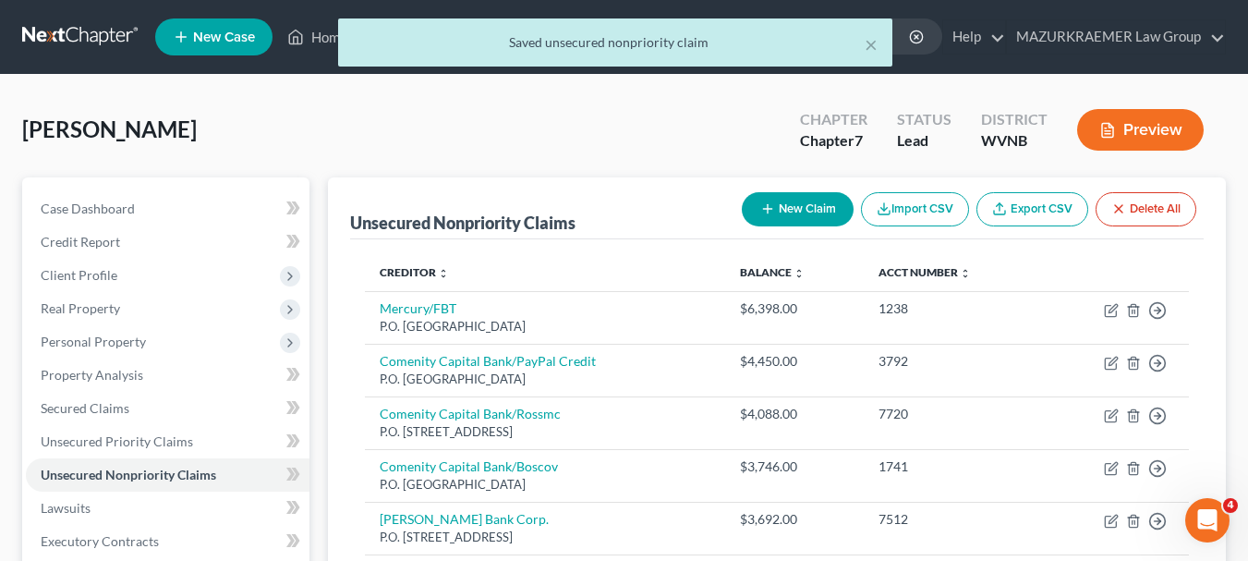
scroll to position [92, 0]
